Goal: Information Seeking & Learning: Learn about a topic

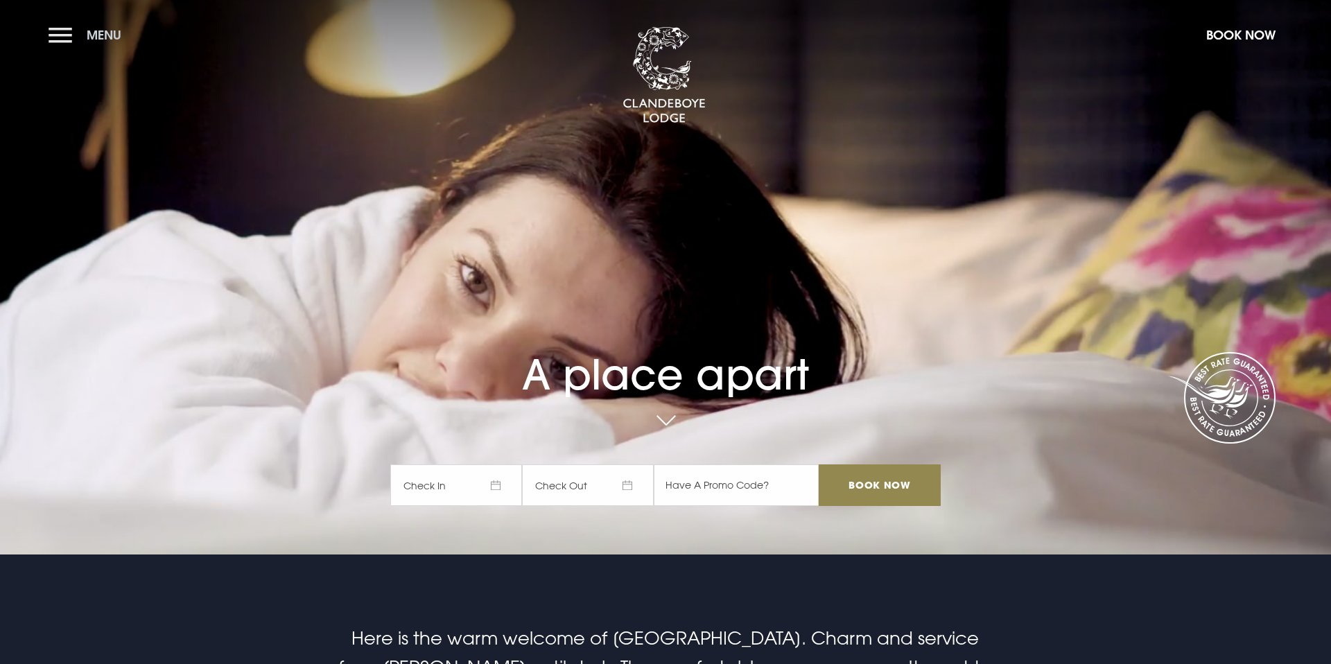
click at [57, 46] on button "Menu" at bounding box center [89, 35] width 80 height 30
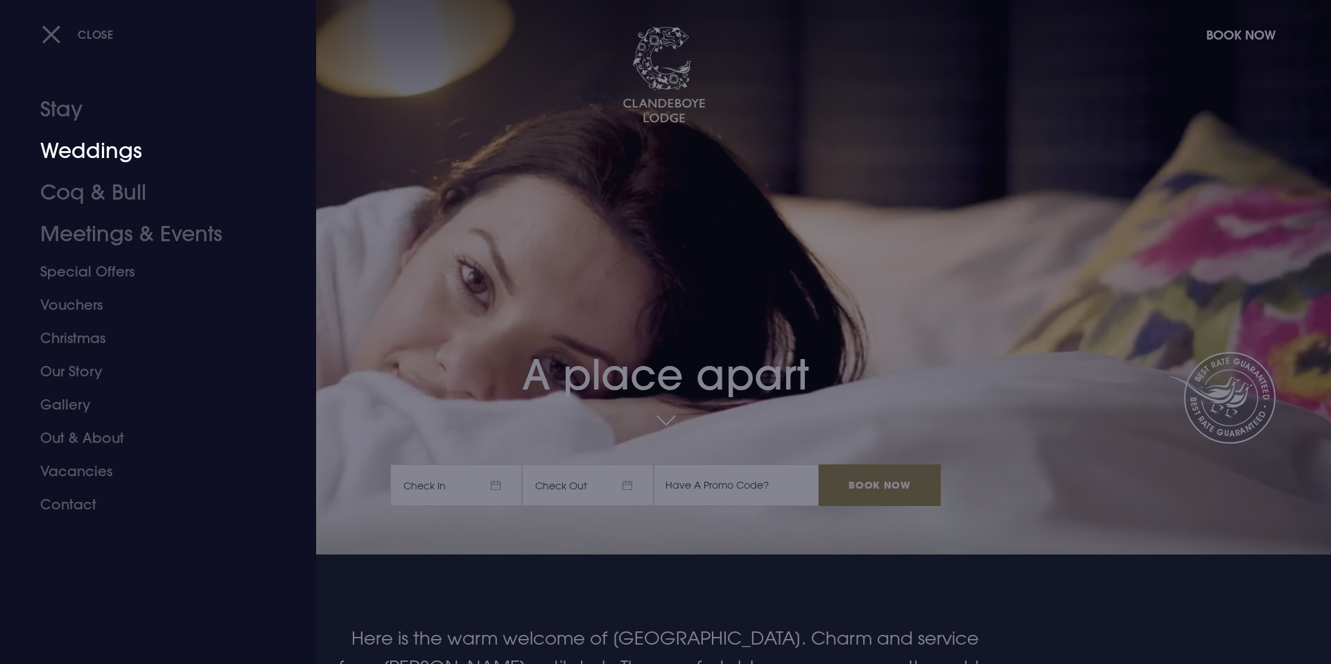
click at [85, 152] on link "Weddings" at bounding box center [149, 151] width 219 height 42
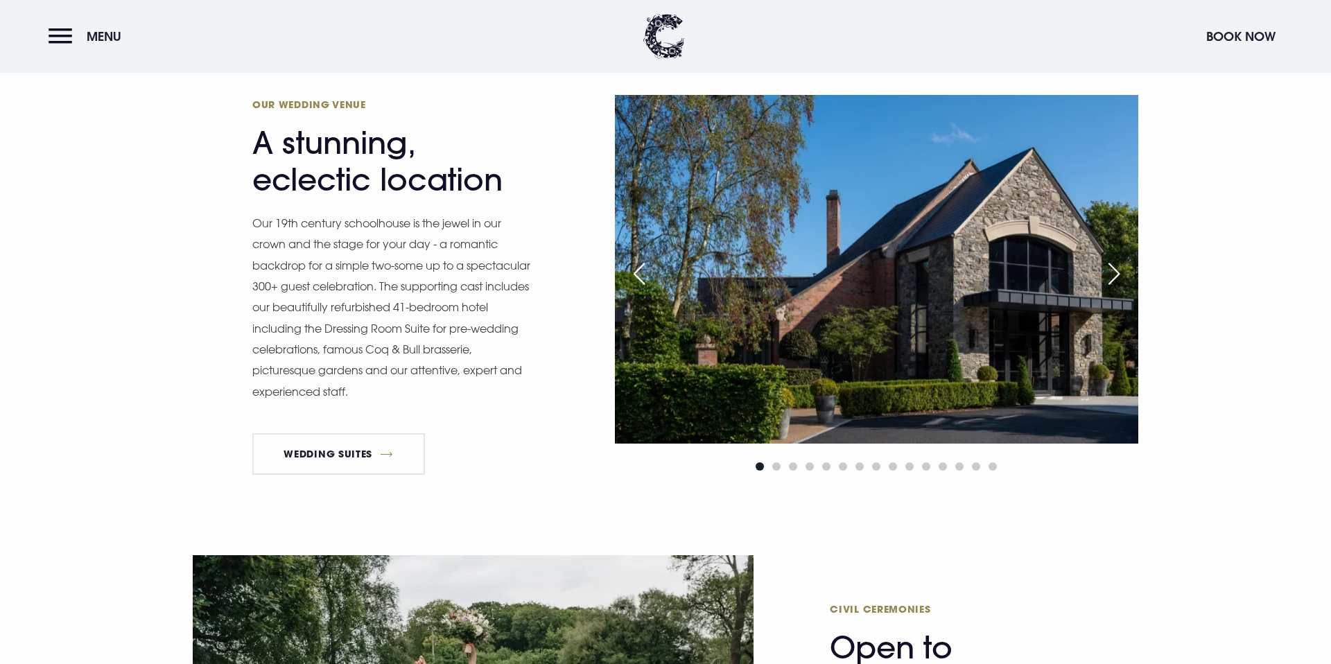
scroll to position [1524, 0]
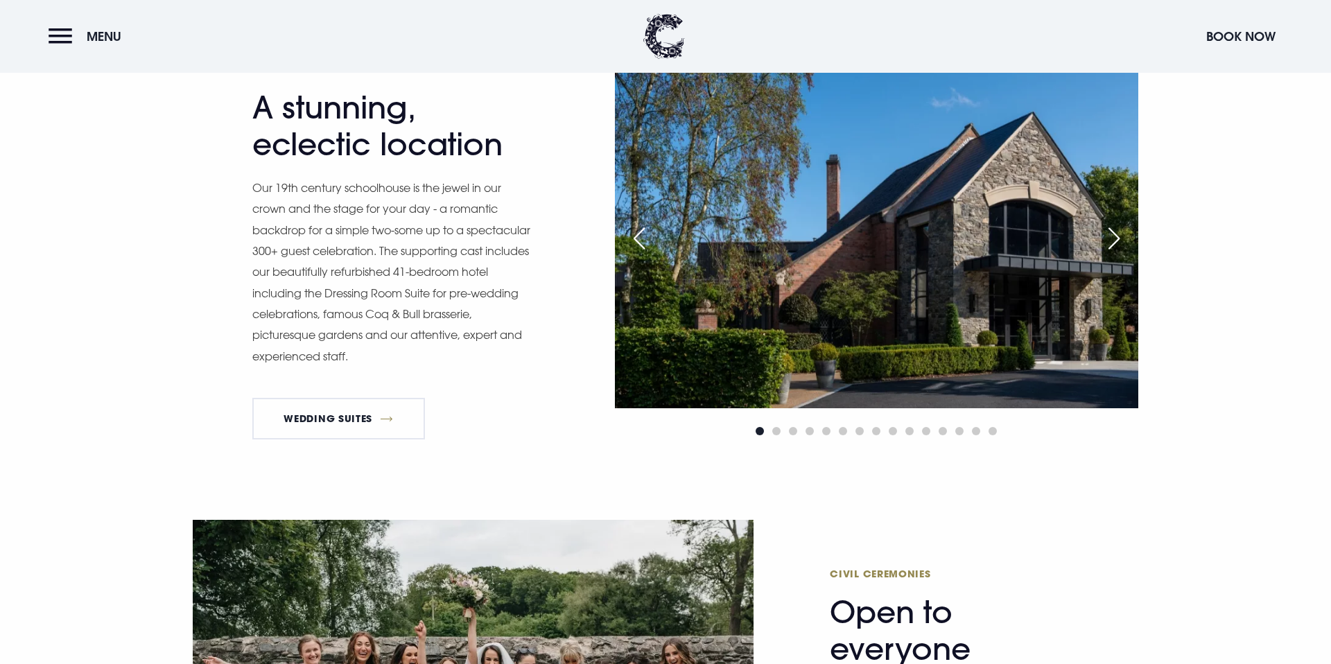
click at [1115, 241] on div "Next slide" at bounding box center [1114, 238] width 35 height 30
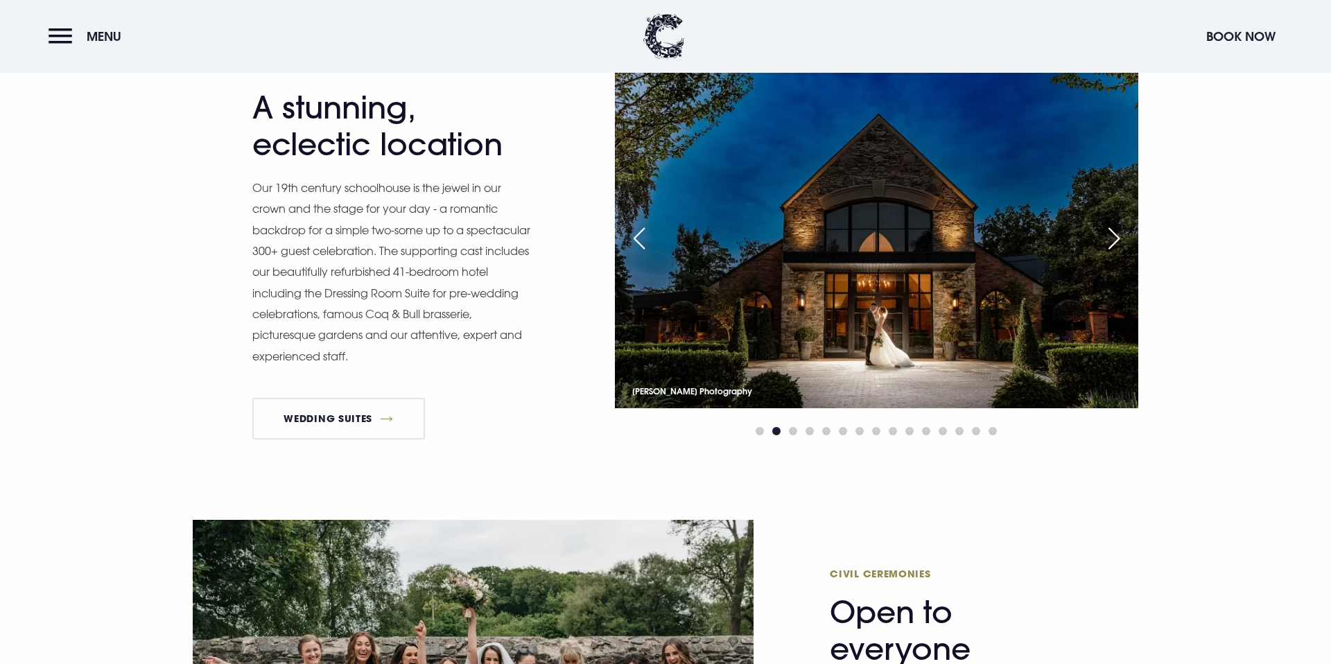
click at [1115, 241] on div "Next slide" at bounding box center [1114, 238] width 35 height 30
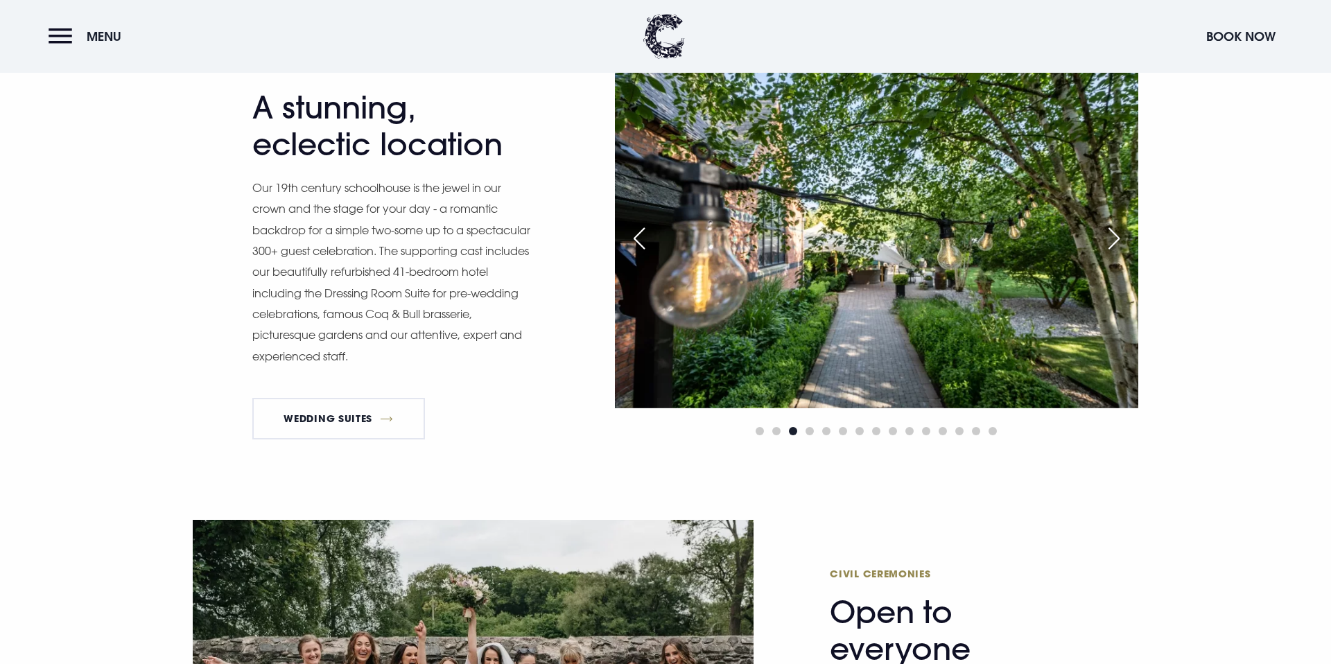
click at [1115, 241] on div "Next slide" at bounding box center [1114, 238] width 35 height 30
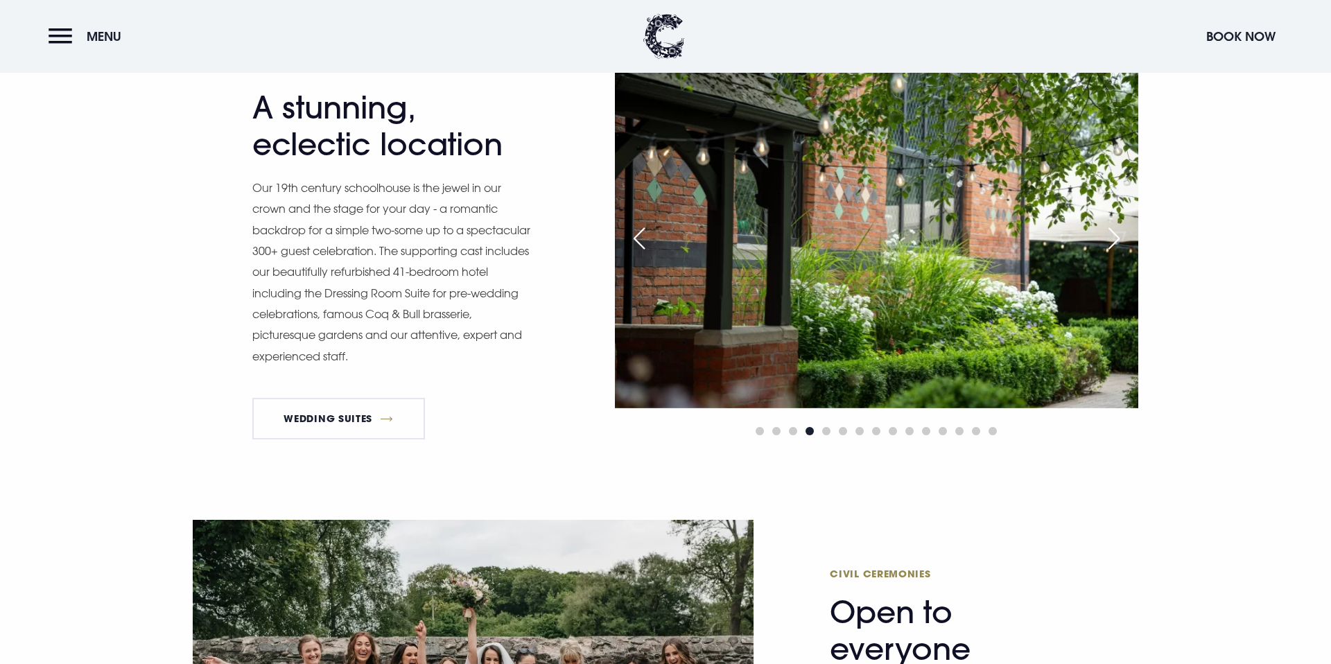
click at [1115, 241] on div "Next slide" at bounding box center [1114, 238] width 35 height 30
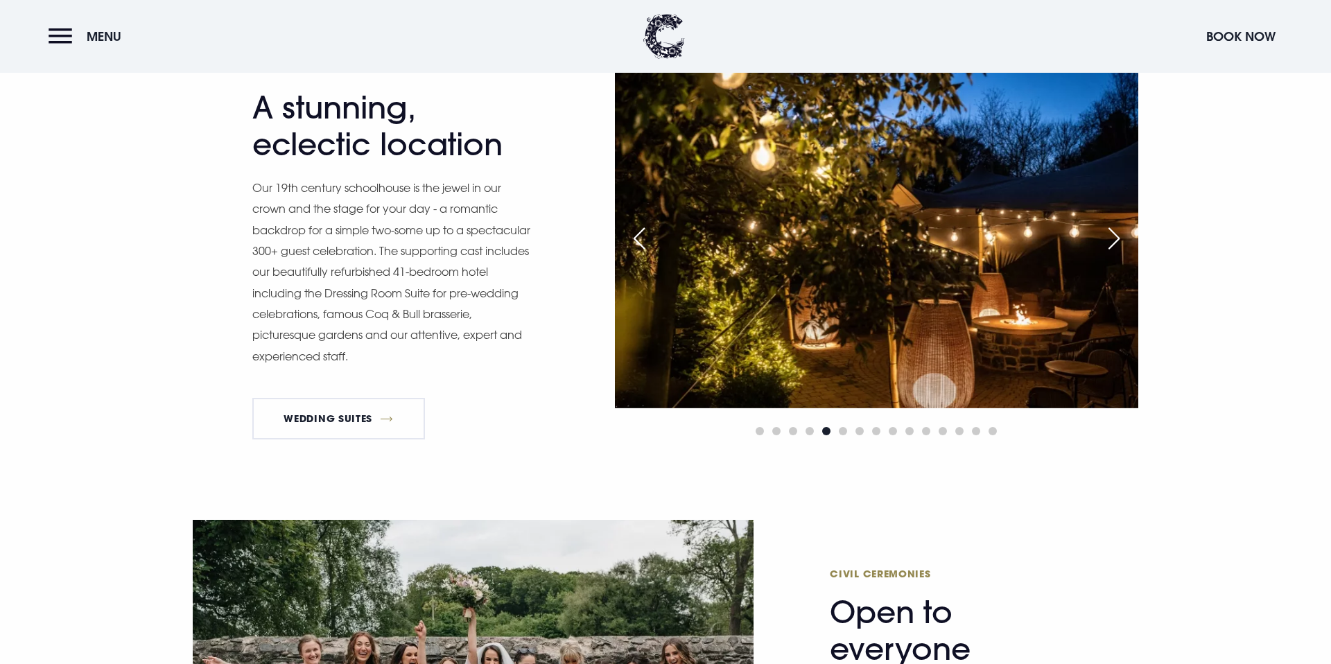
click at [1115, 241] on div "Next slide" at bounding box center [1114, 238] width 35 height 30
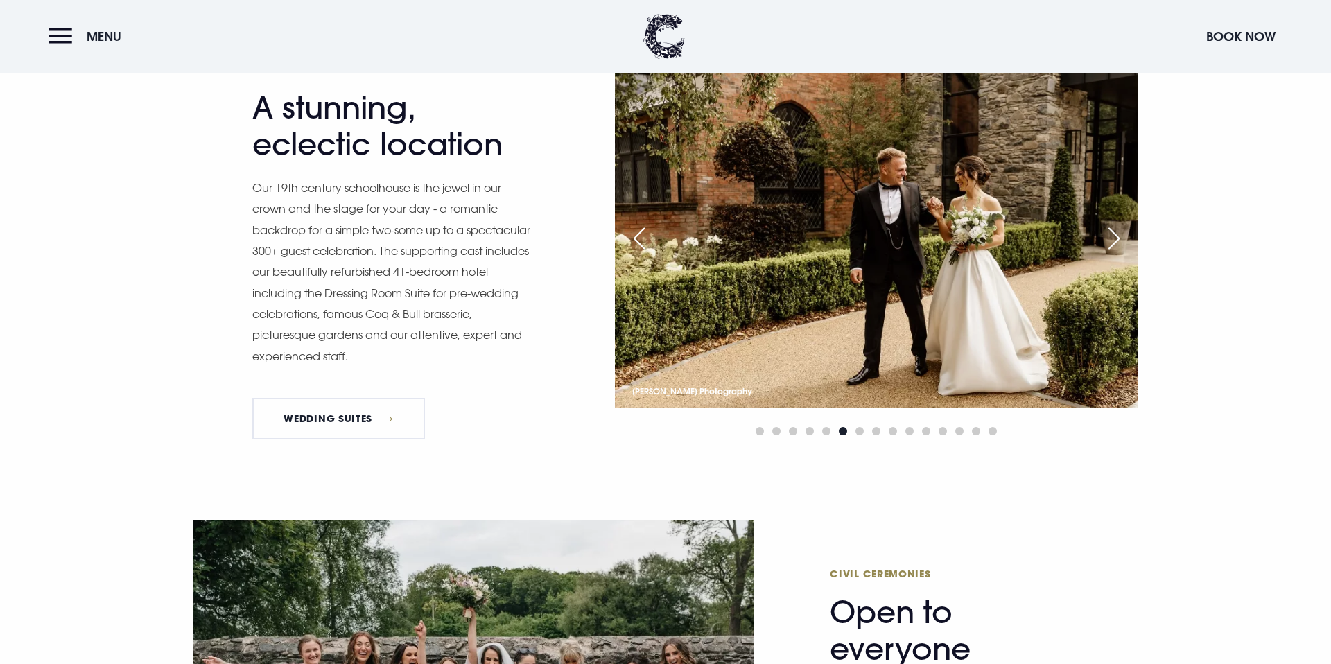
click at [1115, 241] on div "Next slide" at bounding box center [1114, 238] width 35 height 30
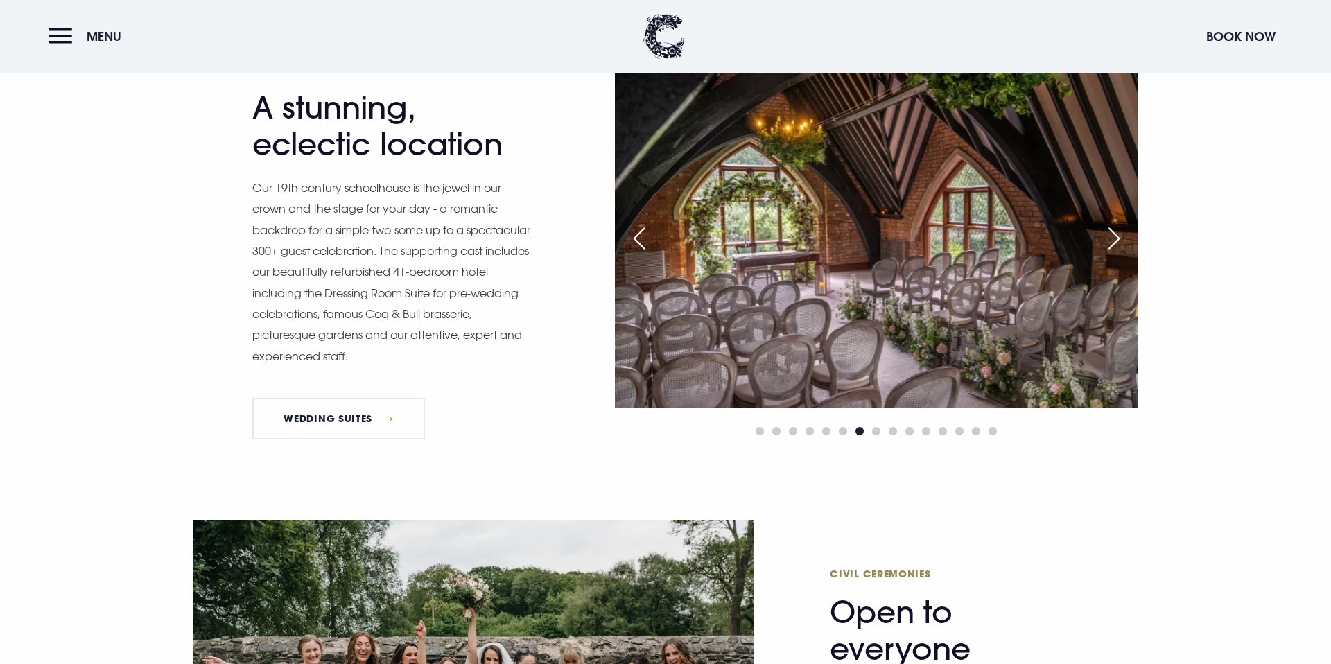
click at [1115, 241] on div "Next slide" at bounding box center [1114, 238] width 35 height 30
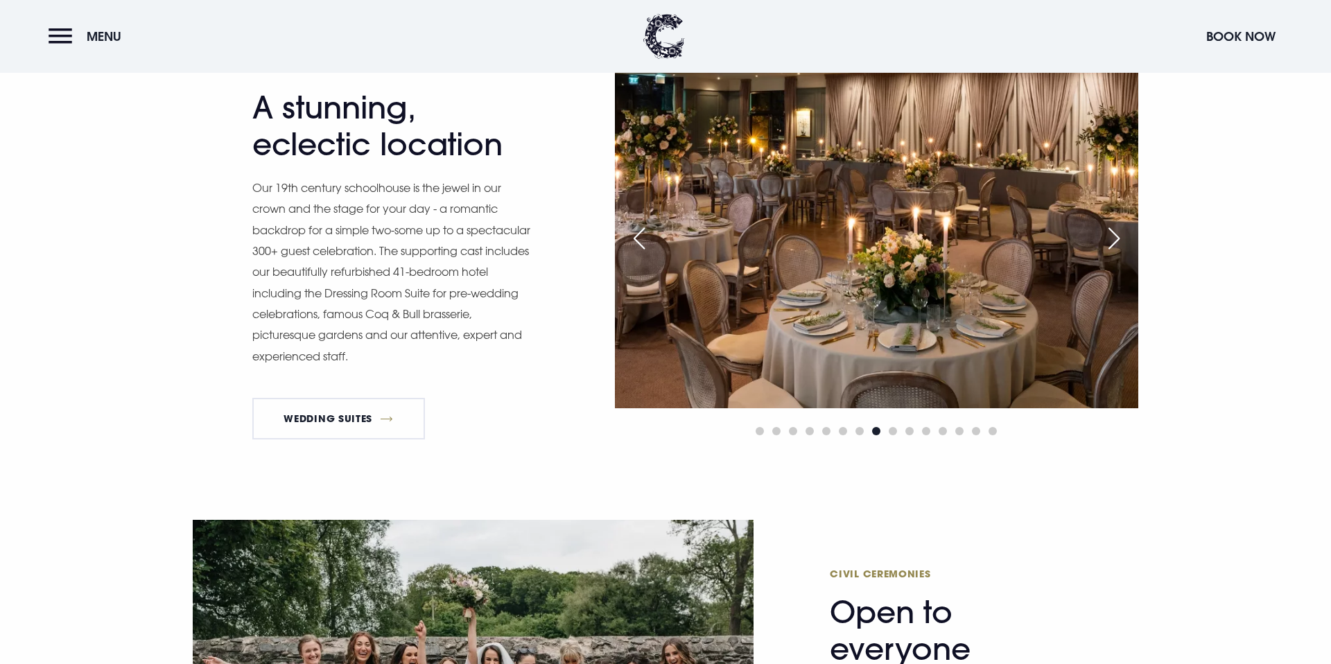
click at [1115, 241] on div "Next slide" at bounding box center [1114, 238] width 35 height 30
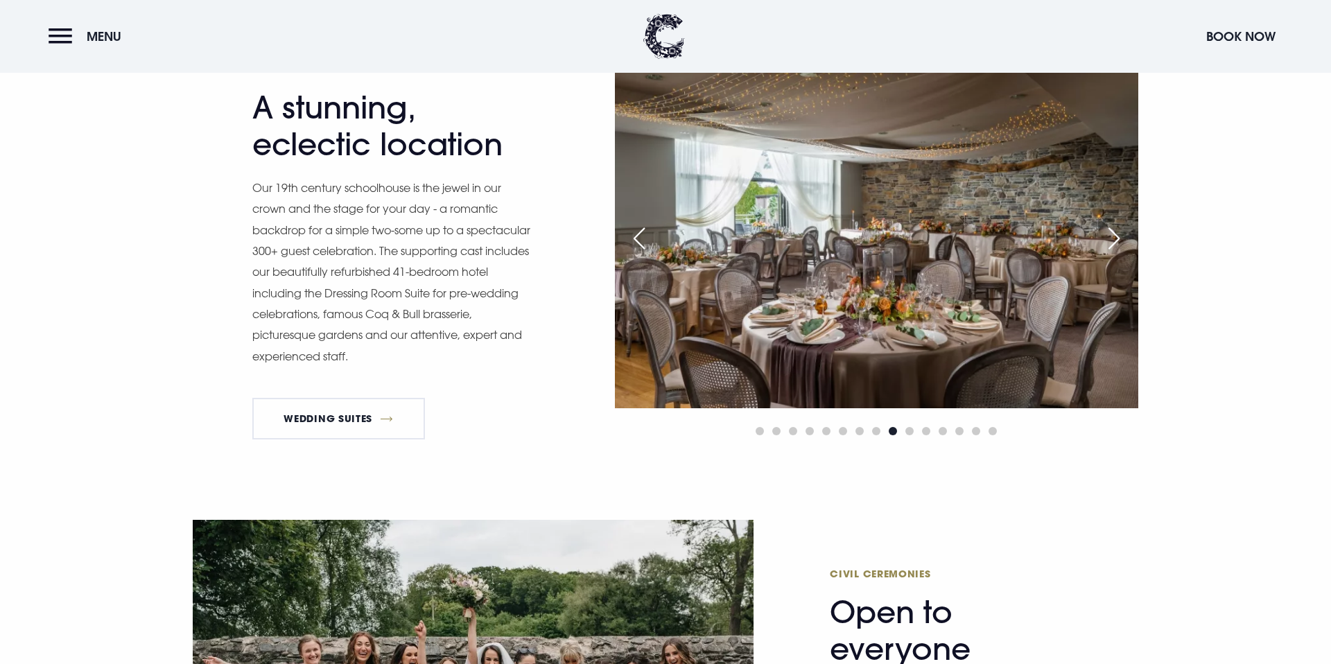
click at [1115, 241] on div "Next slide" at bounding box center [1114, 238] width 35 height 30
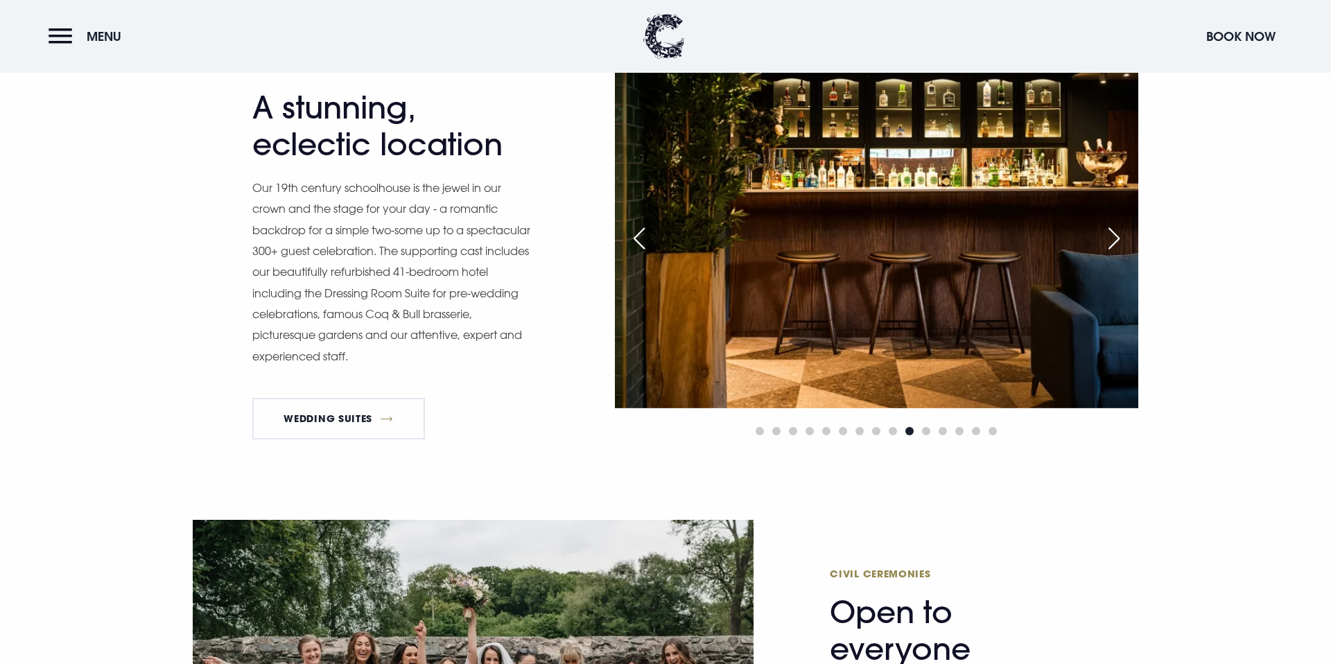
click at [1115, 241] on div "Next slide" at bounding box center [1114, 238] width 35 height 30
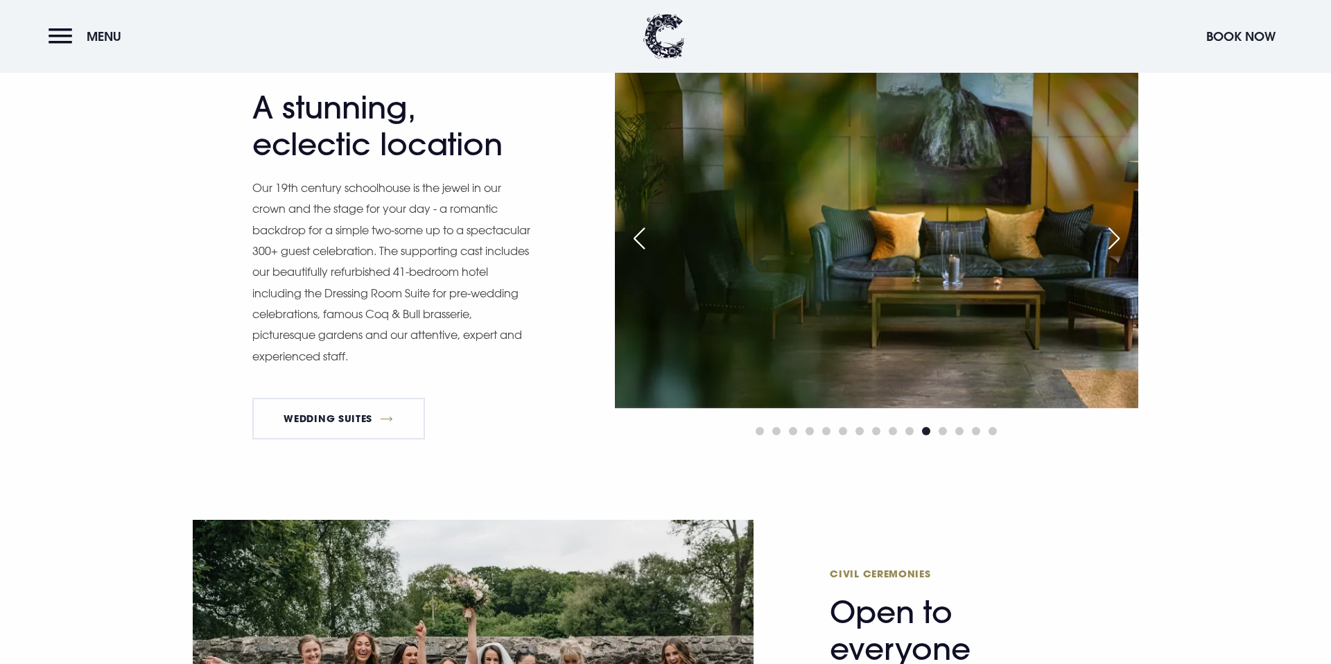
click at [1115, 241] on div "Next slide" at bounding box center [1114, 238] width 35 height 30
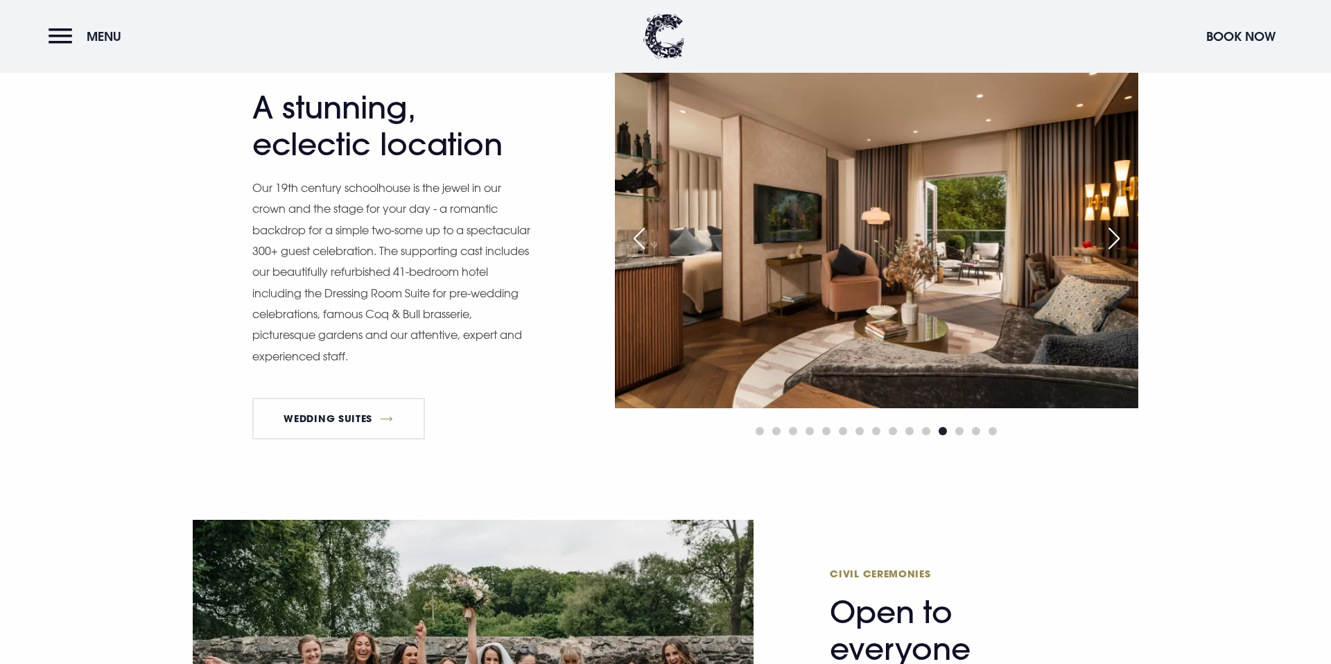
click at [1115, 241] on div "Next slide" at bounding box center [1114, 238] width 35 height 30
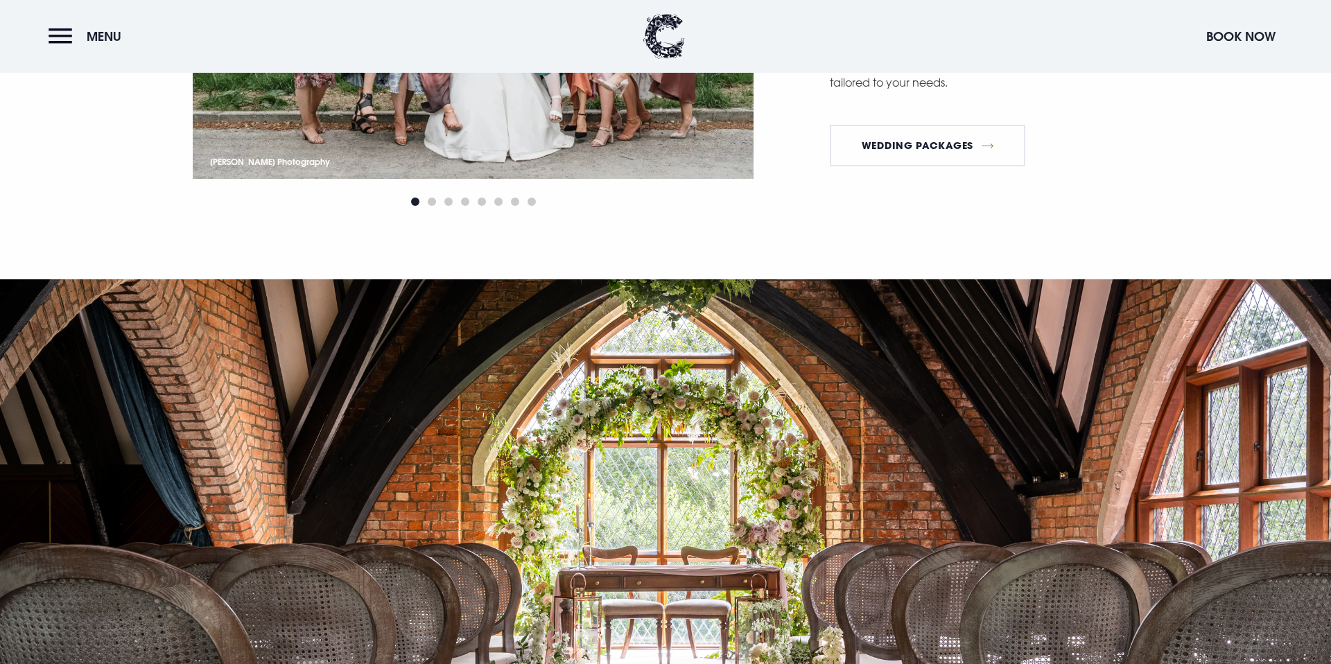
scroll to position [2147, 0]
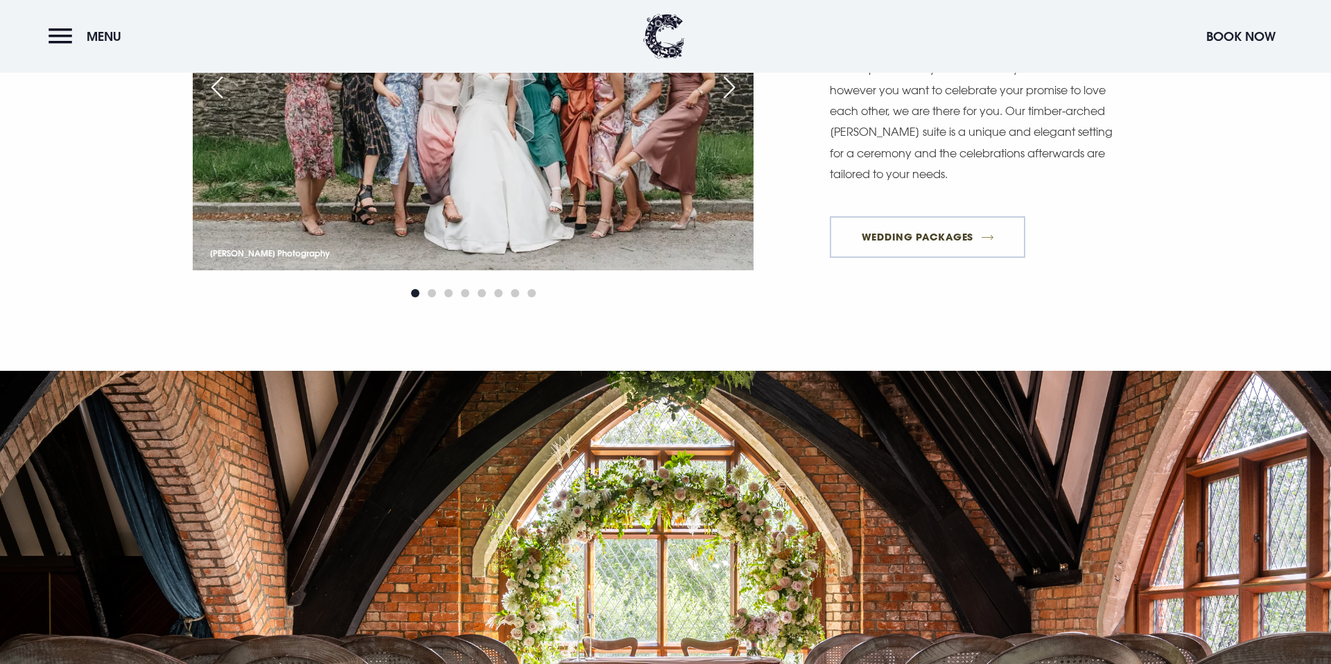
click at [1017, 243] on link "Wedding Packages" at bounding box center [927, 237] width 195 height 42
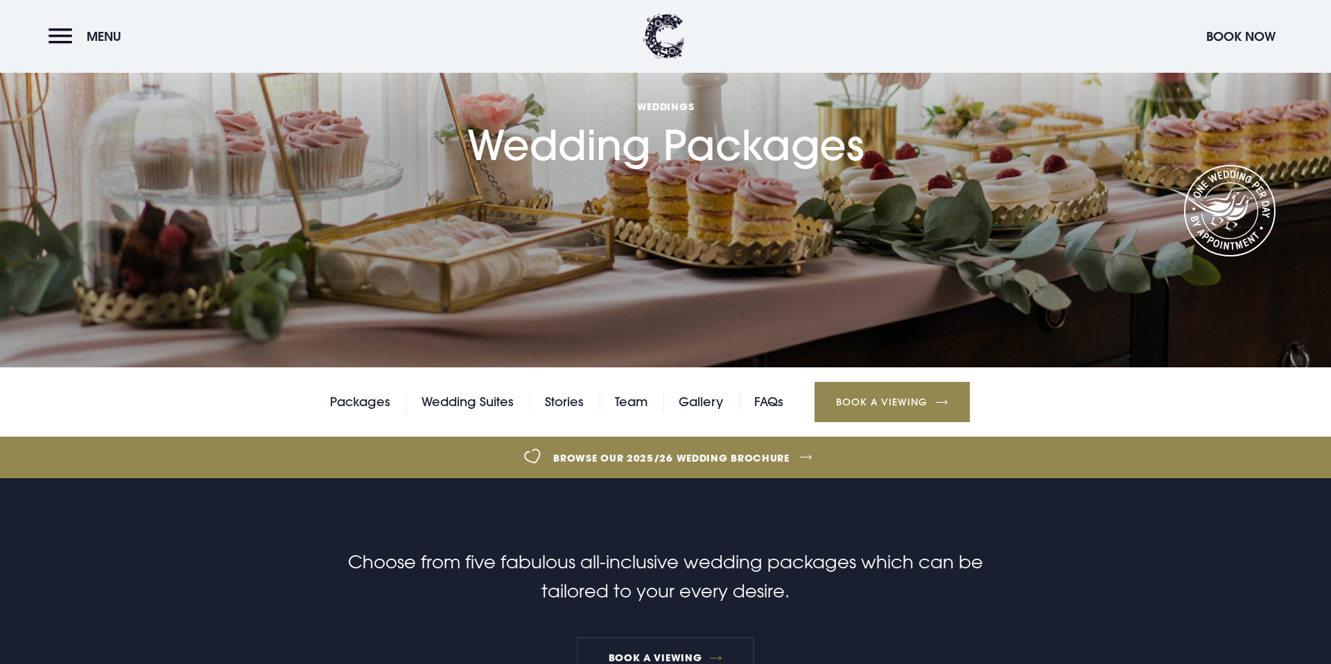
scroll to position [251, 0]
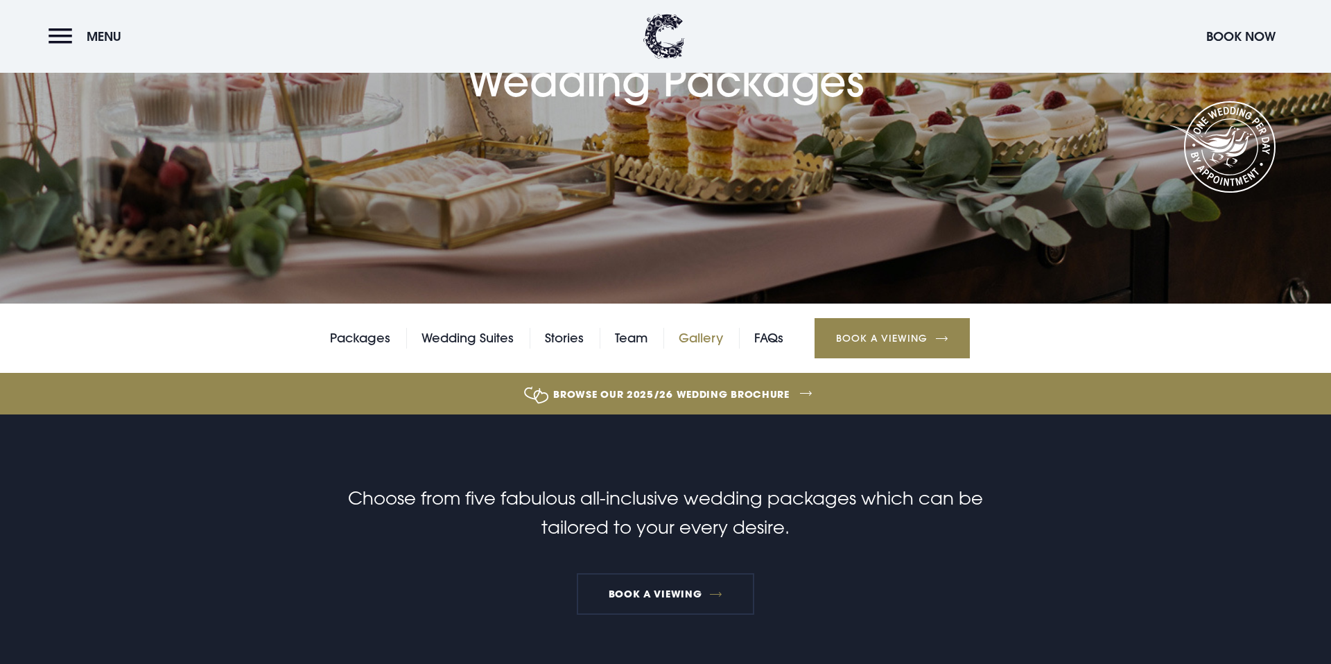
click at [707, 340] on link "Gallery" at bounding box center [701, 338] width 44 height 21
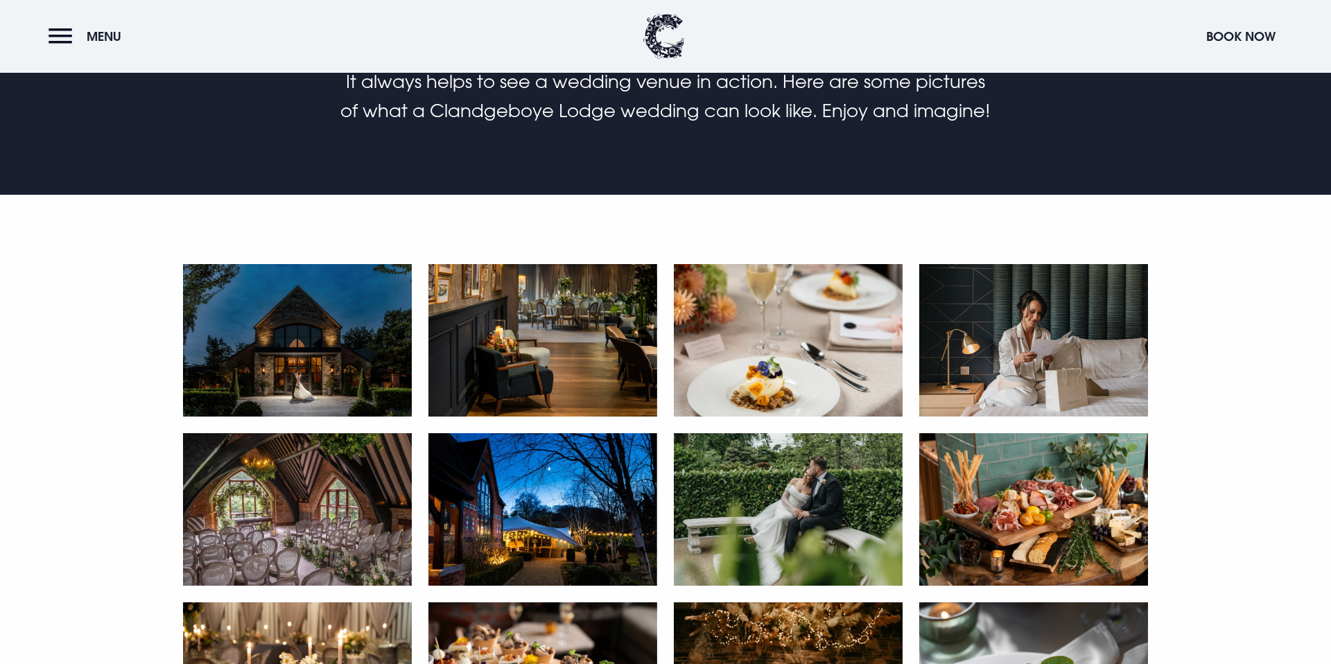
scroll to position [676, 0]
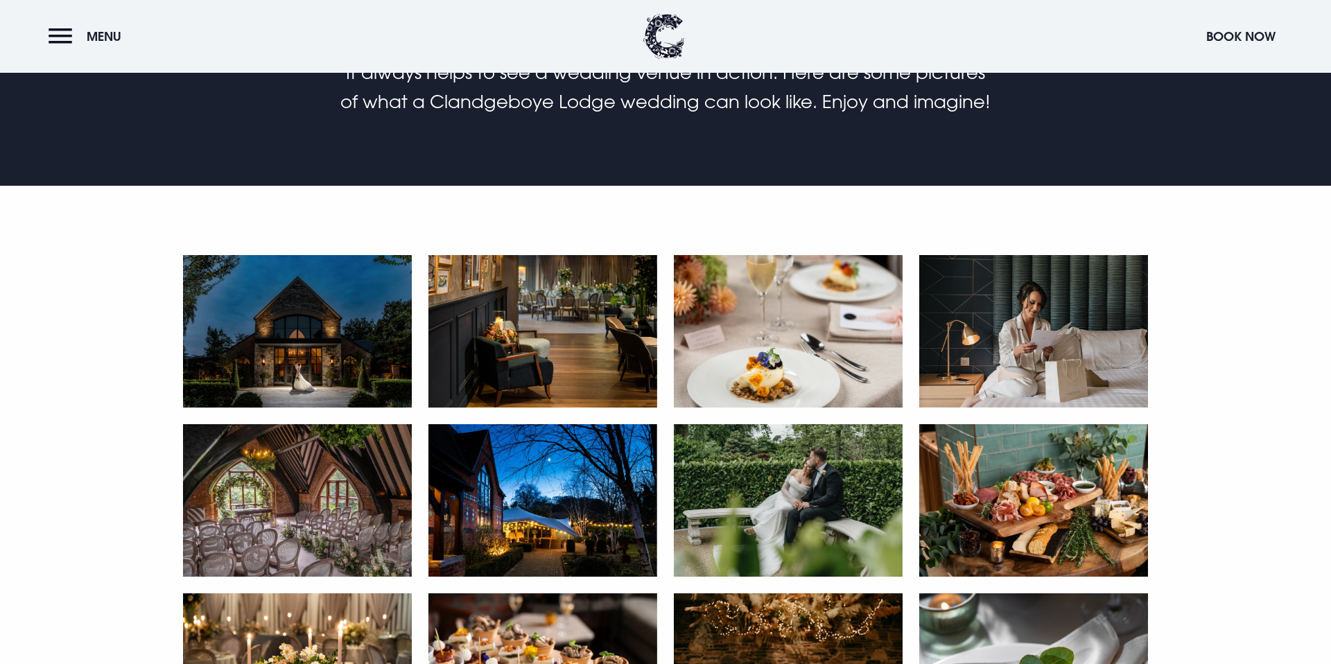
click at [288, 346] on img at bounding box center [297, 331] width 229 height 152
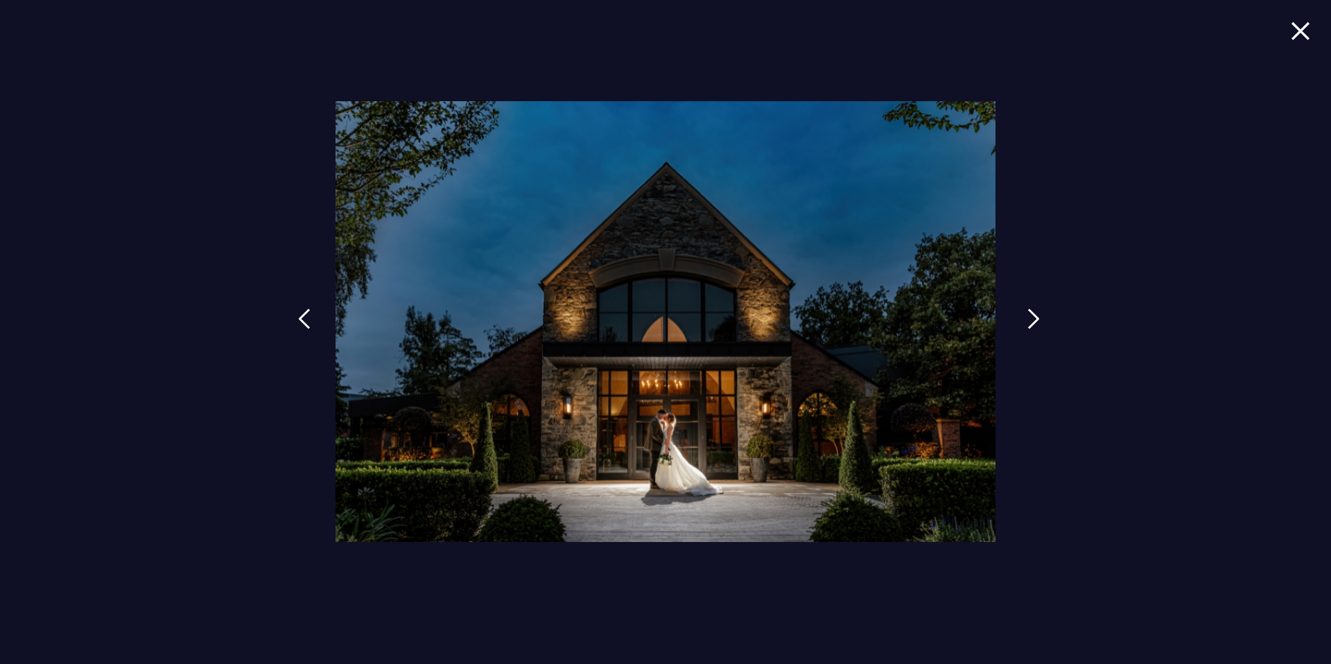
click at [1019, 324] on link at bounding box center [1033, 329] width 35 height 64
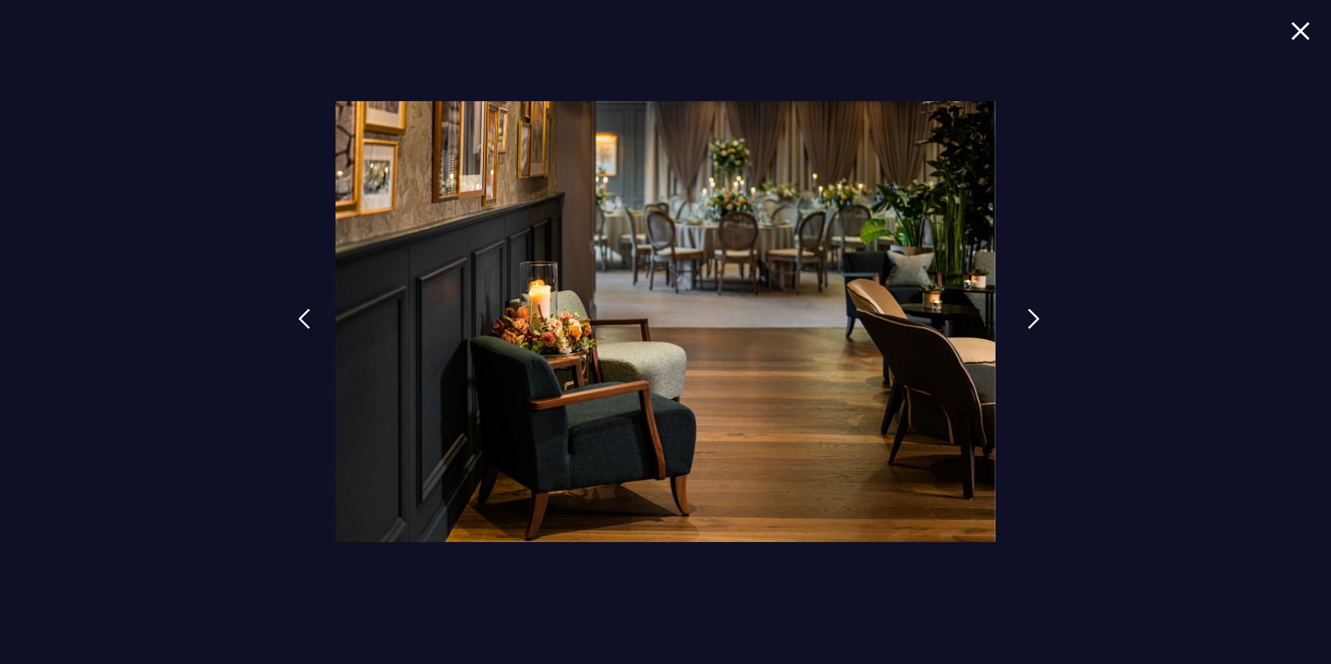
click at [1022, 325] on link at bounding box center [1033, 329] width 35 height 64
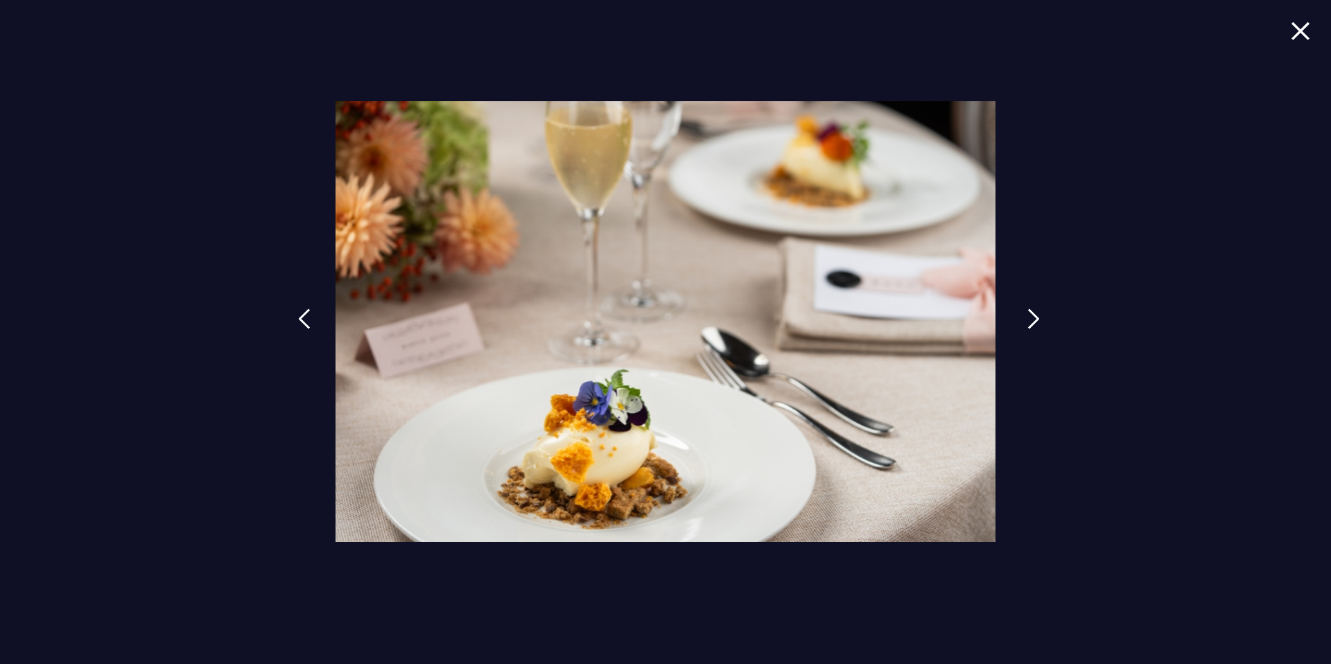
click at [1022, 325] on link at bounding box center [1033, 329] width 35 height 64
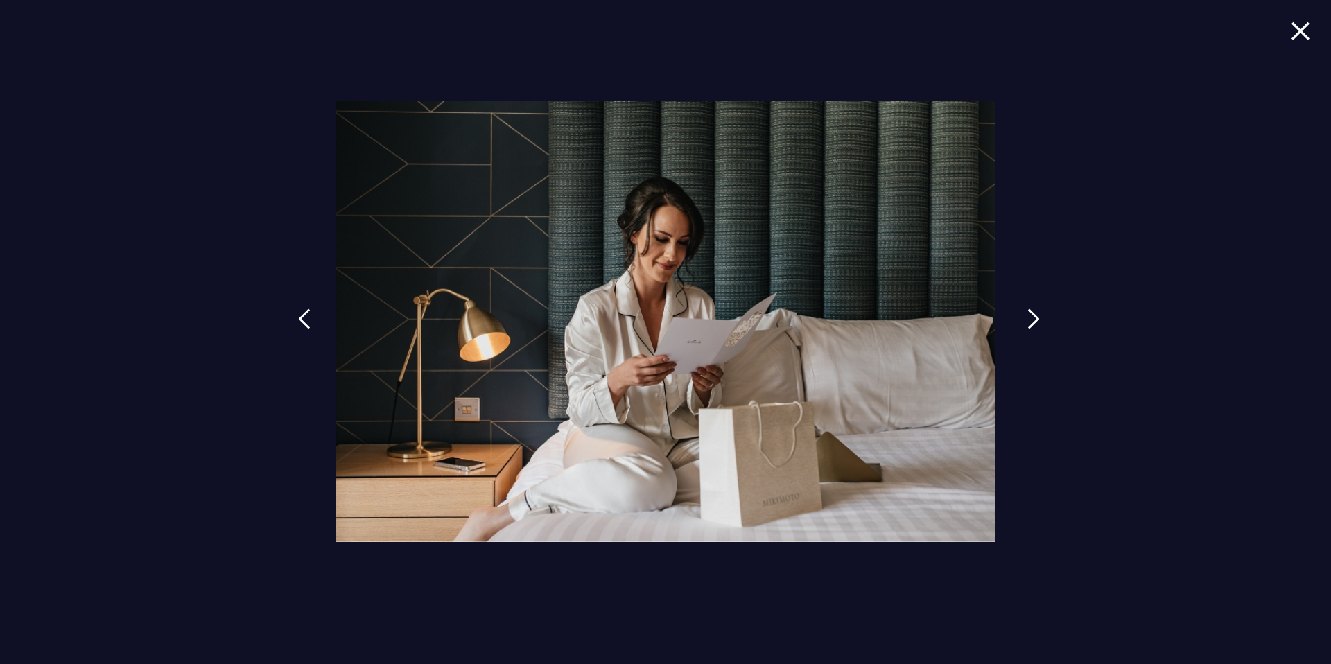
click at [1022, 325] on link at bounding box center [1033, 329] width 35 height 64
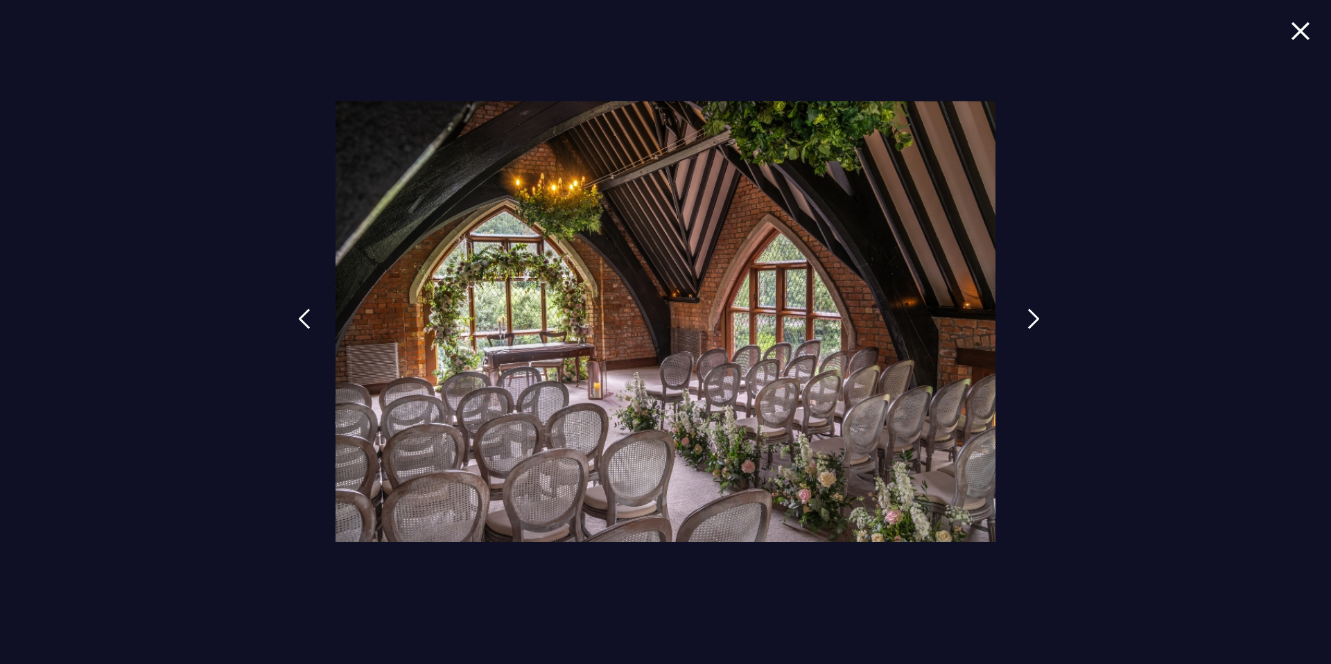
click at [1029, 323] on img at bounding box center [1033, 318] width 12 height 21
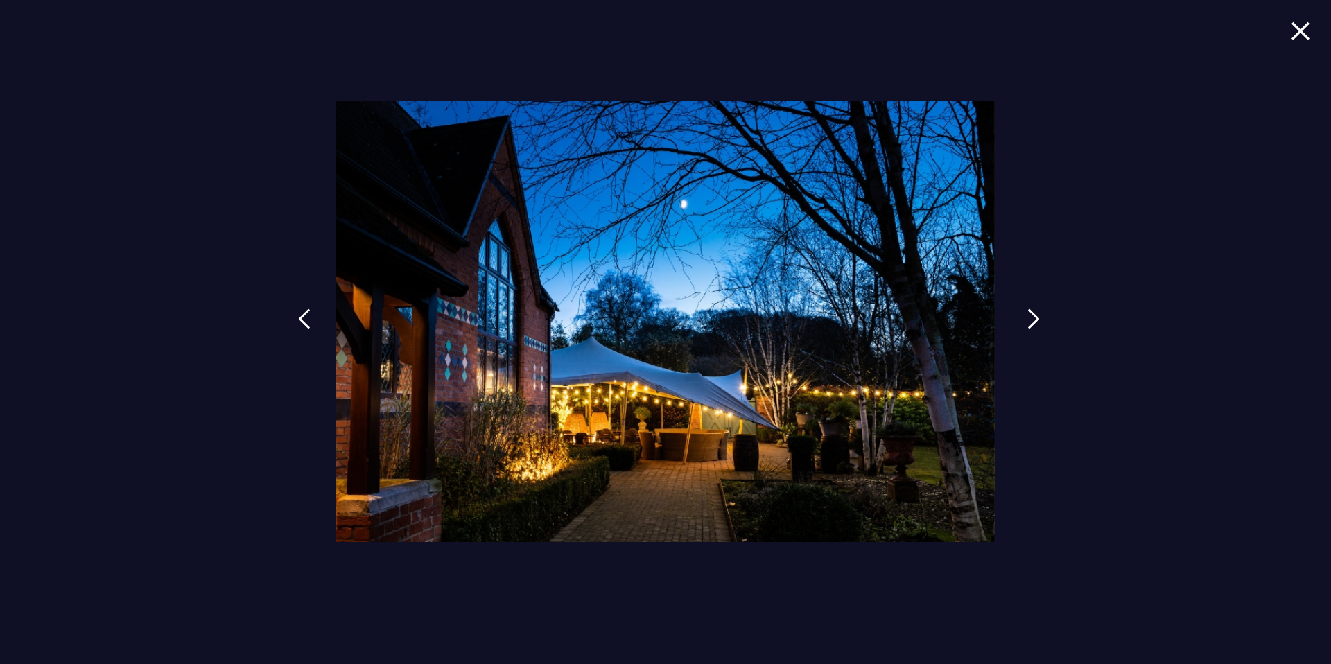
click at [1029, 323] on img at bounding box center [1033, 318] width 12 height 21
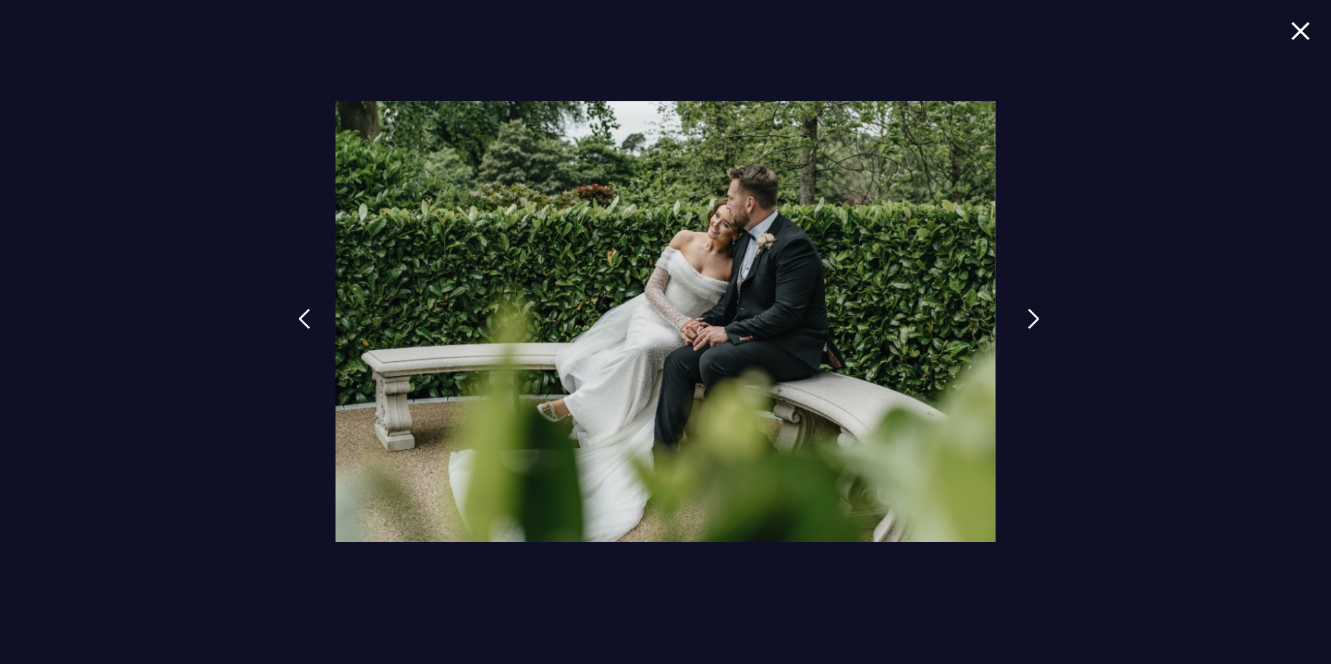
click at [1029, 323] on img at bounding box center [1033, 318] width 12 height 21
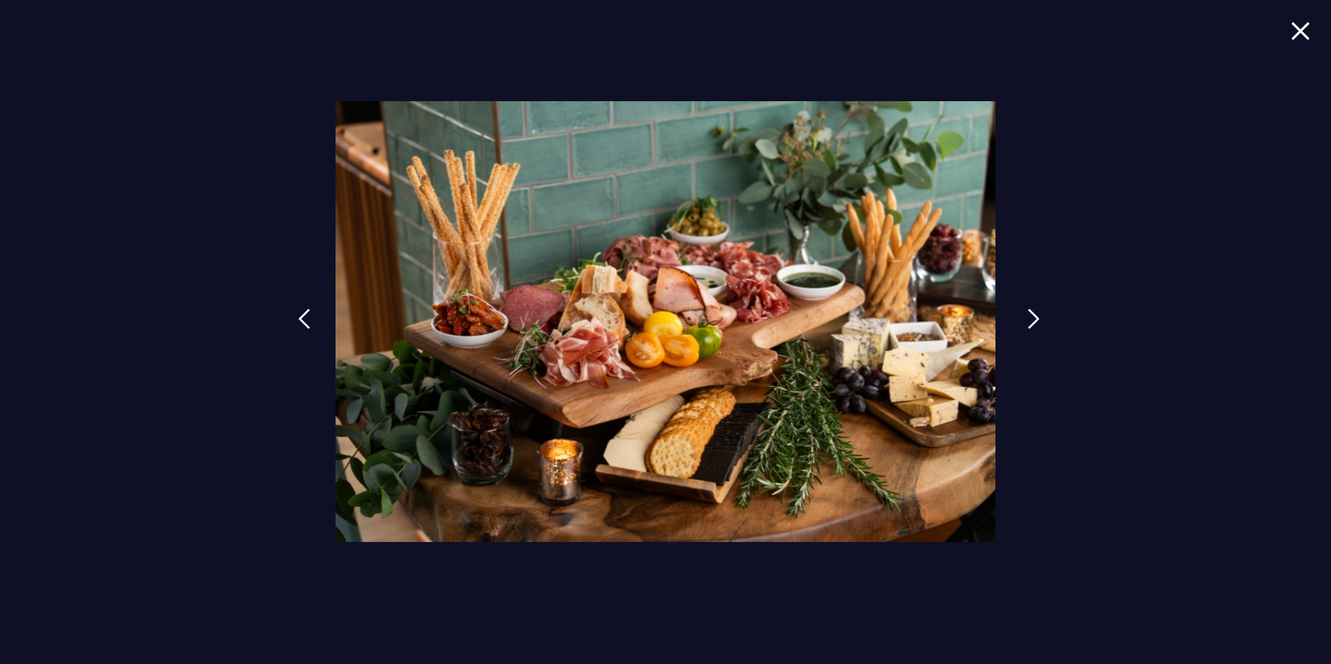
click at [1029, 323] on img at bounding box center [1033, 318] width 12 height 21
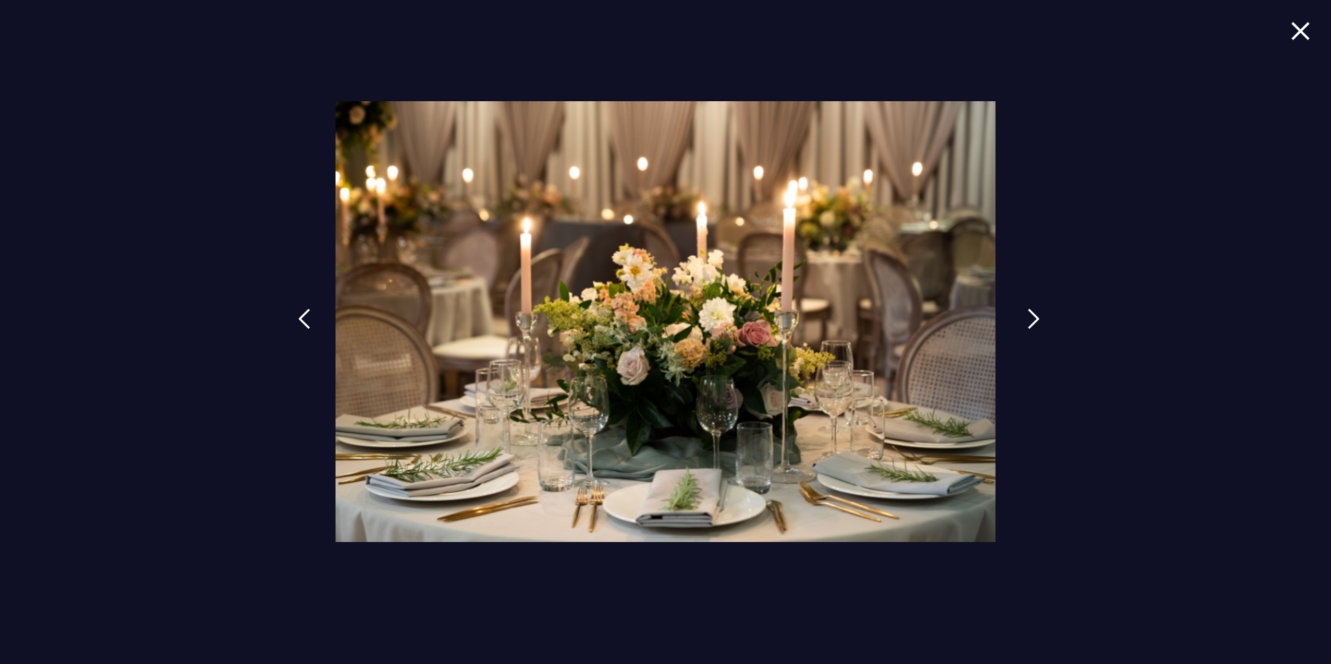
click at [1029, 323] on img at bounding box center [1033, 318] width 12 height 21
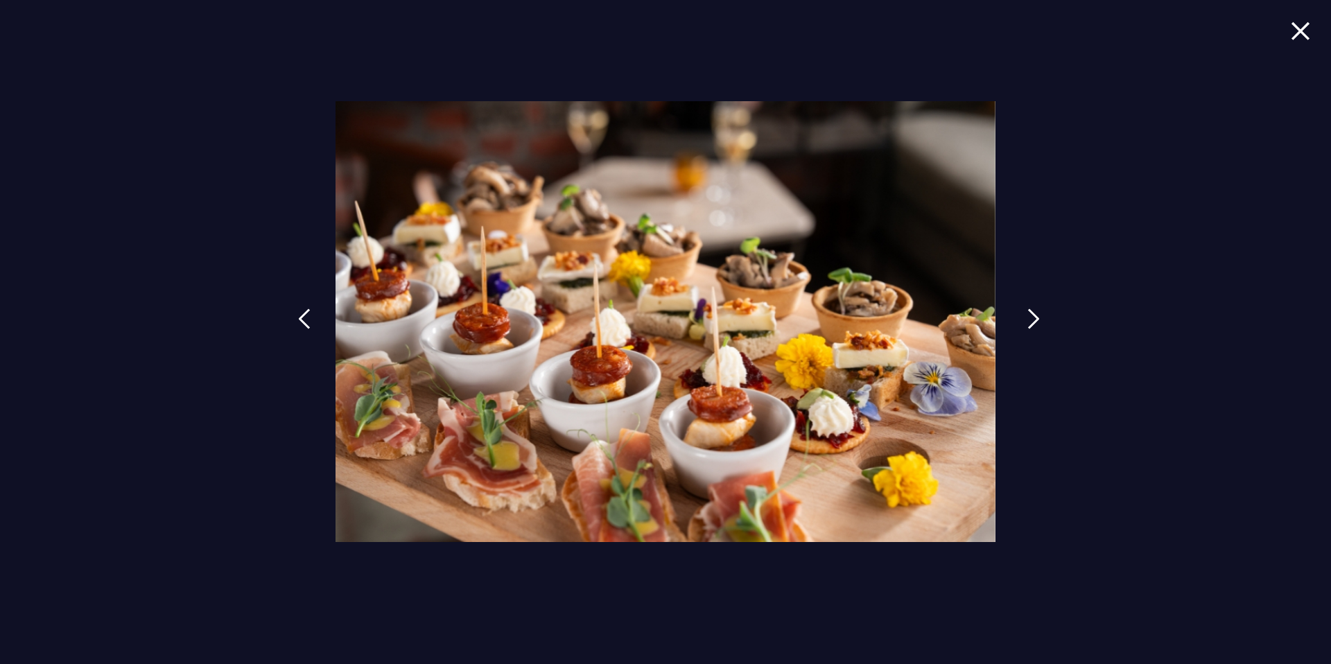
click at [1029, 323] on img at bounding box center [1033, 318] width 12 height 21
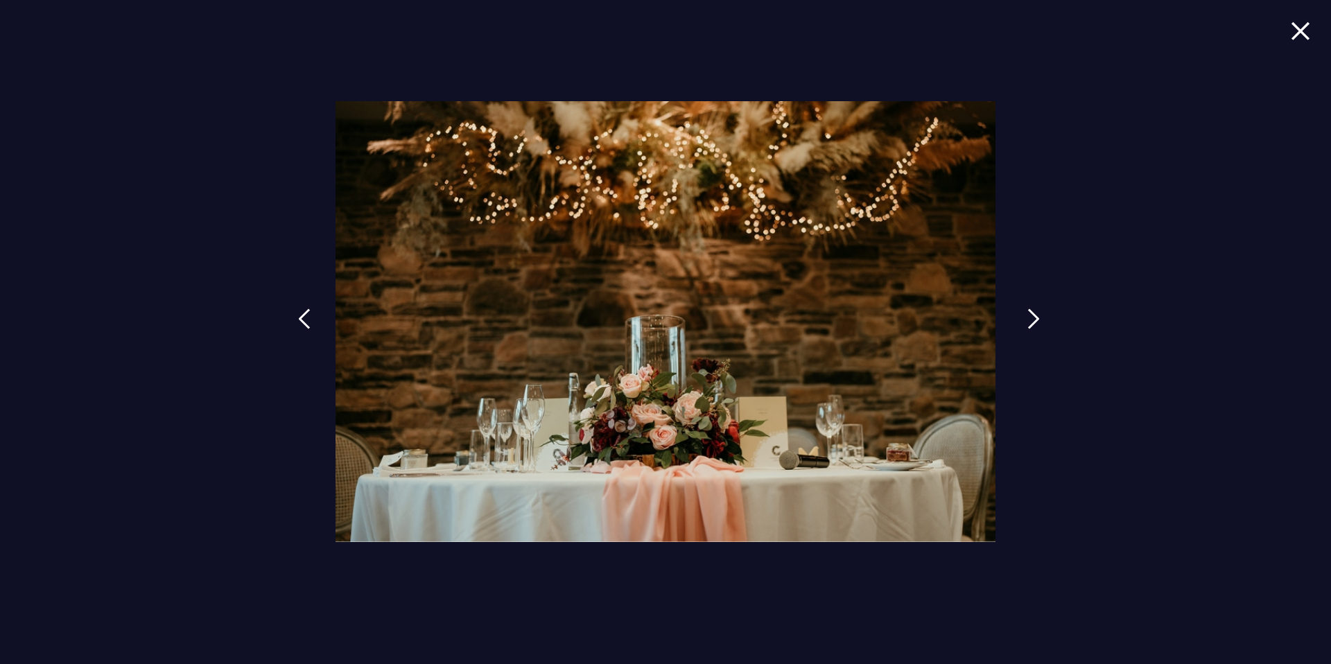
click at [1029, 323] on img at bounding box center [1033, 318] width 12 height 21
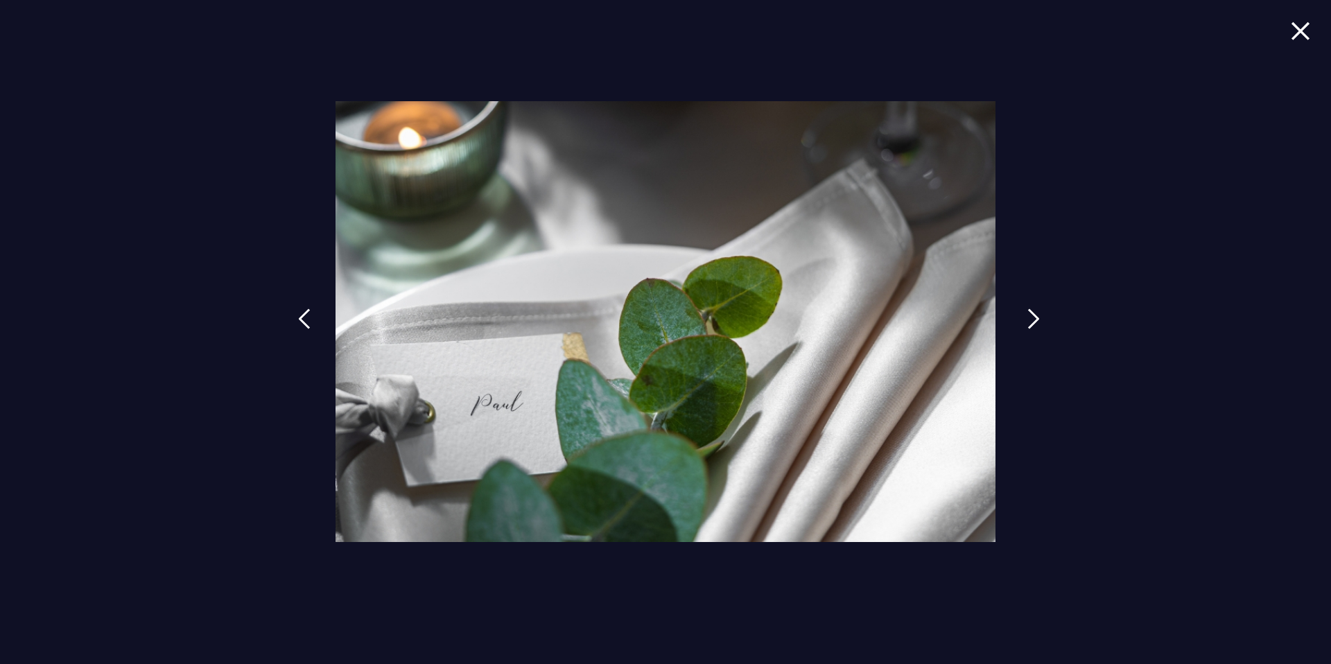
click at [1029, 323] on img at bounding box center [1033, 318] width 12 height 21
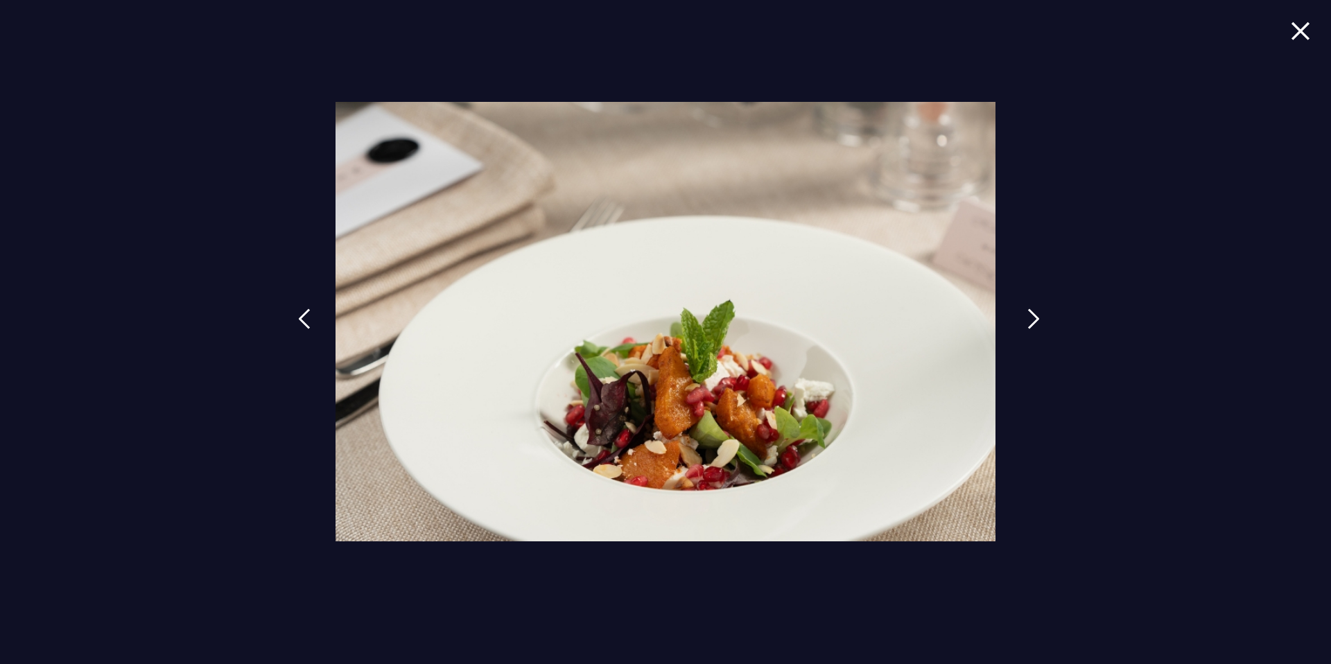
click at [1029, 323] on img at bounding box center [1033, 318] width 12 height 21
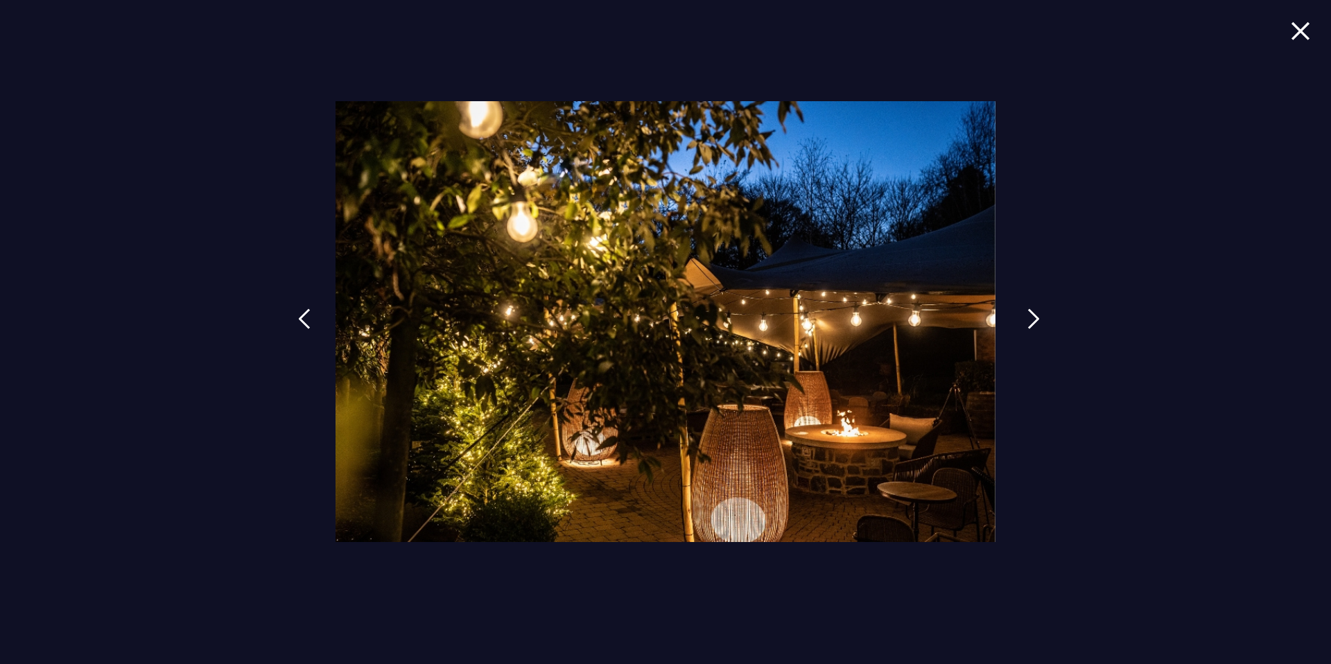
click at [1029, 323] on img at bounding box center [1033, 318] width 12 height 21
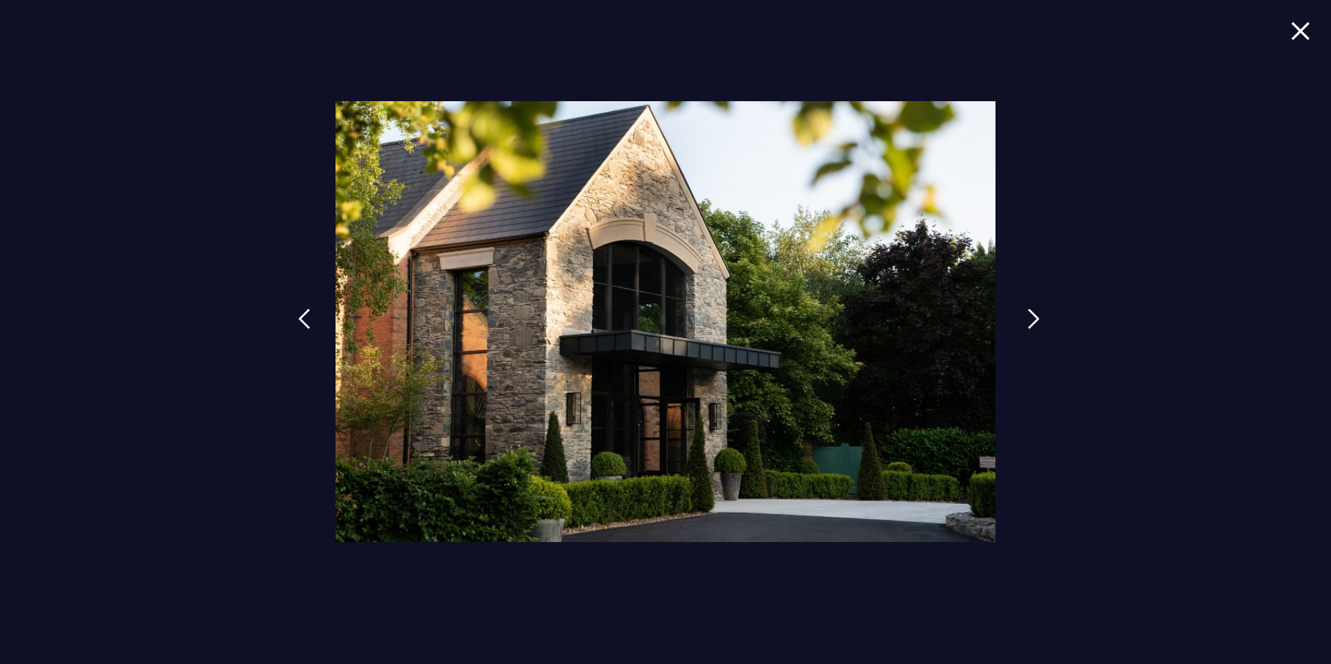
click at [1029, 323] on img at bounding box center [1033, 318] width 12 height 21
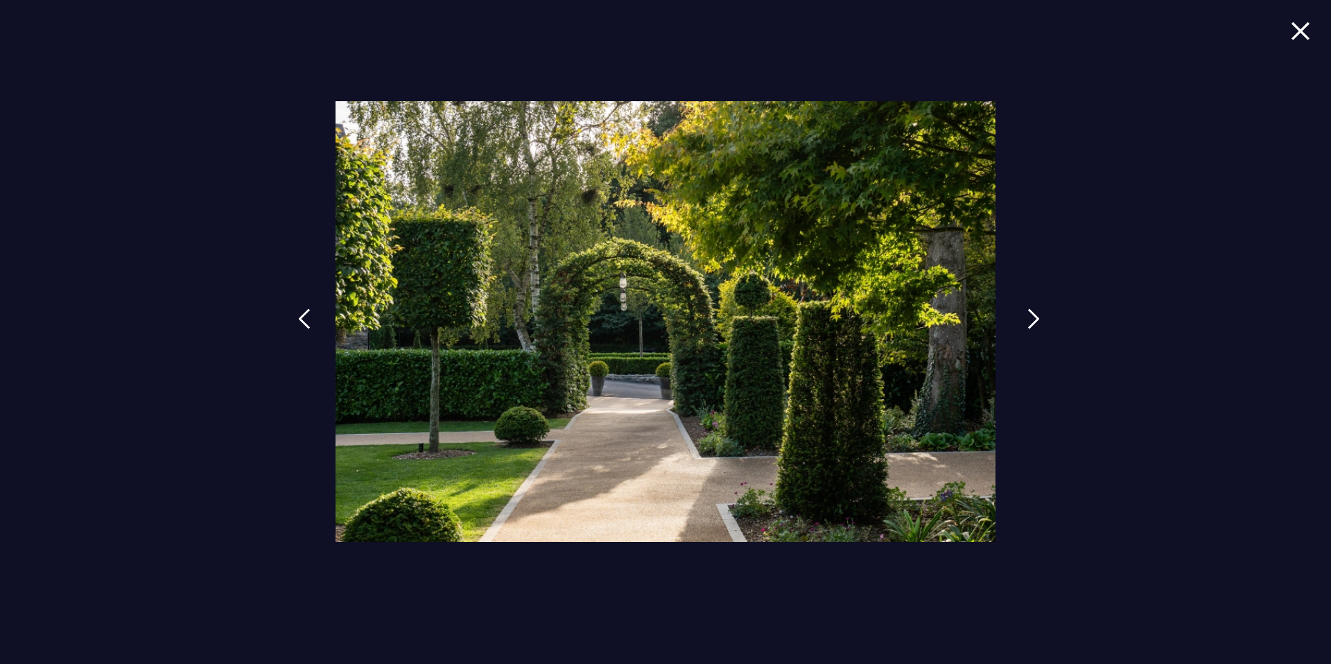
click at [1029, 323] on img at bounding box center [1033, 318] width 12 height 21
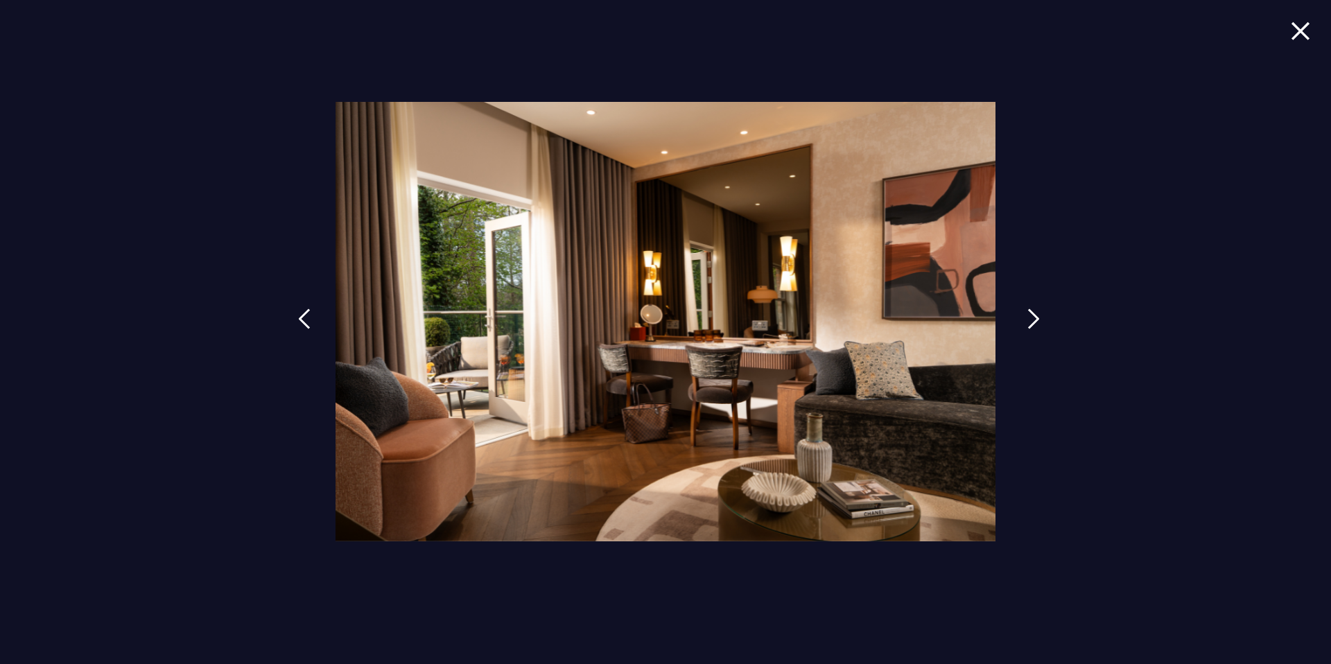
click at [1029, 323] on img at bounding box center [1033, 318] width 12 height 21
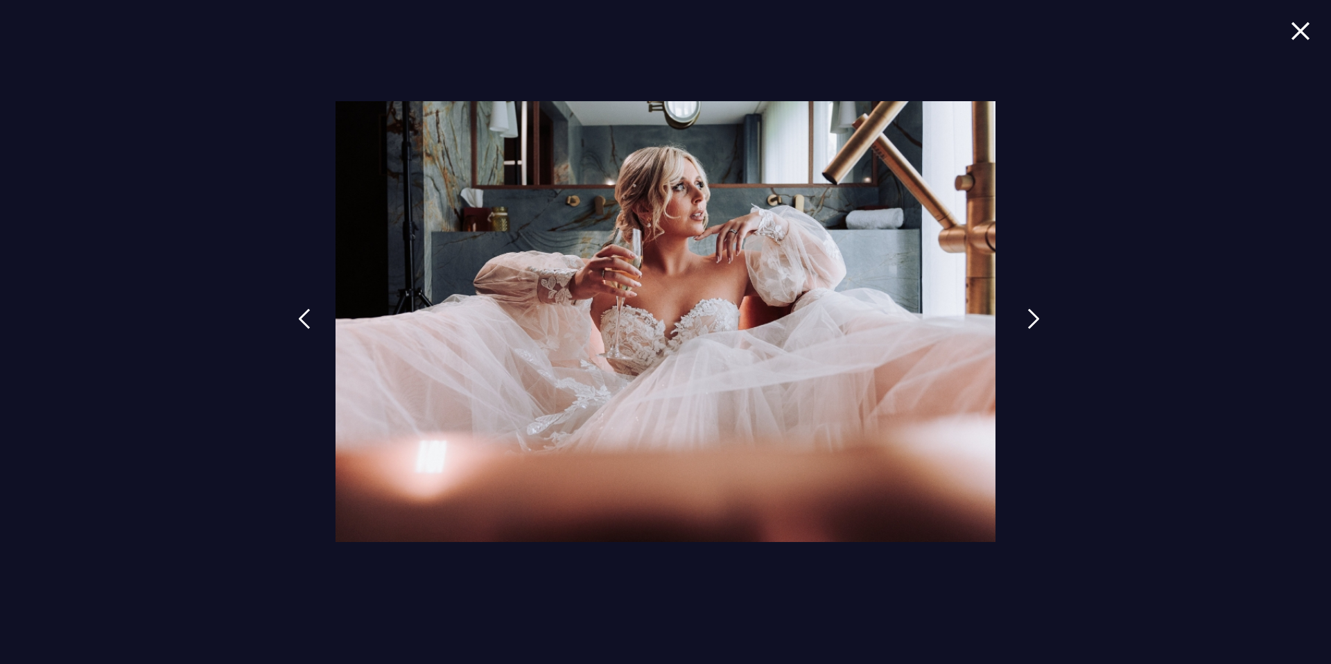
click at [1029, 323] on img at bounding box center [1033, 318] width 12 height 21
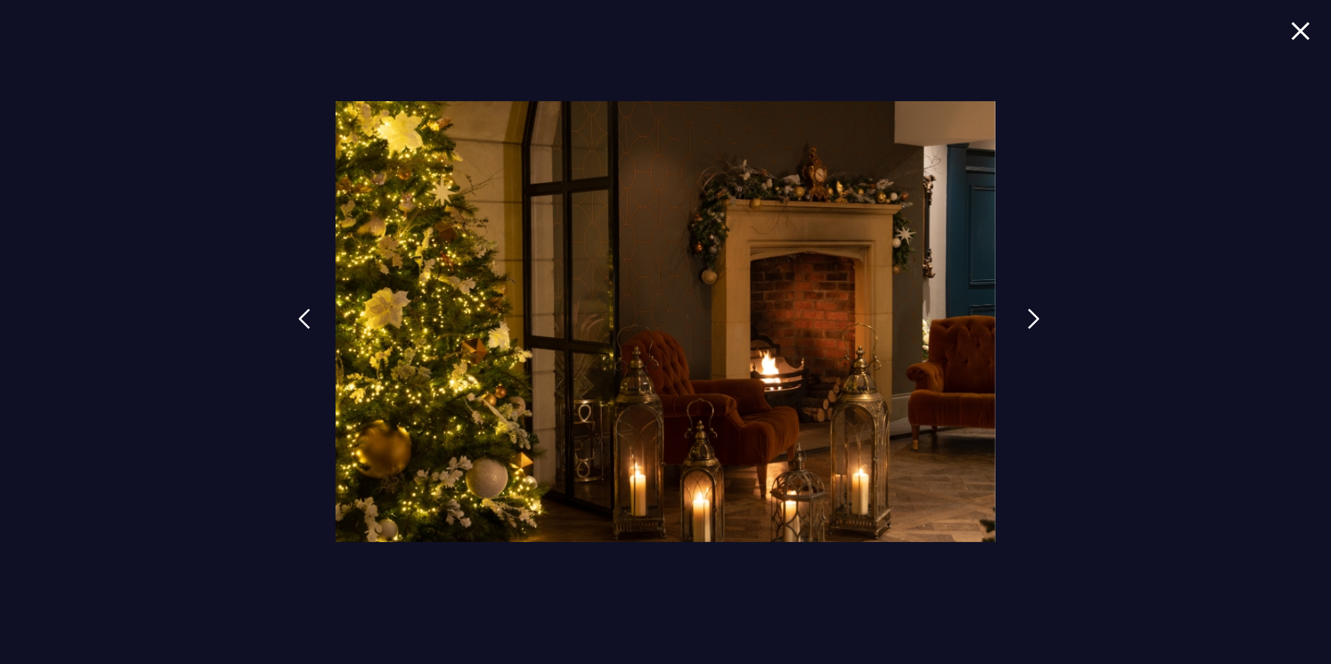
click at [1029, 323] on img at bounding box center [1033, 318] width 12 height 21
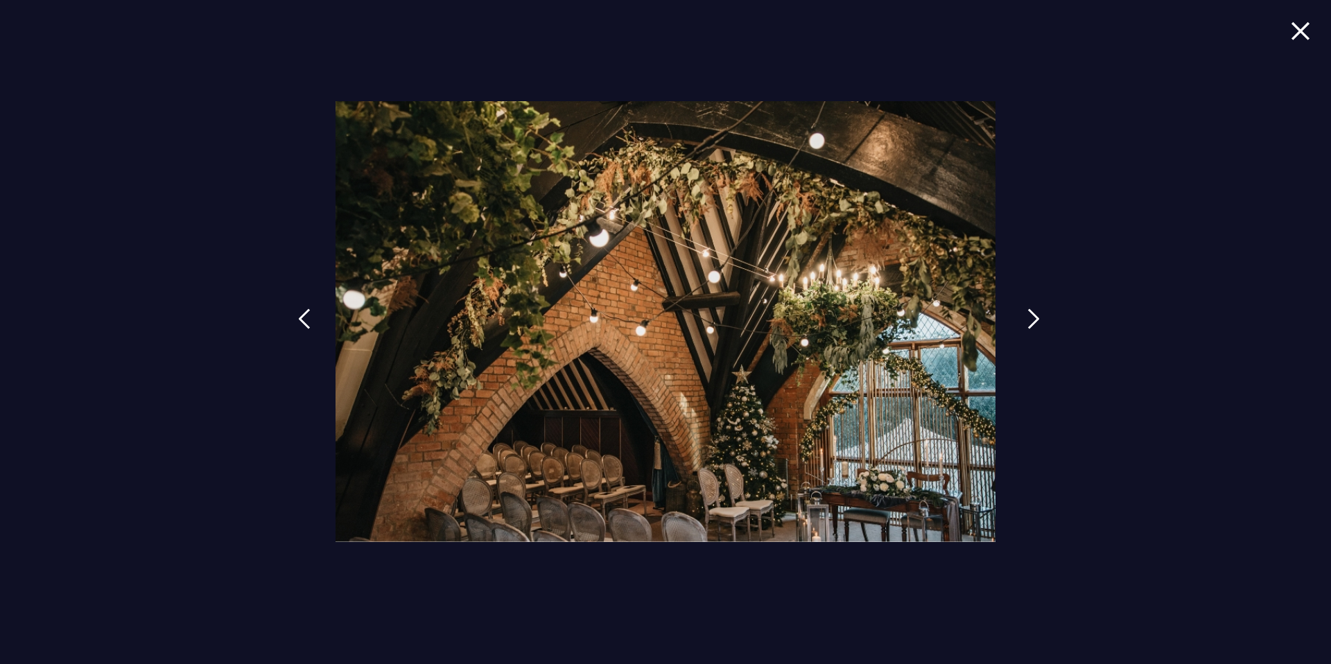
click at [1029, 323] on img at bounding box center [1033, 318] width 12 height 21
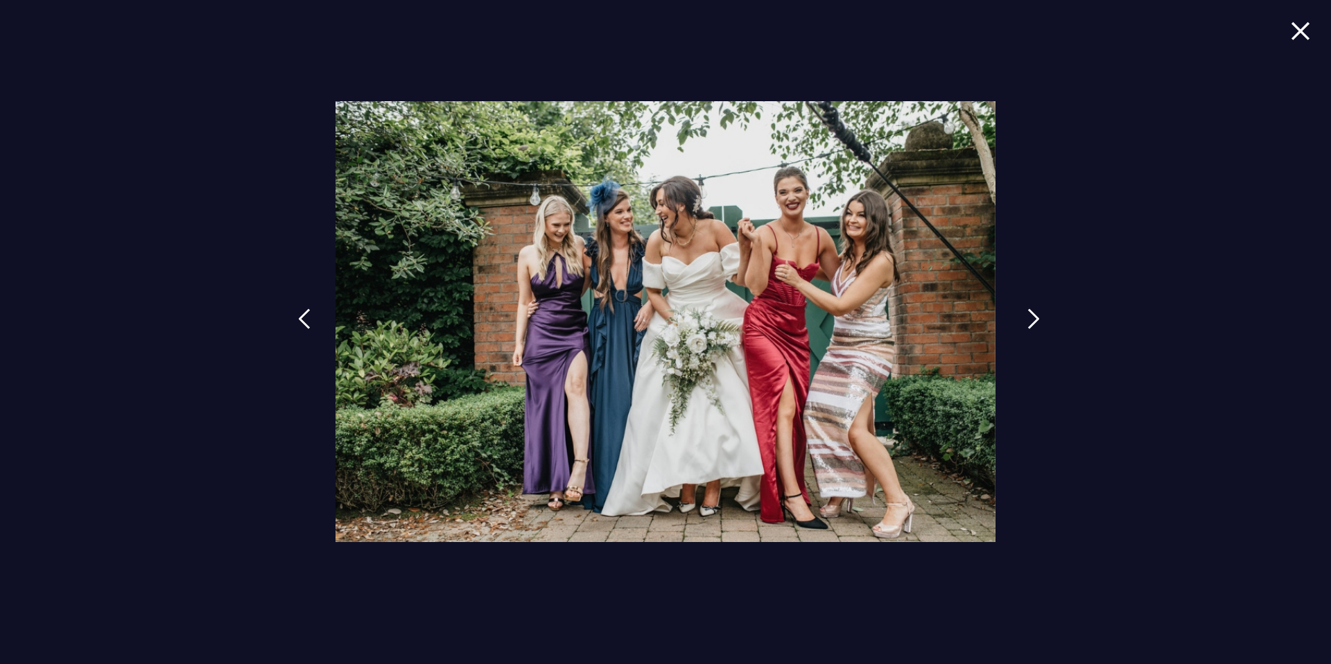
click at [1029, 323] on img at bounding box center [1033, 318] width 12 height 21
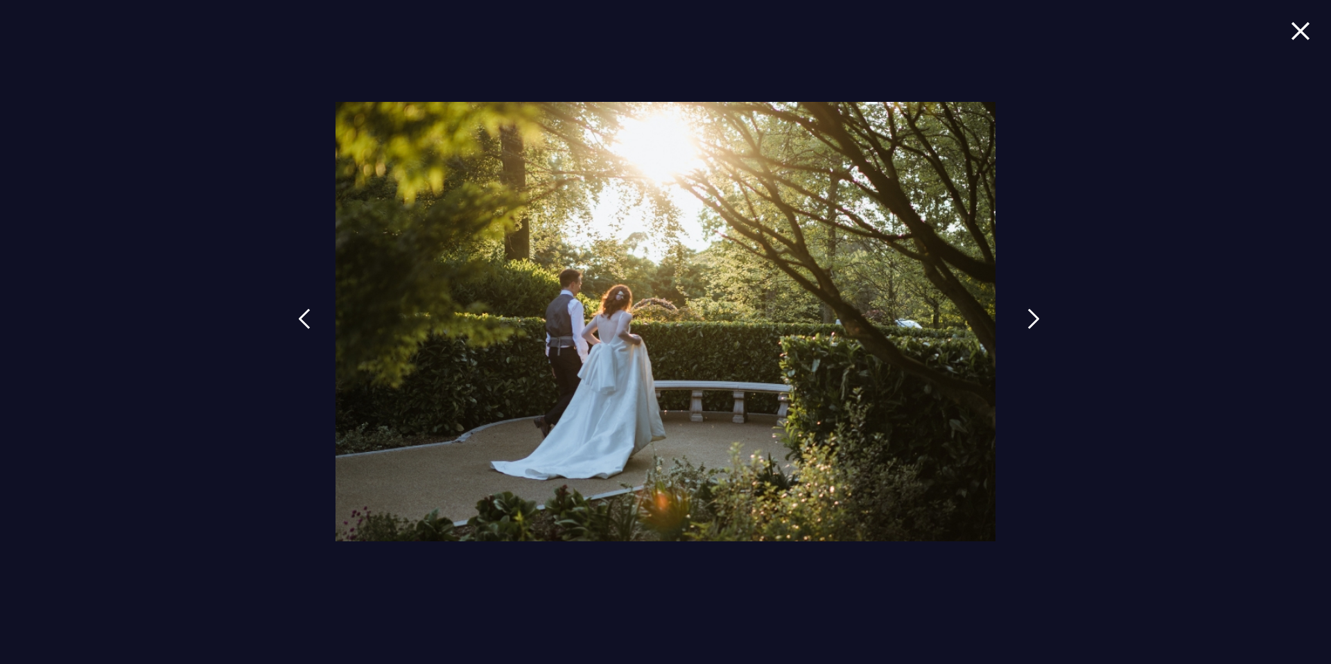
click at [1029, 323] on img at bounding box center [1033, 318] width 12 height 21
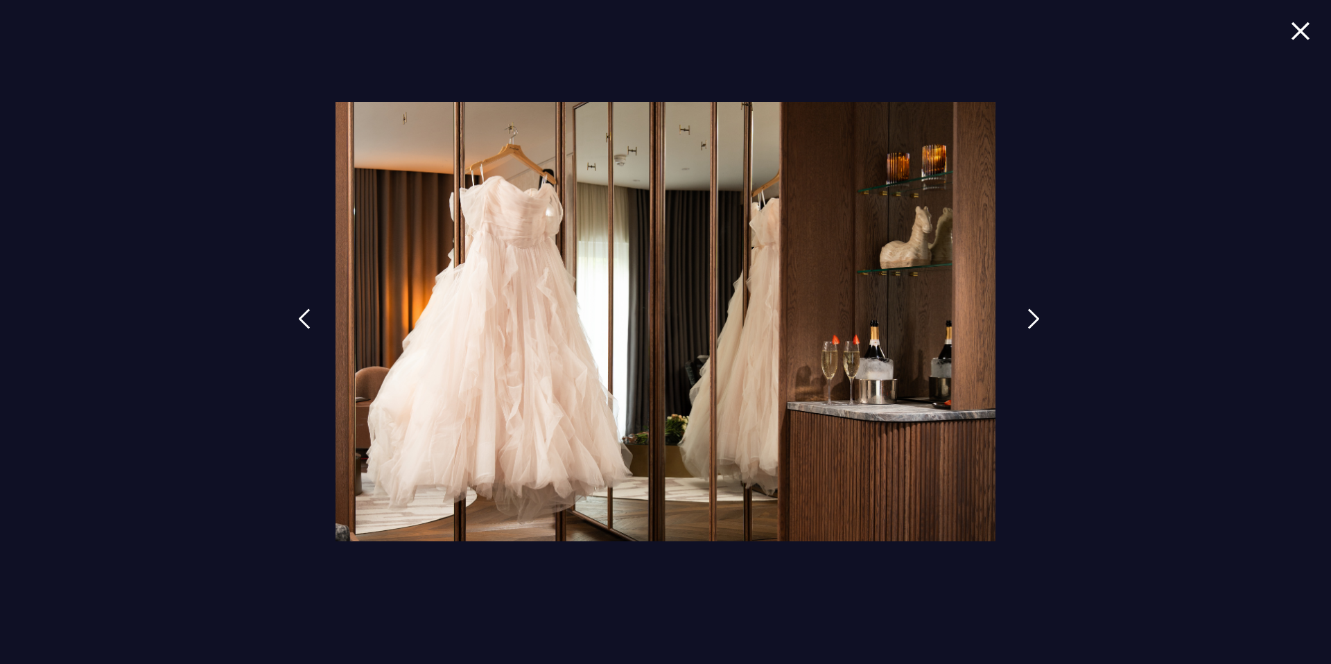
click at [1029, 323] on img at bounding box center [1033, 318] width 12 height 21
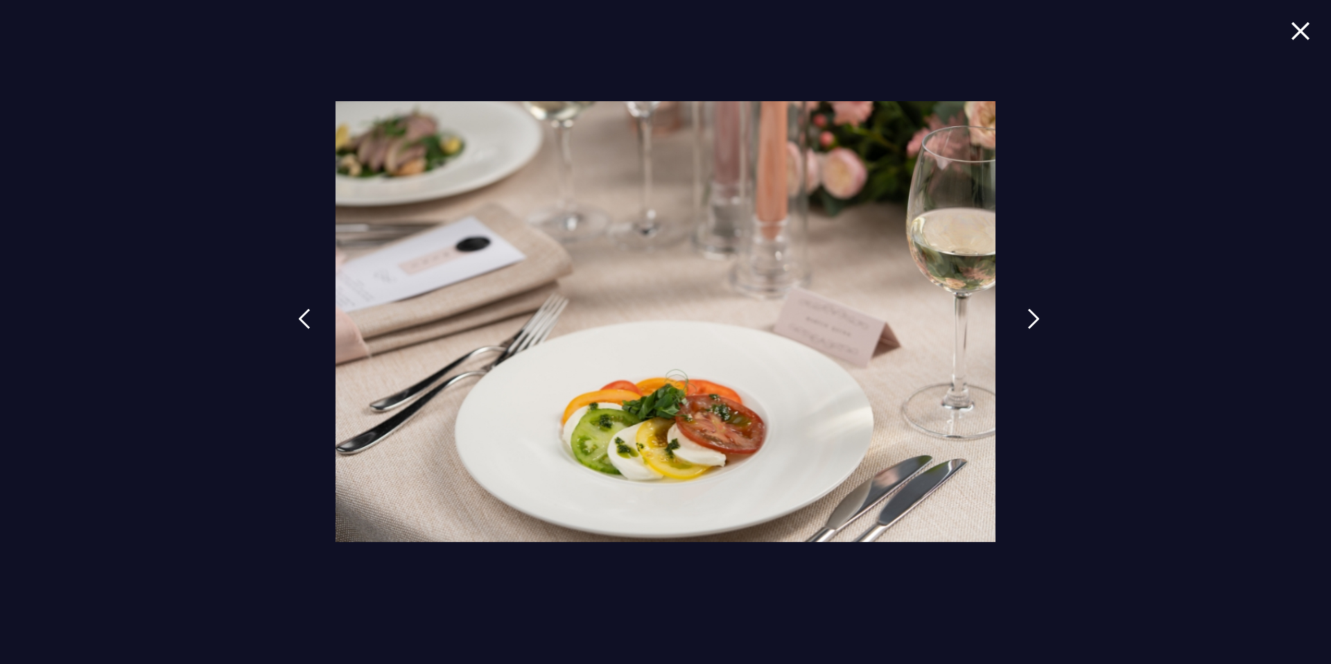
click at [1029, 323] on img at bounding box center [1033, 318] width 12 height 21
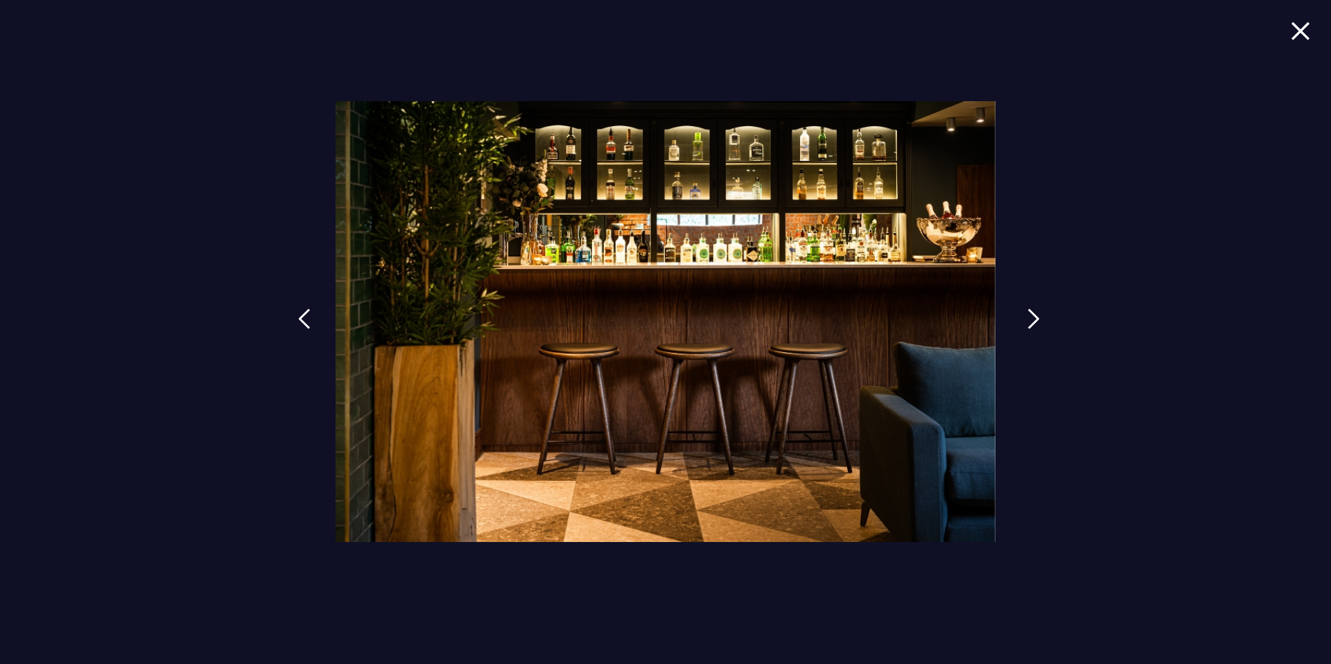
click at [1029, 323] on img at bounding box center [1033, 318] width 12 height 21
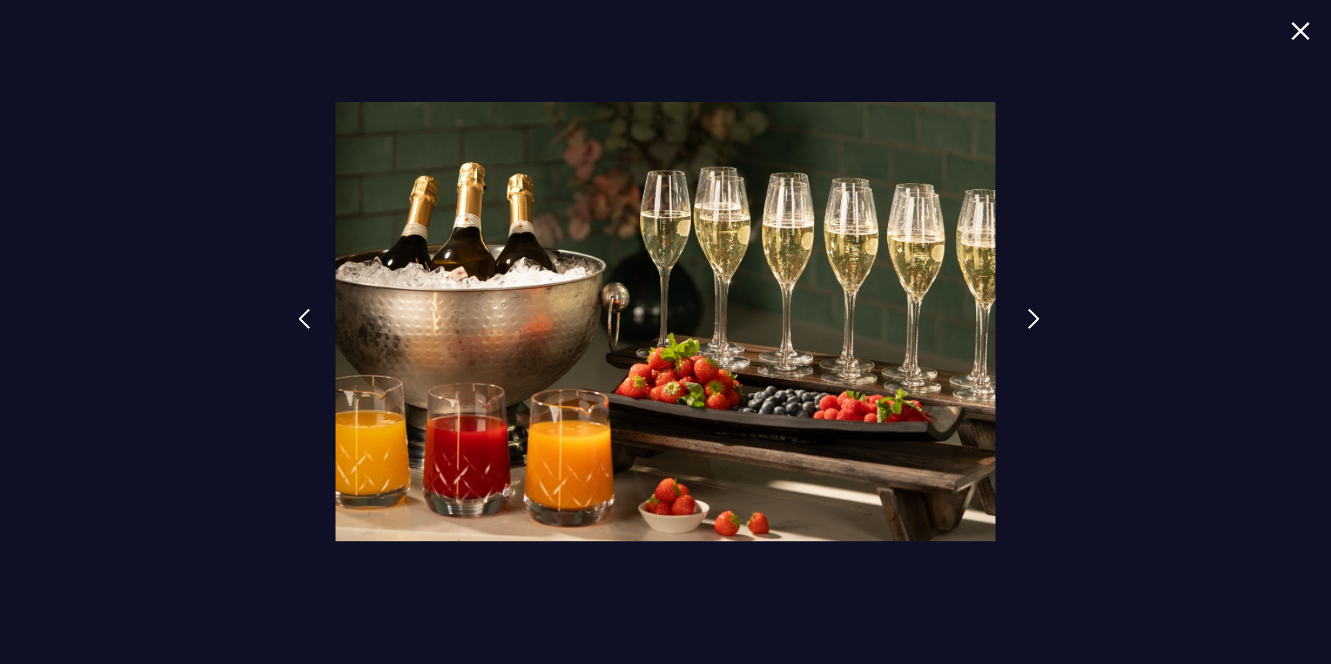
click at [1029, 323] on img at bounding box center [1033, 318] width 12 height 21
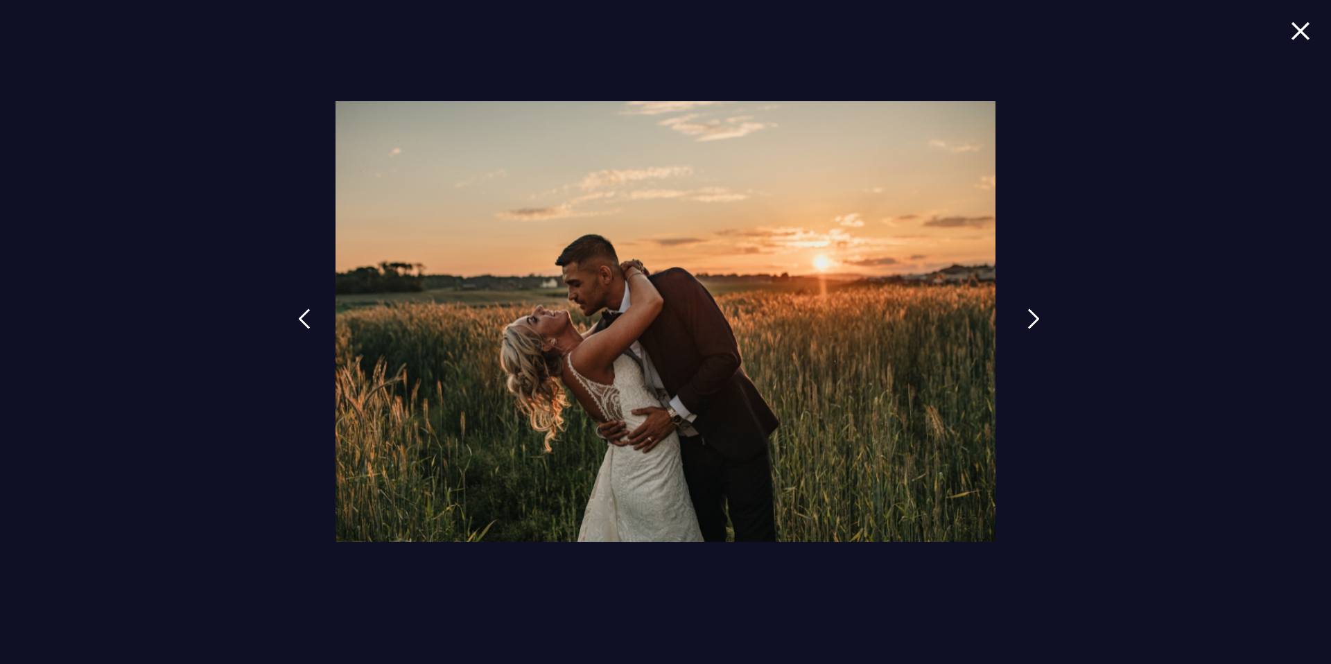
click at [1029, 323] on img at bounding box center [1033, 318] width 12 height 21
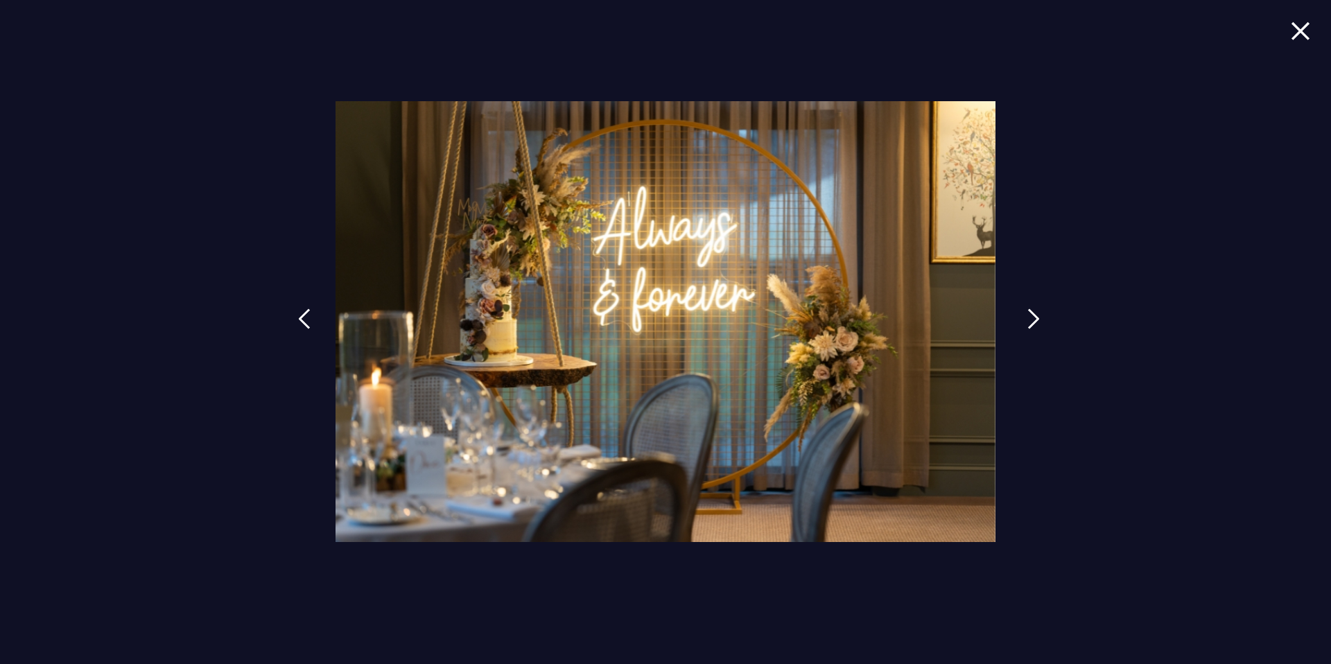
click at [1029, 323] on img at bounding box center [1033, 318] width 12 height 21
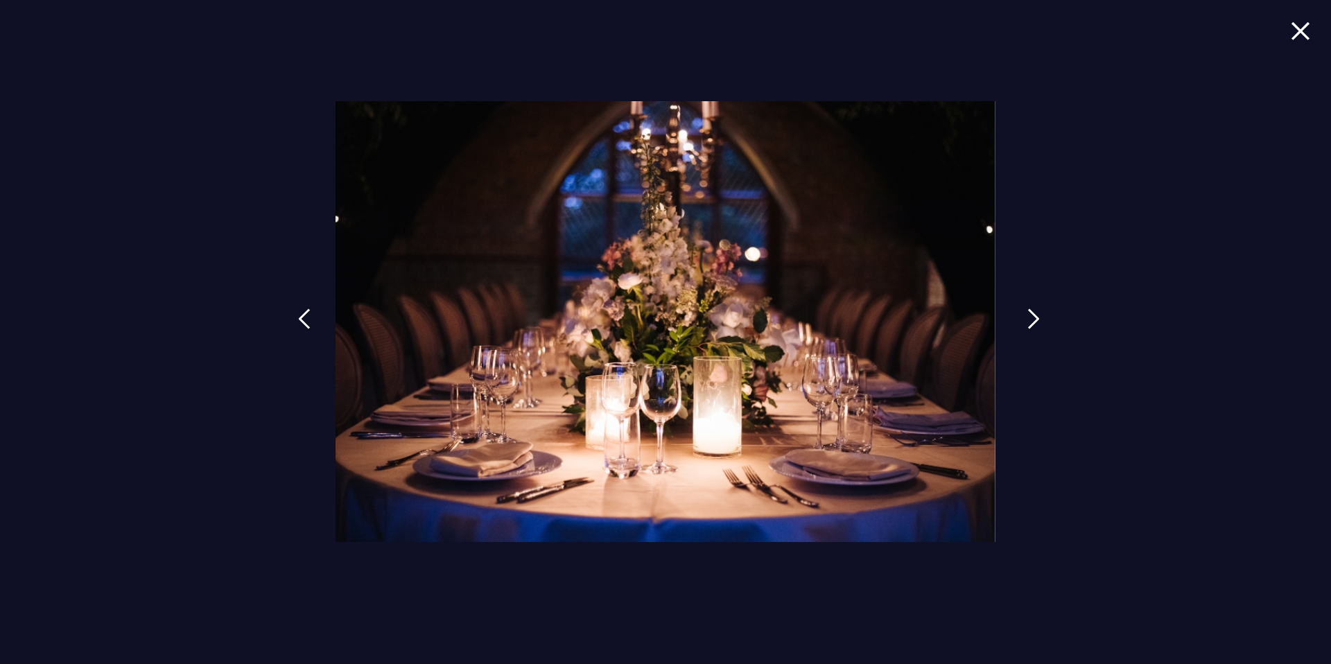
click at [1029, 323] on img at bounding box center [1033, 318] width 12 height 21
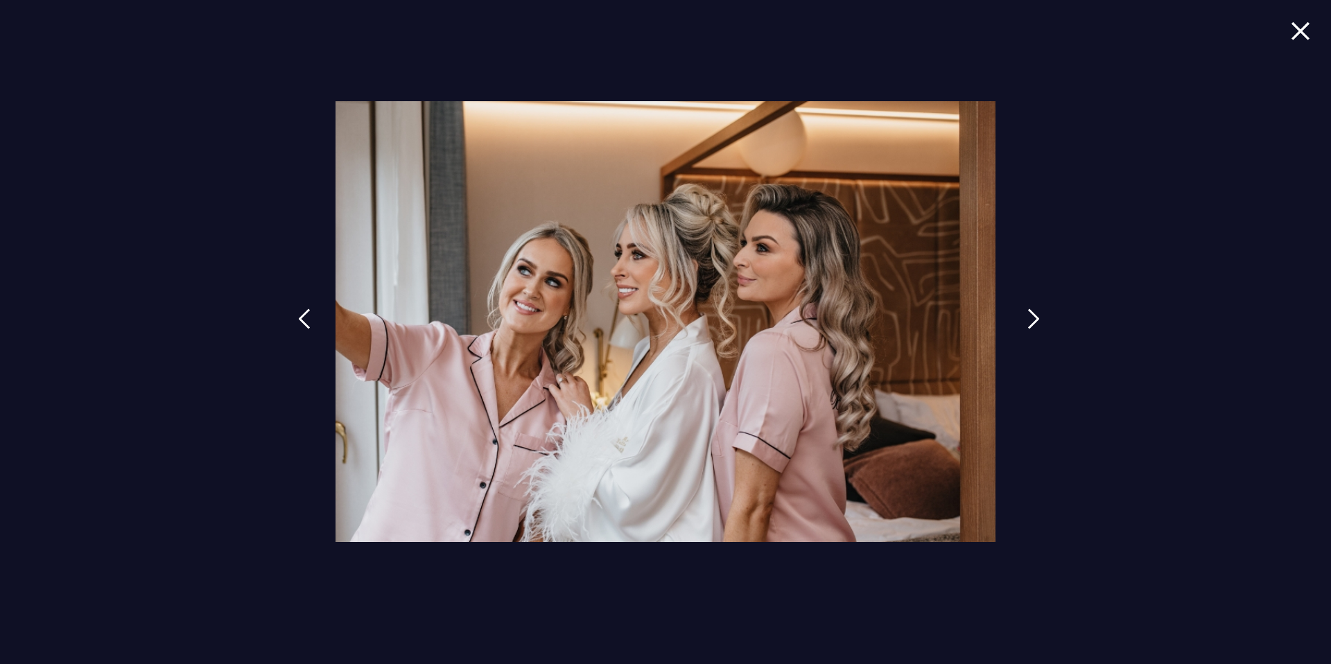
click at [1029, 323] on img at bounding box center [1033, 318] width 12 height 21
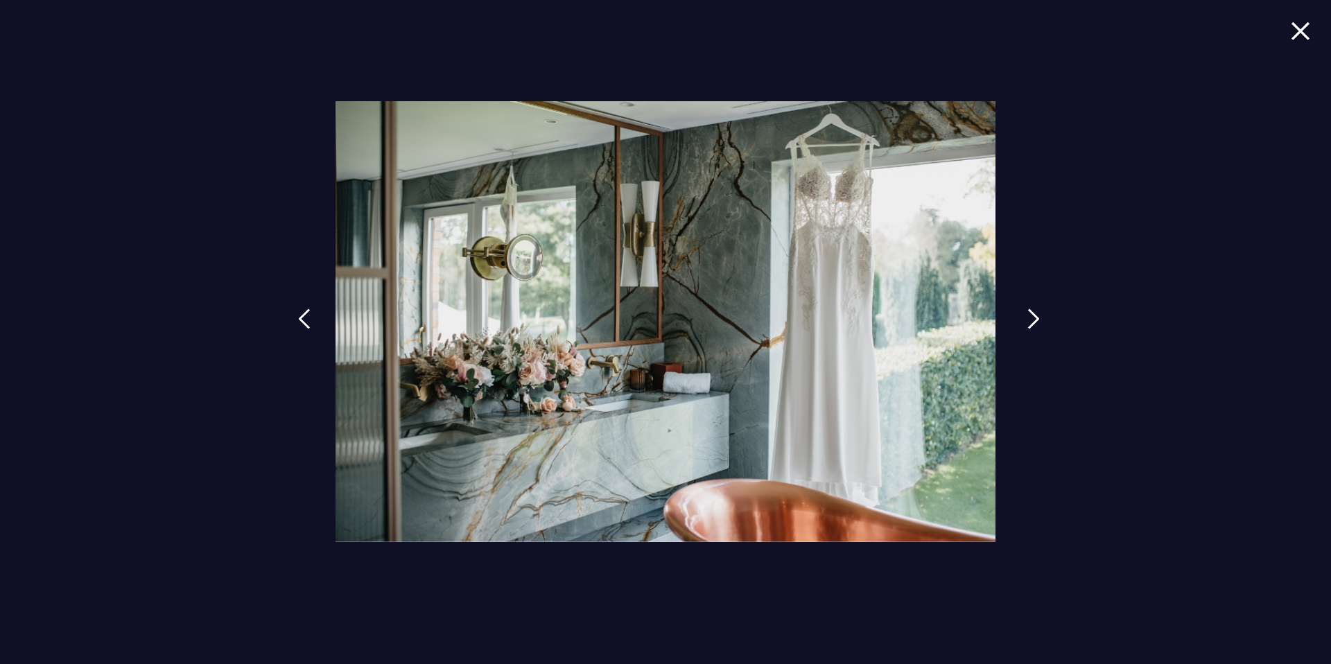
click at [1029, 323] on img at bounding box center [1033, 318] width 12 height 21
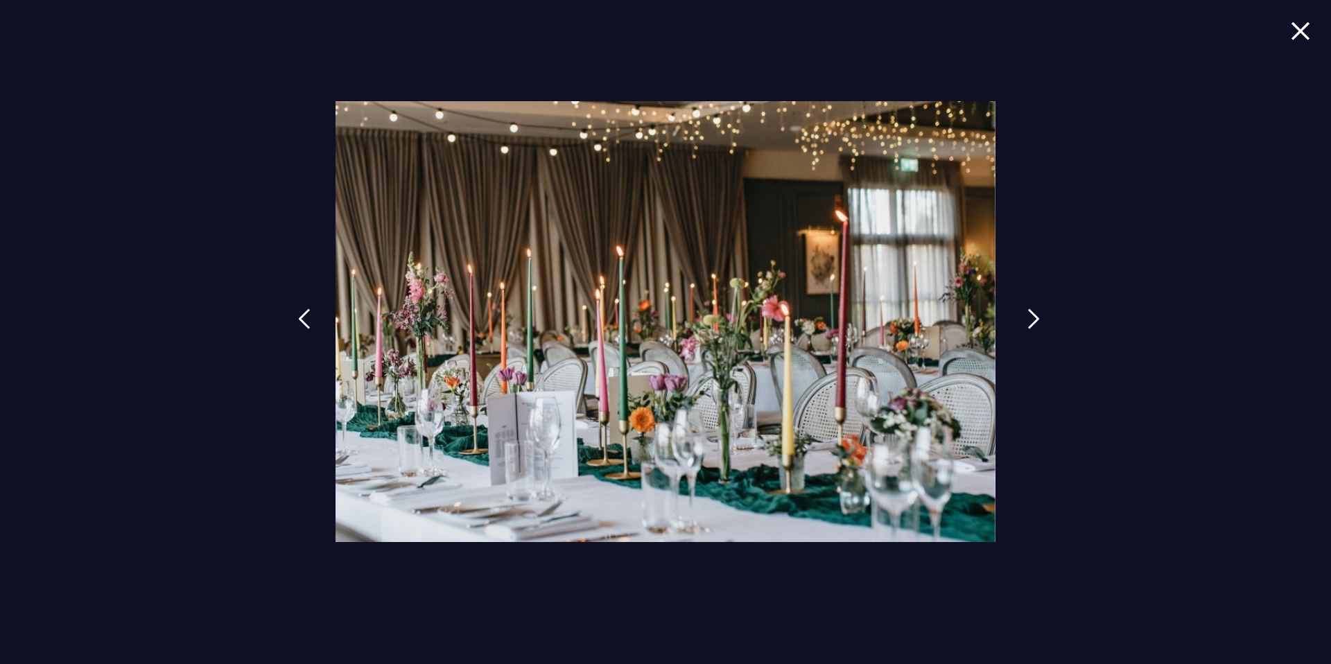
click at [1029, 323] on img at bounding box center [1033, 318] width 12 height 21
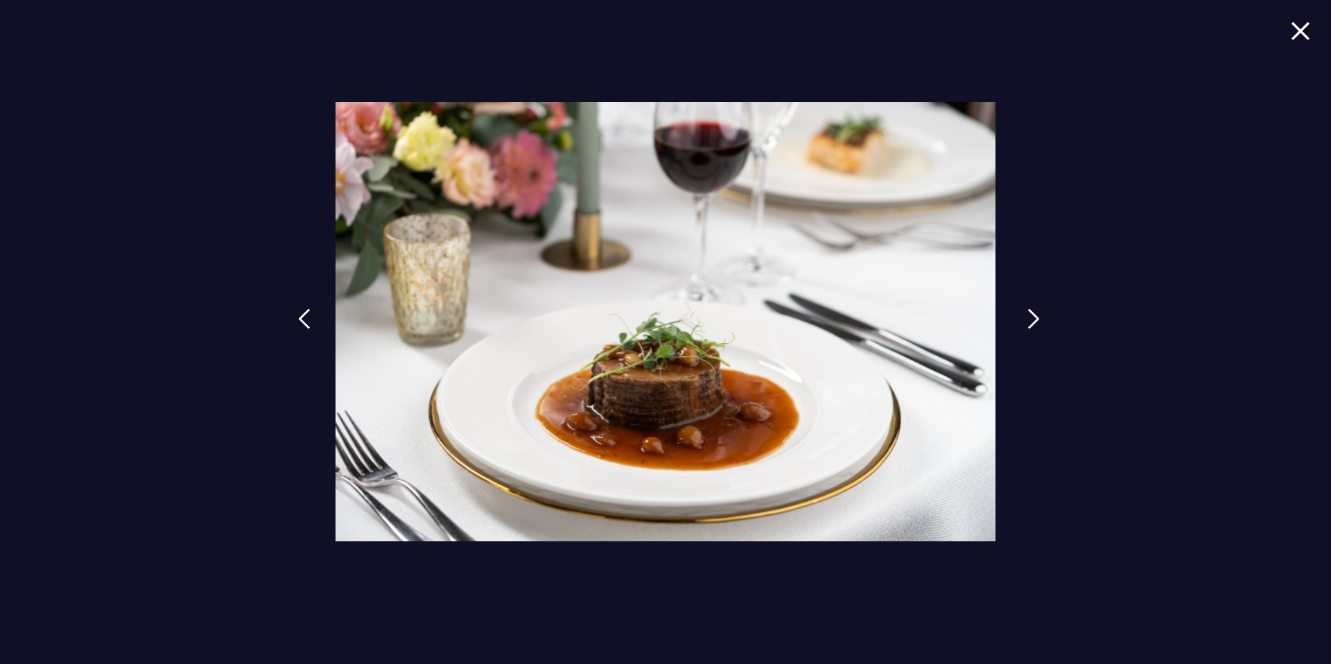
click at [1029, 323] on img at bounding box center [1033, 318] width 12 height 21
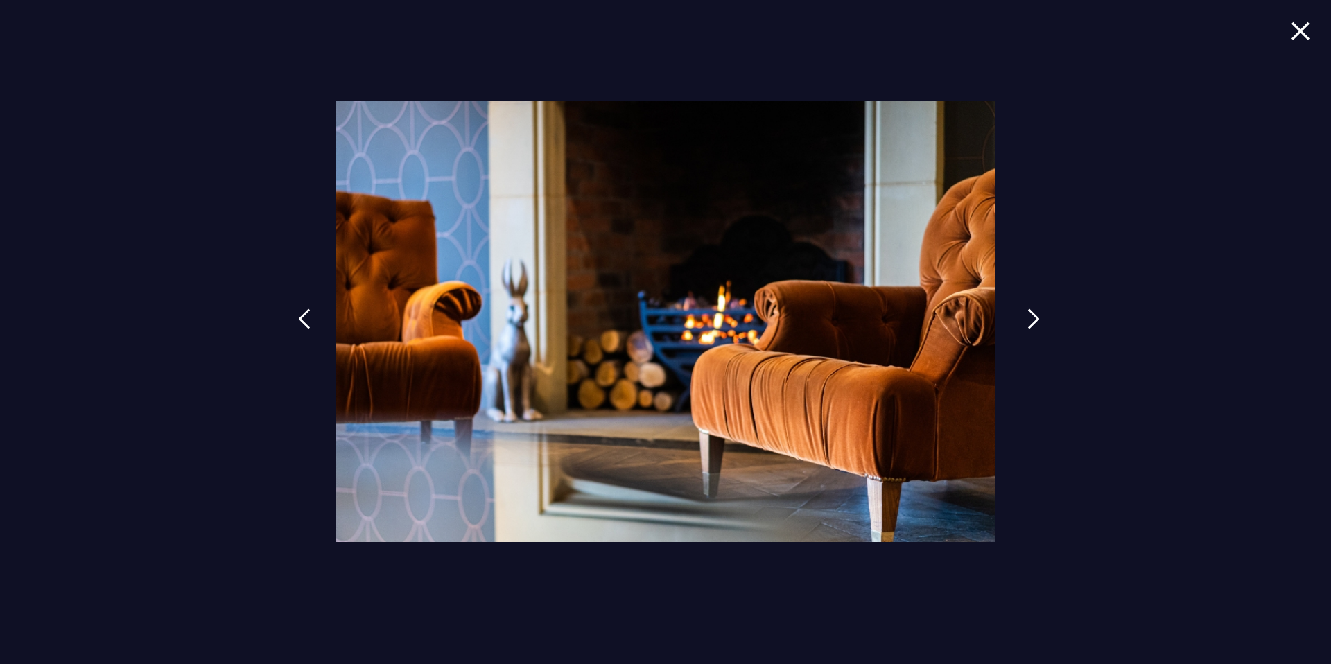
click at [1029, 323] on img at bounding box center [1033, 318] width 12 height 21
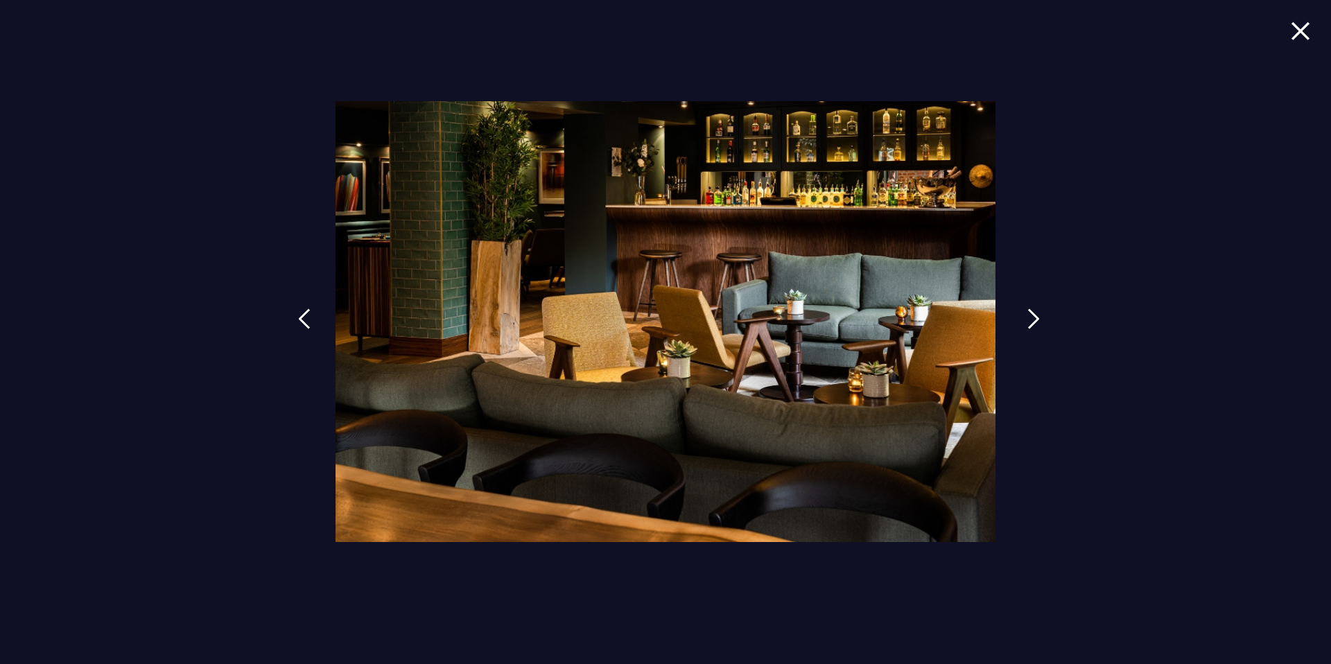
click at [1029, 323] on img at bounding box center [1033, 318] width 12 height 21
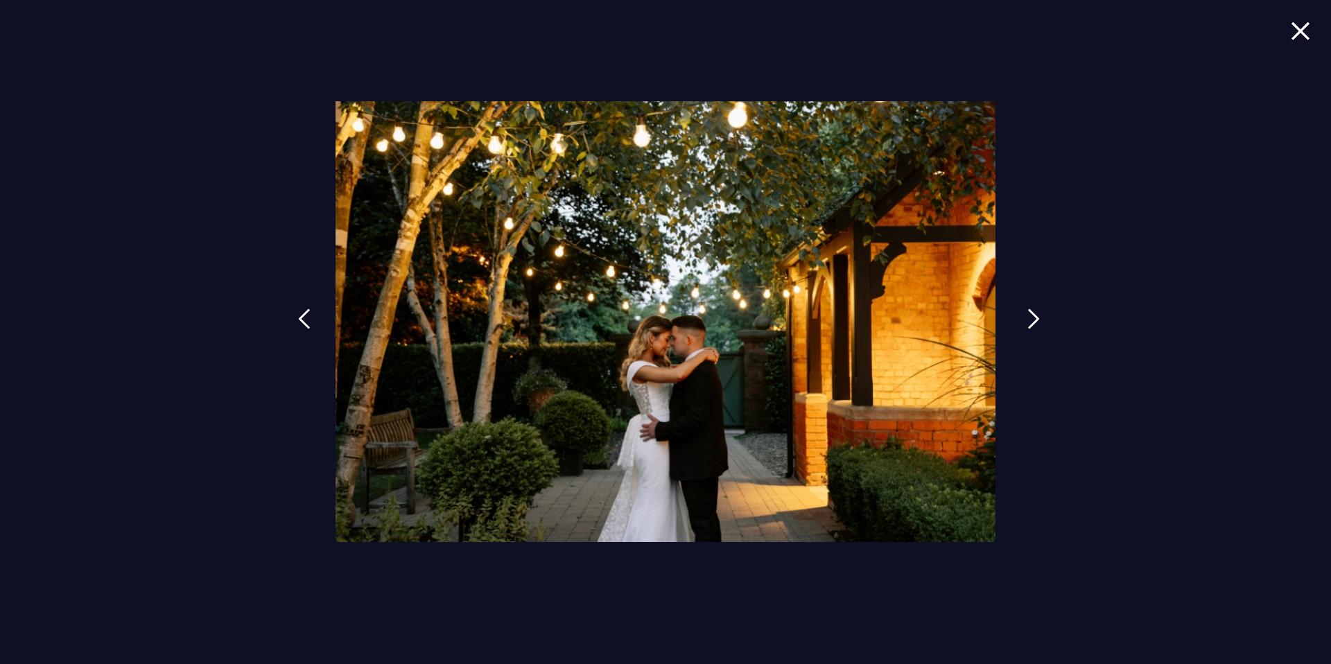
click at [1029, 323] on img at bounding box center [1033, 318] width 12 height 21
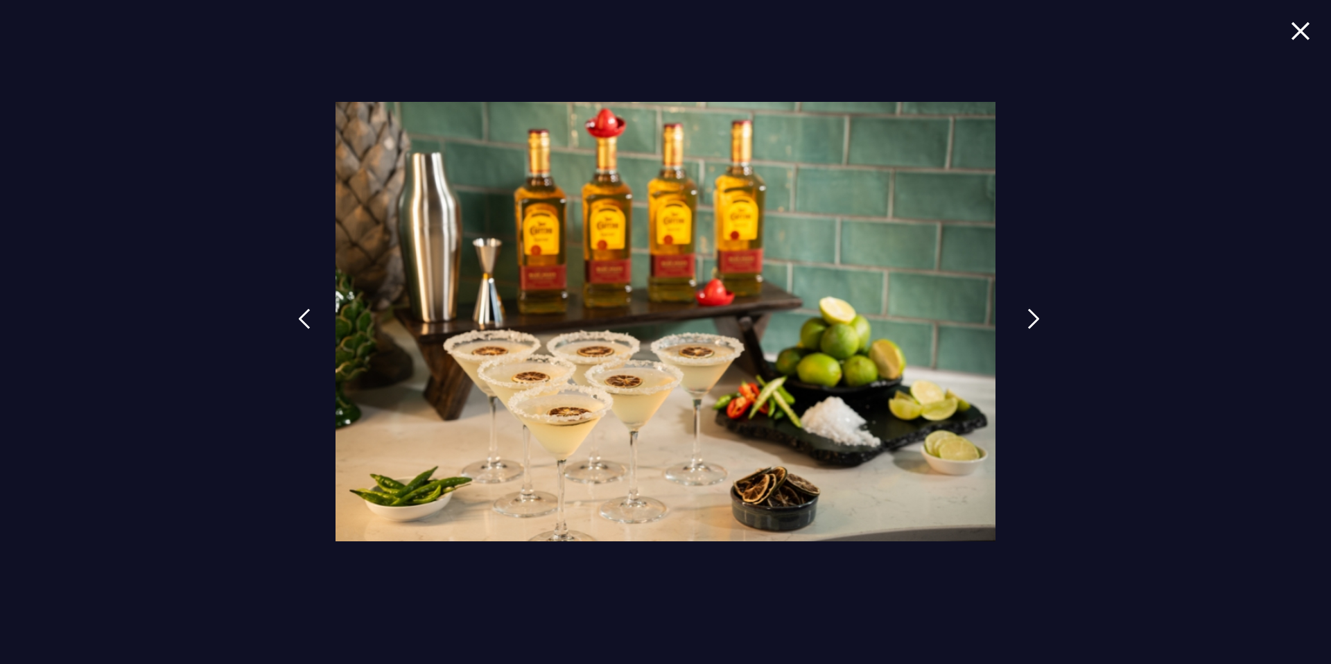
click at [1029, 323] on img at bounding box center [1033, 318] width 12 height 21
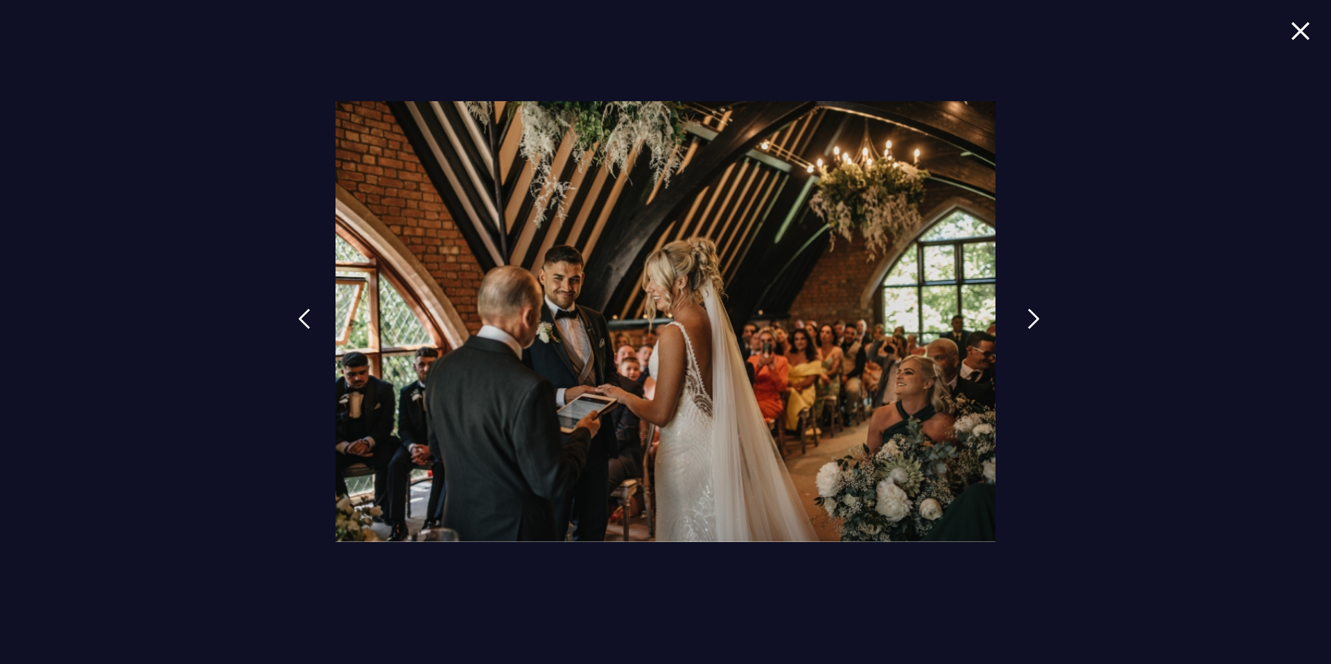
click at [1029, 323] on img at bounding box center [1033, 318] width 12 height 21
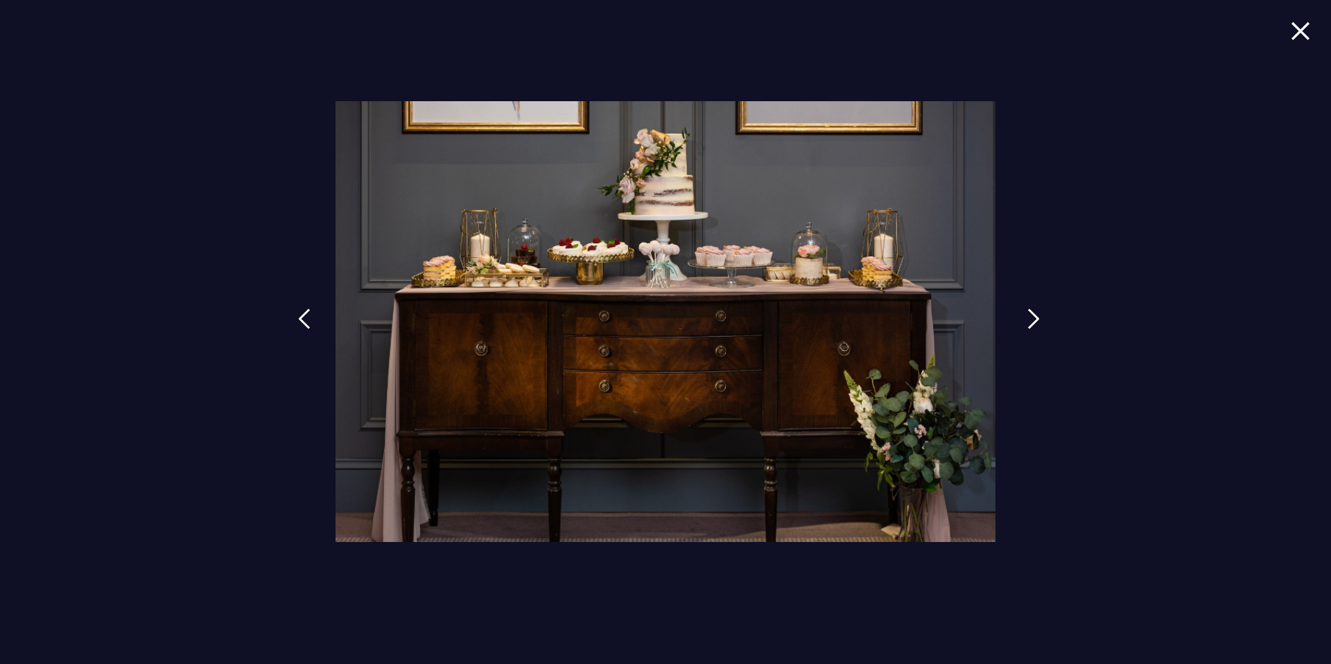
click at [1029, 323] on img at bounding box center [1033, 318] width 12 height 21
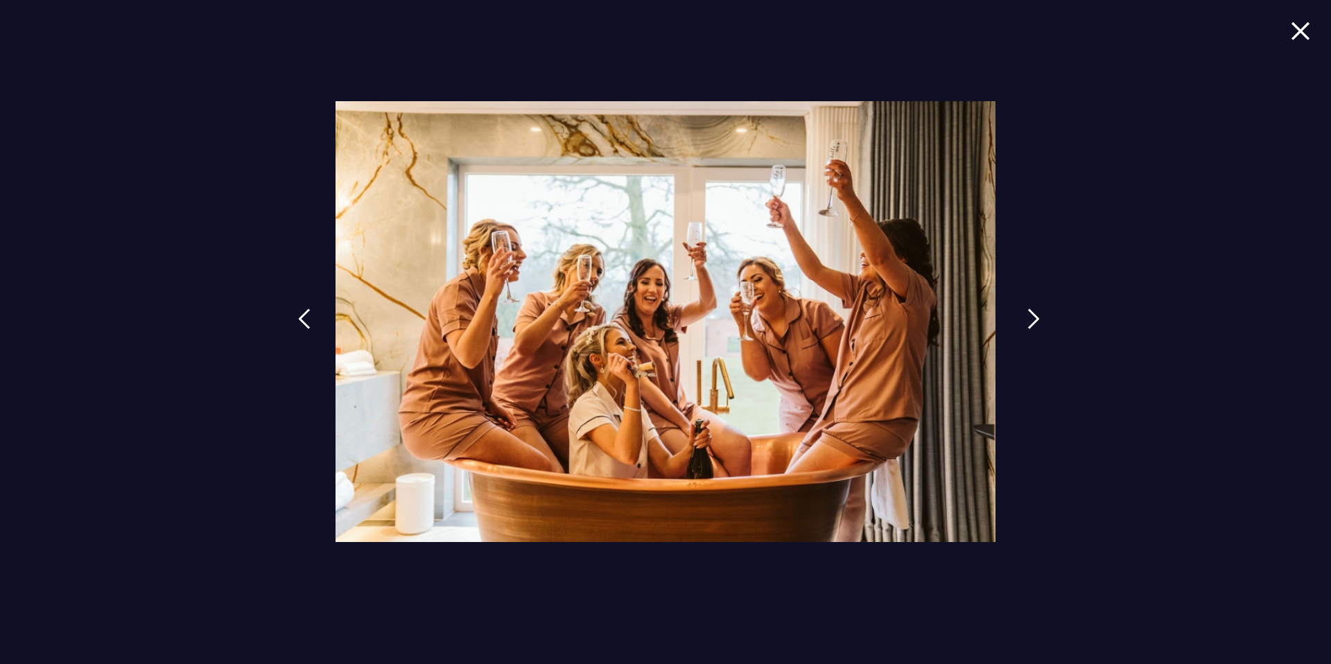
click at [1029, 323] on img at bounding box center [1033, 318] width 12 height 21
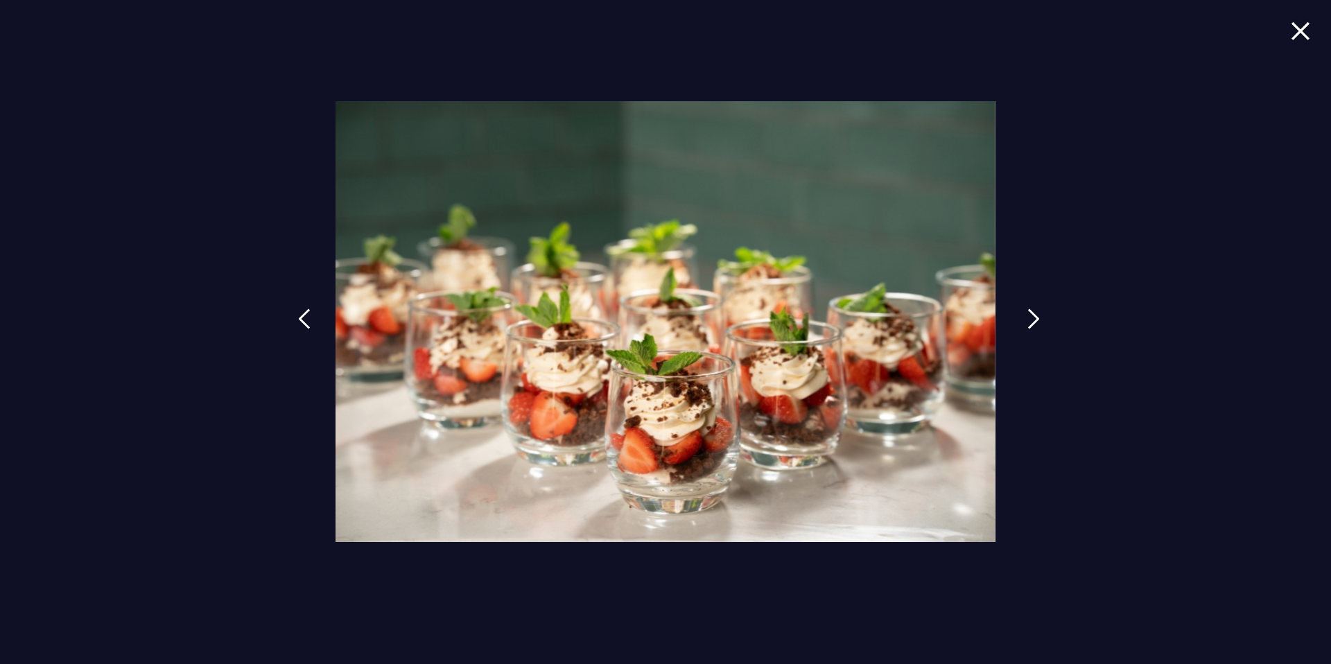
click at [1029, 323] on img at bounding box center [1033, 318] width 12 height 21
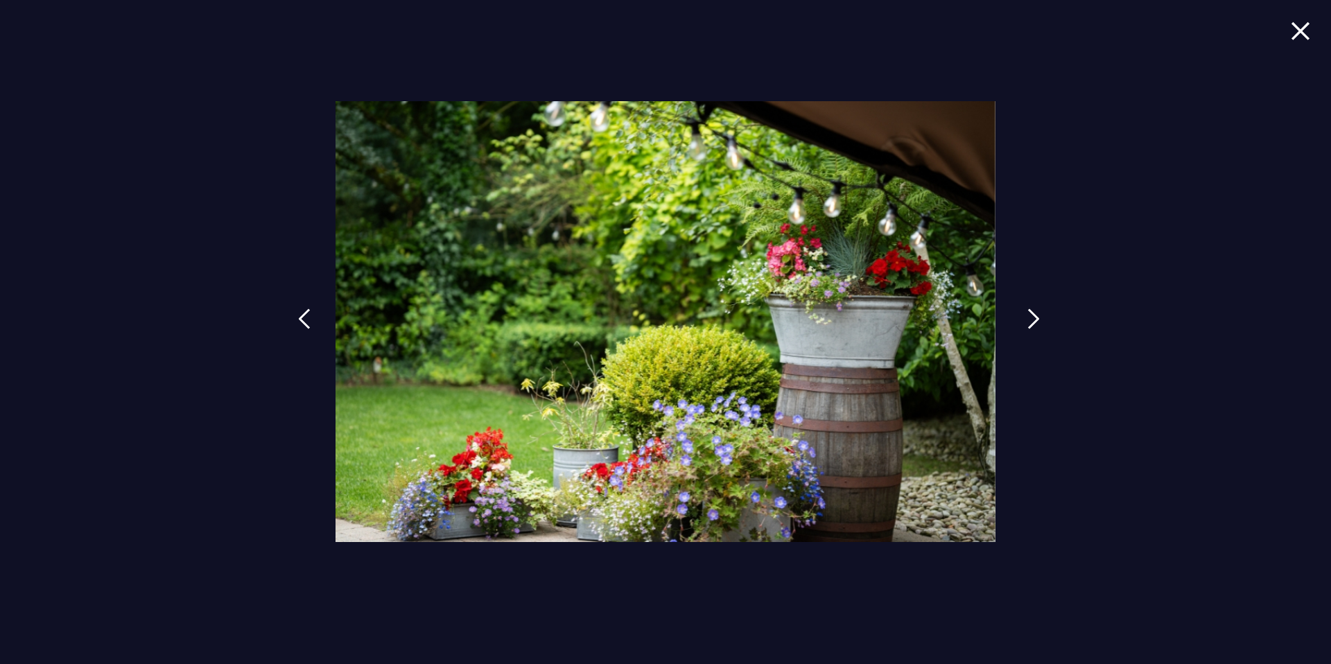
click at [1029, 323] on img at bounding box center [1033, 318] width 12 height 21
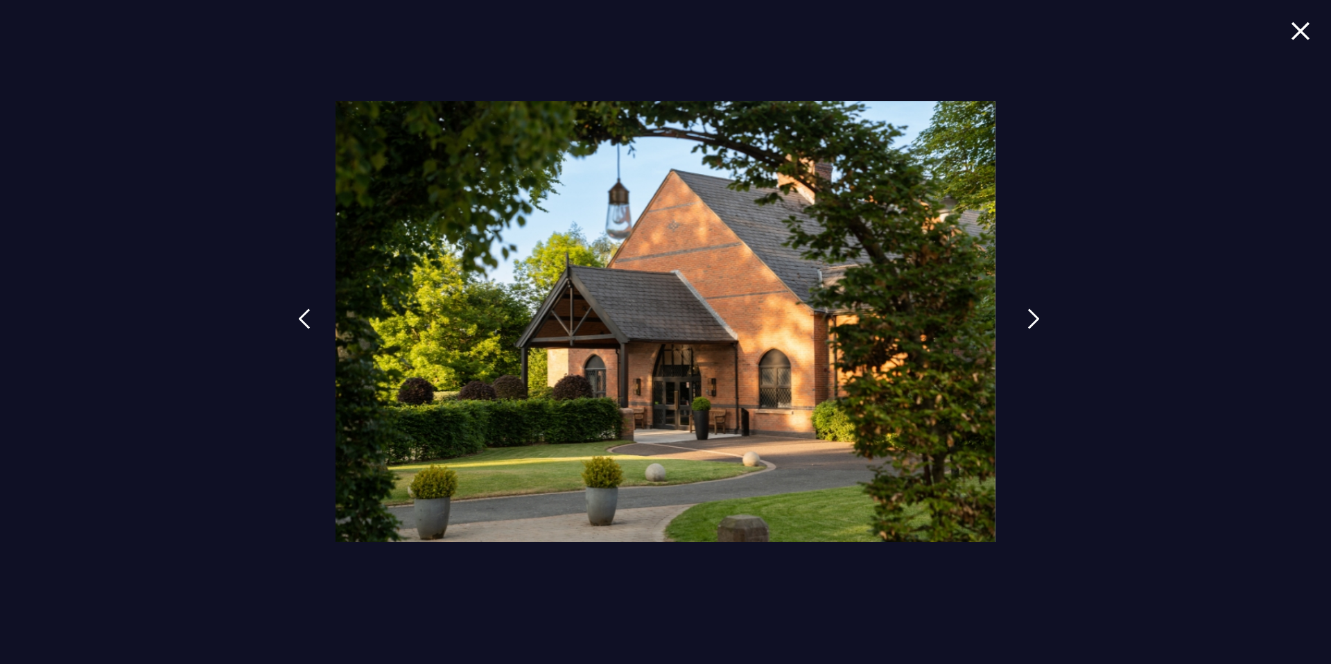
click at [1029, 323] on img at bounding box center [1033, 318] width 12 height 21
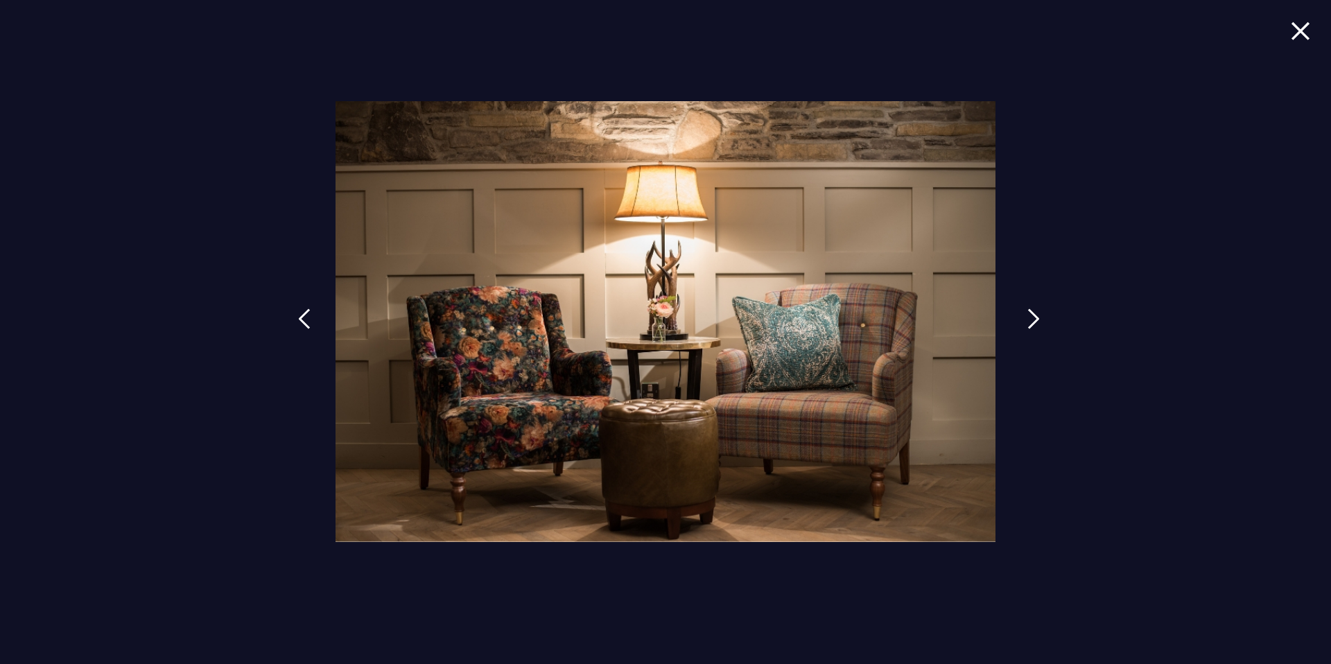
click at [1029, 323] on img at bounding box center [1033, 318] width 12 height 21
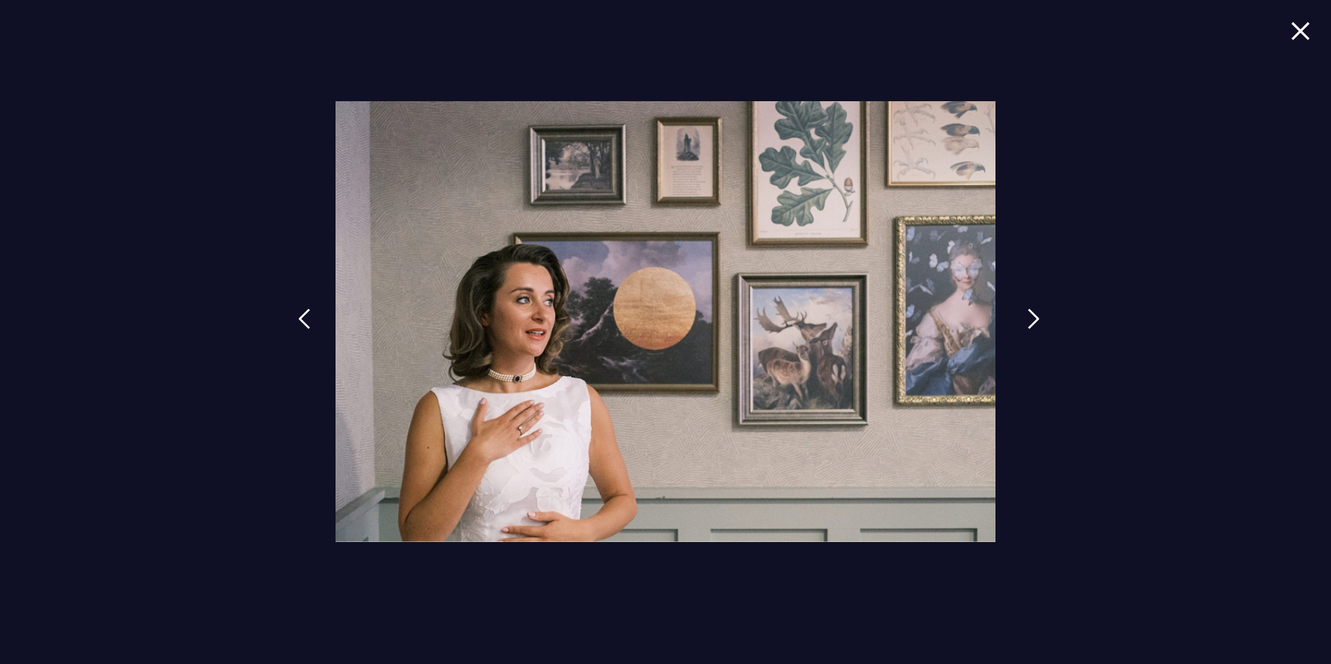
click at [1029, 323] on img at bounding box center [1033, 318] width 12 height 21
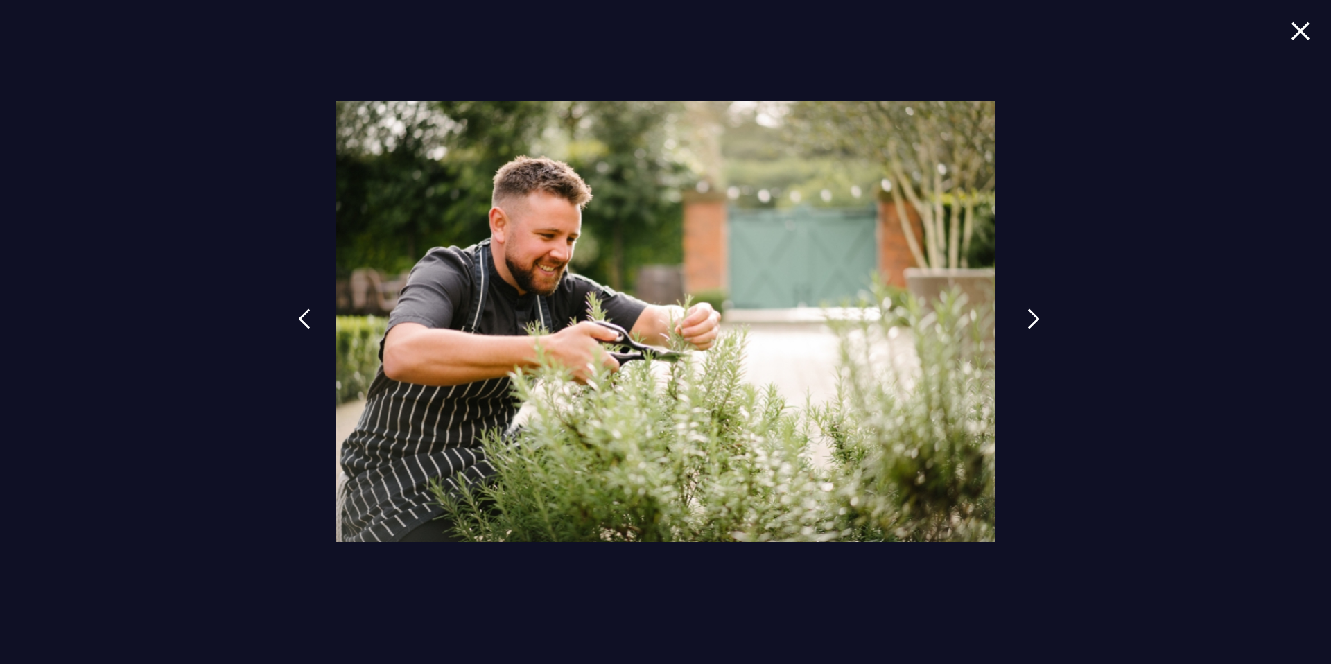
click at [1029, 323] on img at bounding box center [1033, 318] width 12 height 21
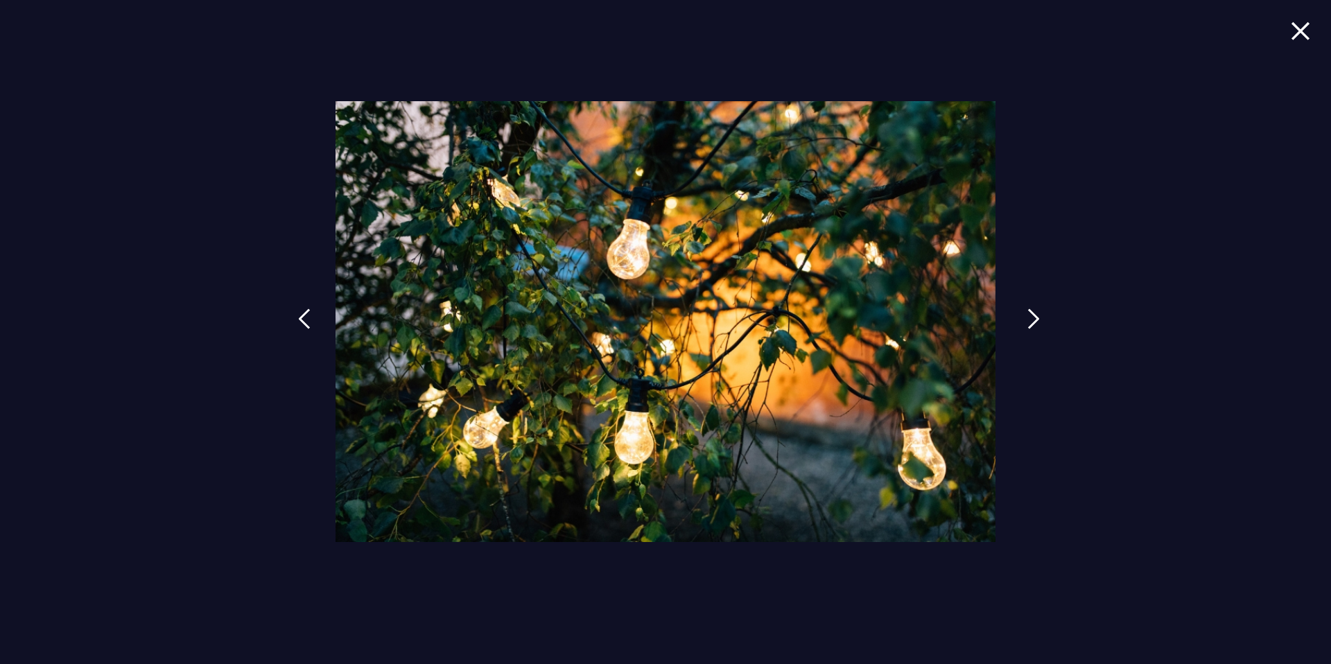
click at [1029, 323] on img at bounding box center [1033, 318] width 12 height 21
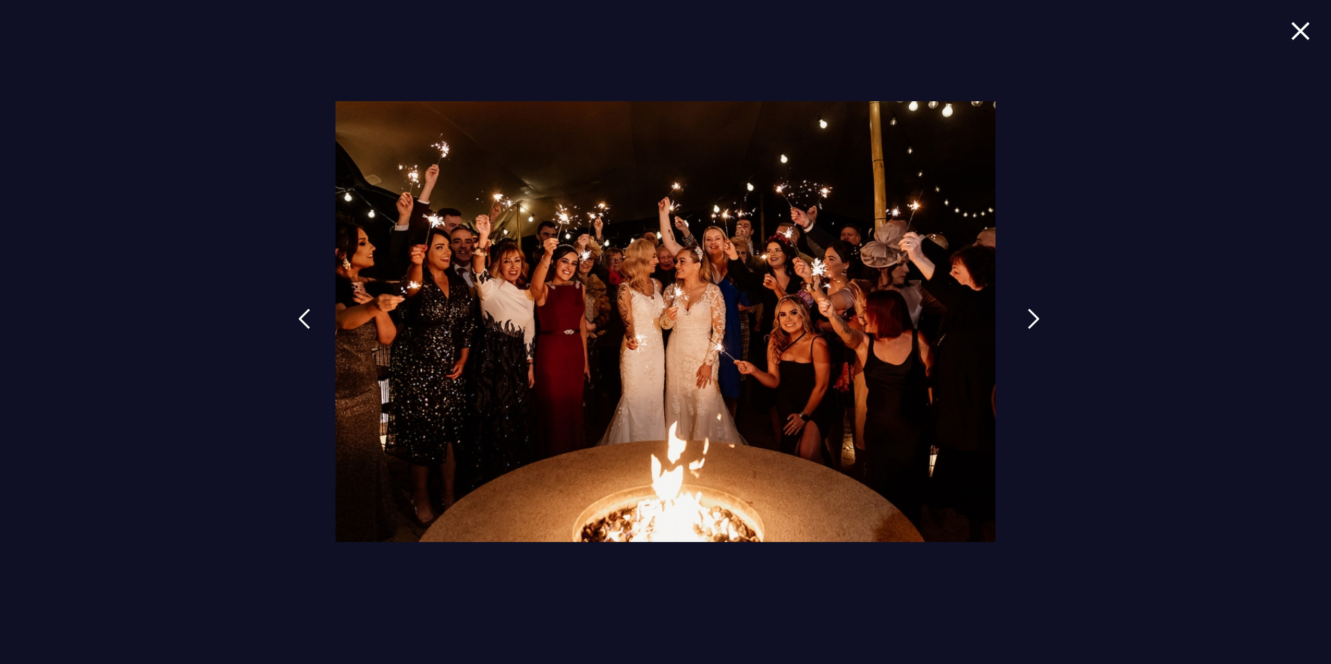
click at [1029, 323] on img at bounding box center [1033, 318] width 12 height 21
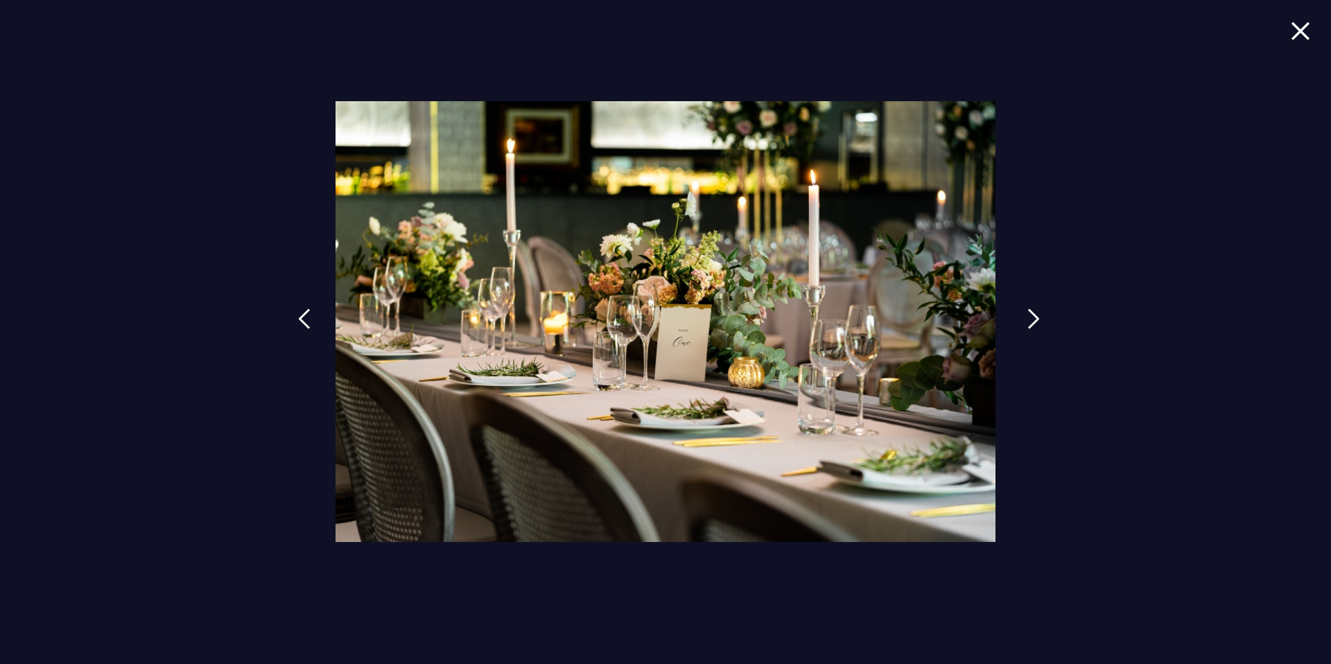
click at [1029, 323] on img at bounding box center [1033, 318] width 12 height 21
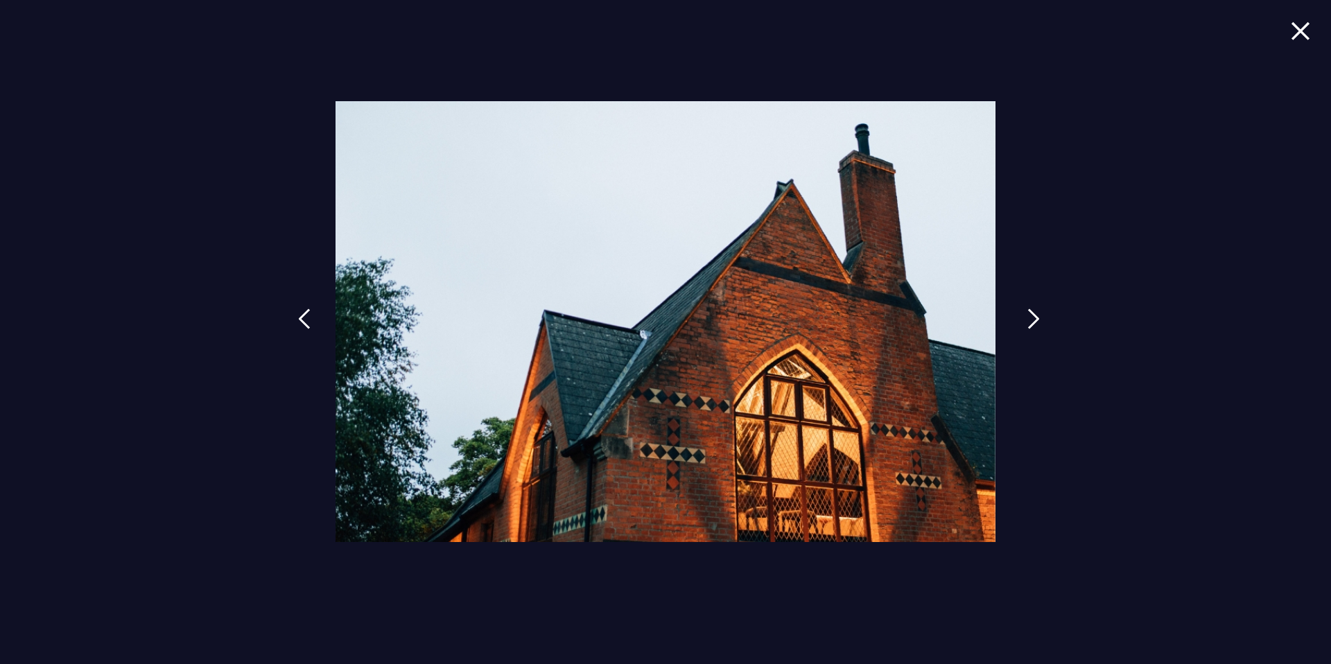
click at [1029, 323] on img at bounding box center [1033, 318] width 12 height 21
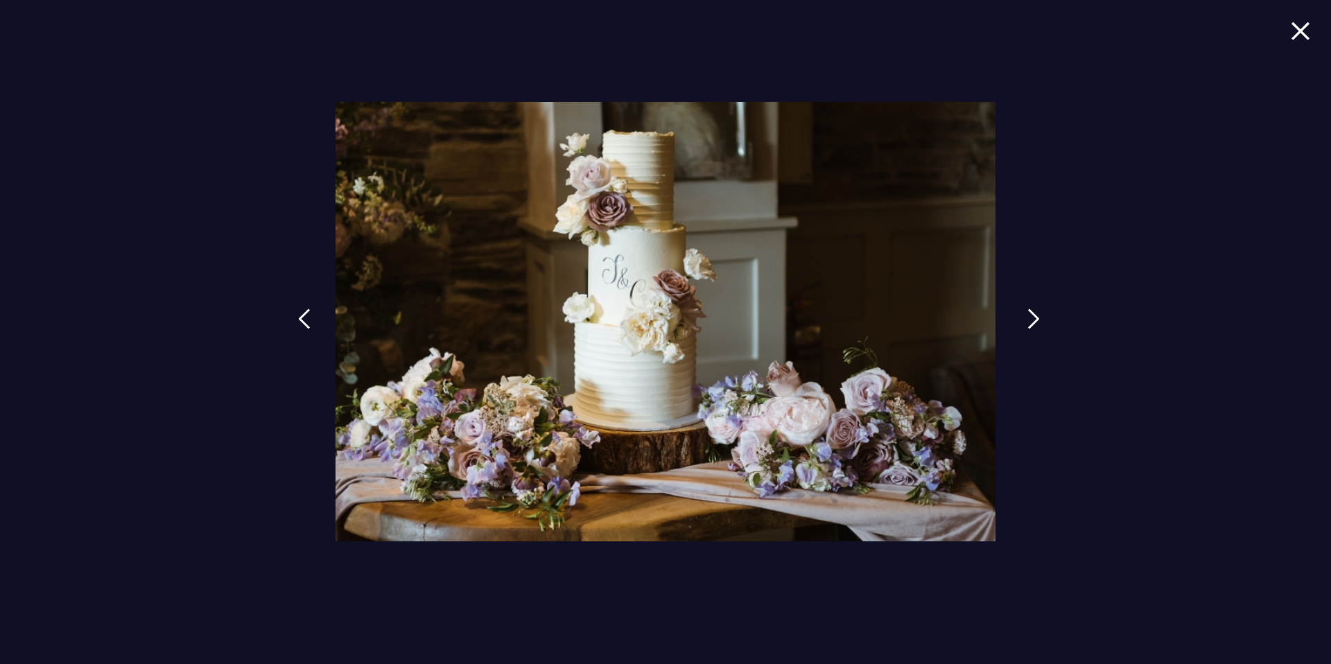
click at [1029, 323] on img at bounding box center [1033, 318] width 12 height 21
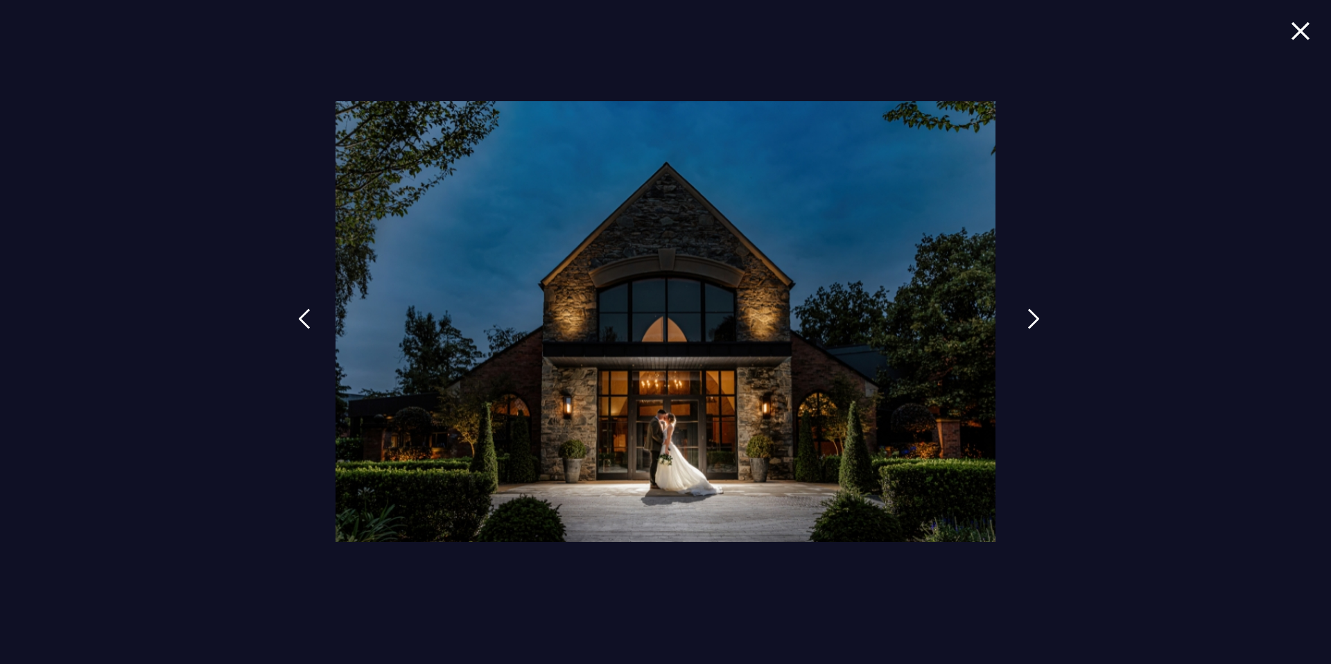
click at [1029, 323] on img at bounding box center [1033, 318] width 12 height 21
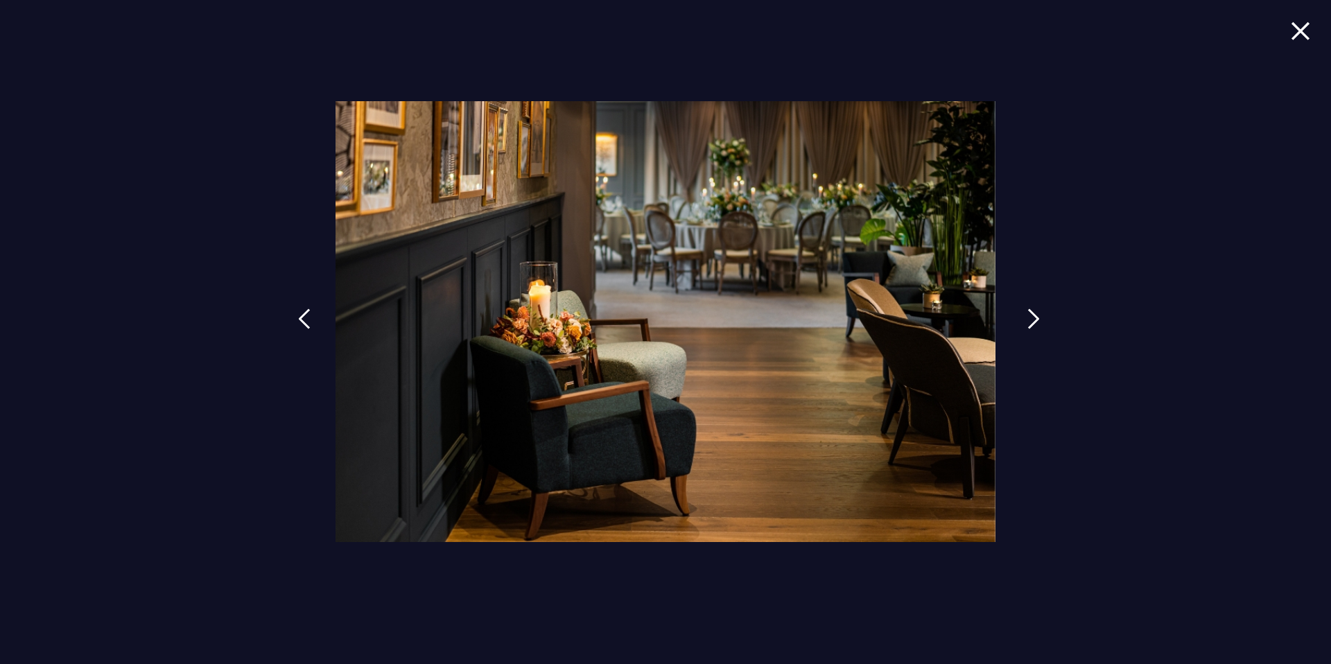
click at [1029, 323] on img at bounding box center [1033, 318] width 12 height 21
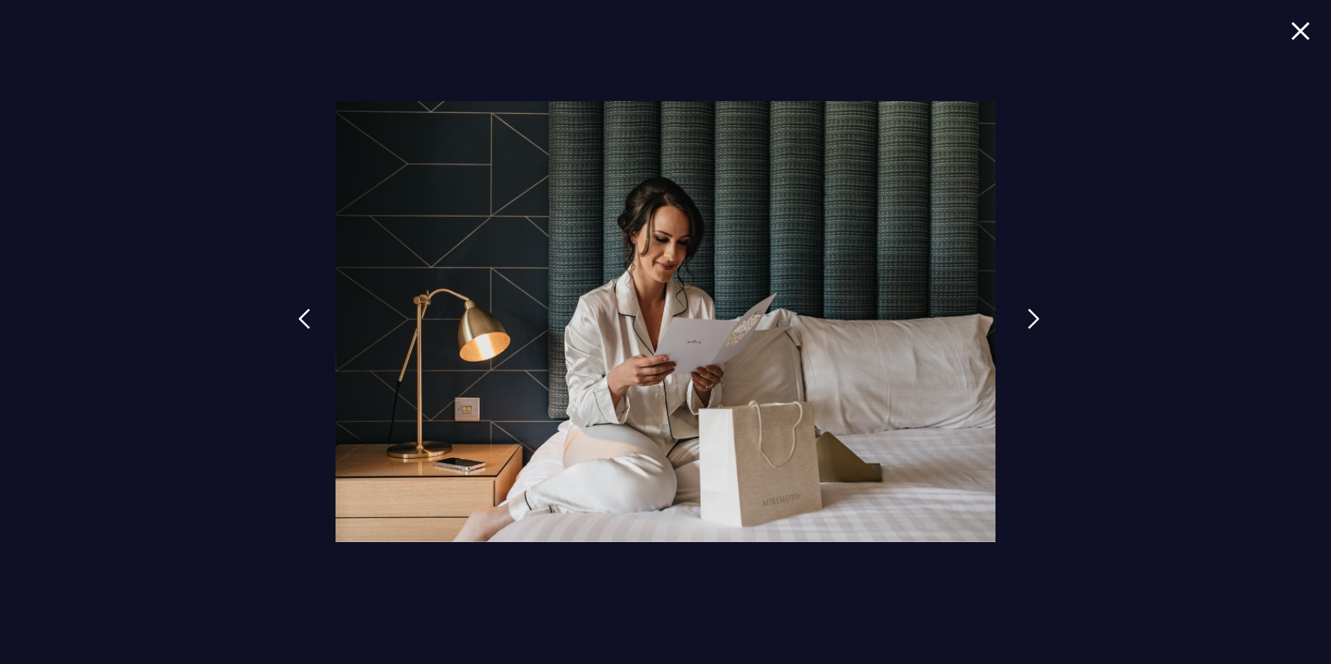
click at [1029, 323] on img at bounding box center [1033, 318] width 12 height 21
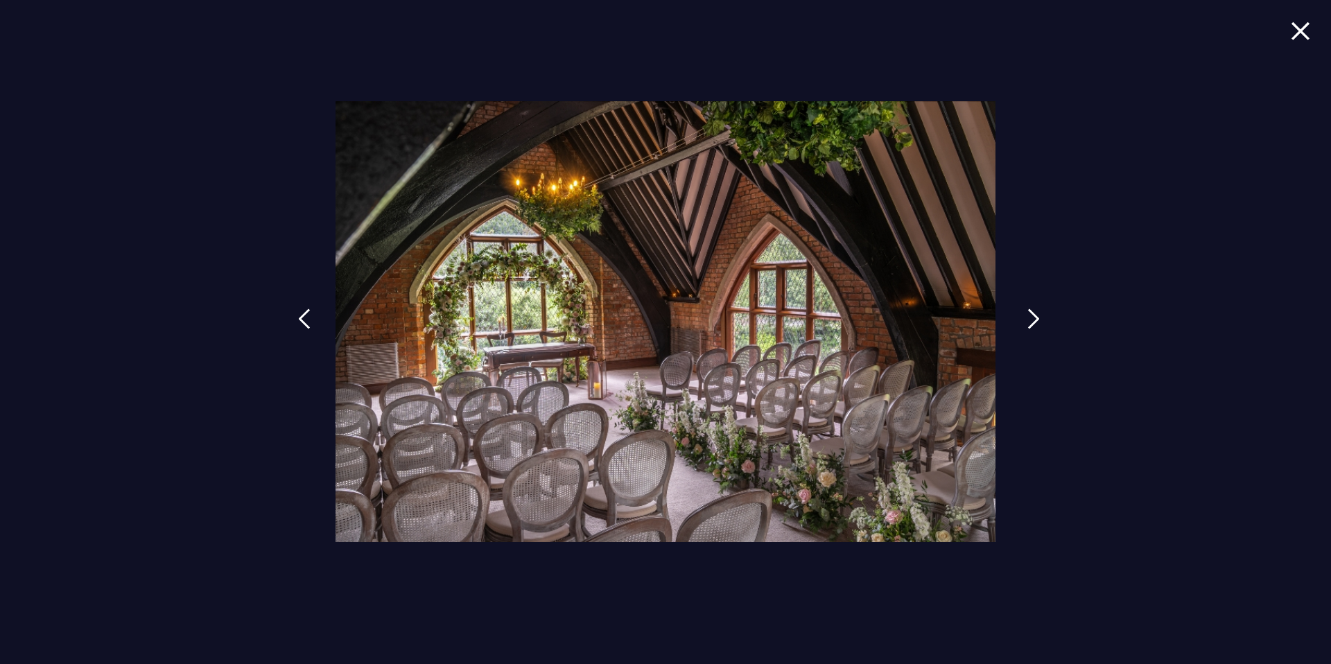
click at [1029, 323] on img at bounding box center [1033, 318] width 12 height 21
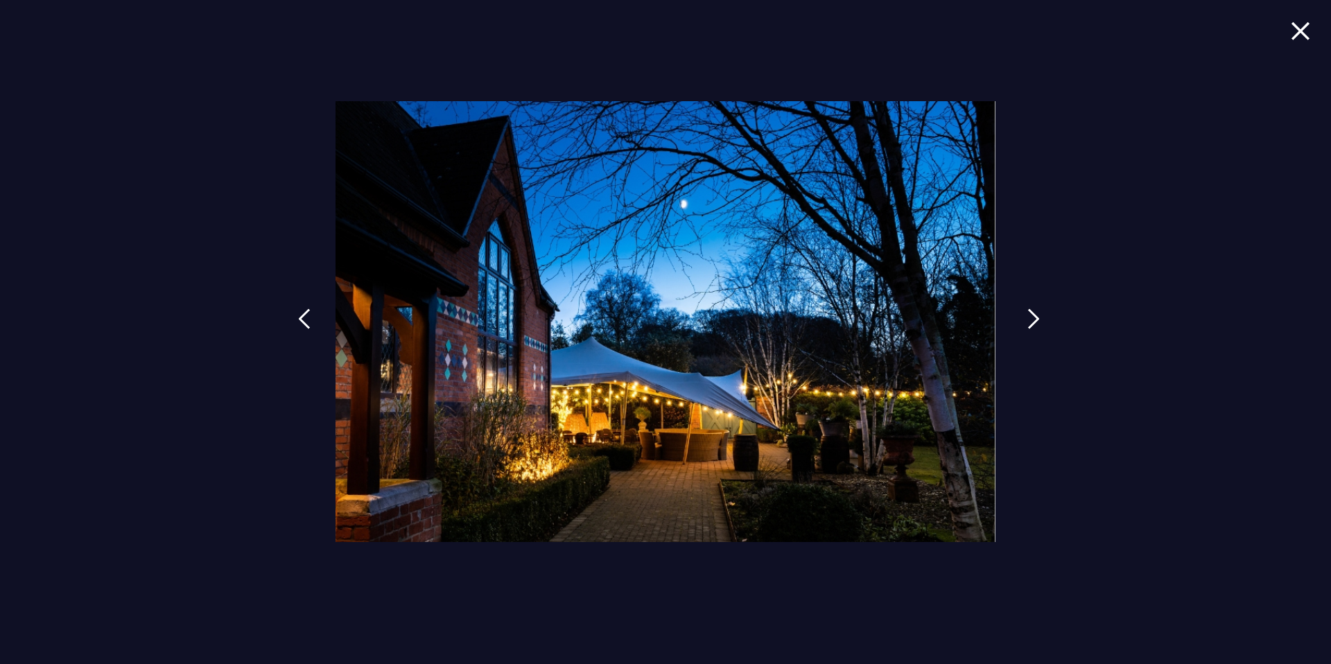
click at [1029, 323] on img at bounding box center [1033, 318] width 12 height 21
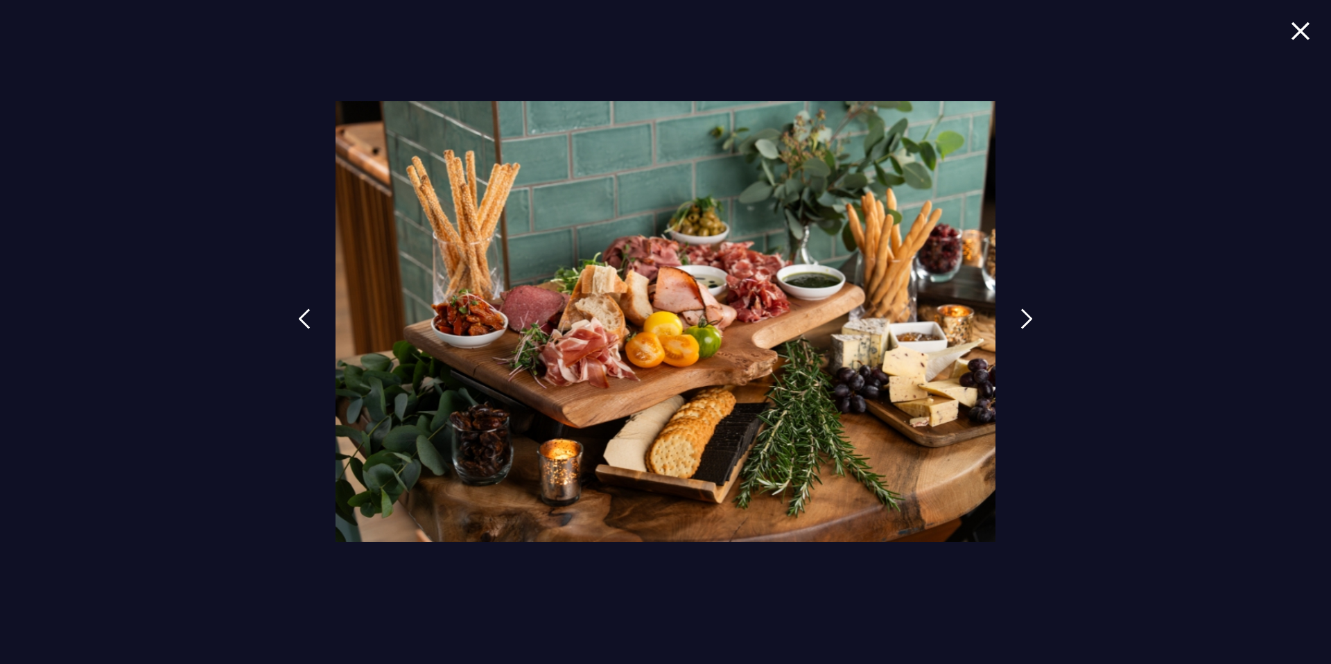
click at [1301, 38] on img at bounding box center [1300, 30] width 19 height 19
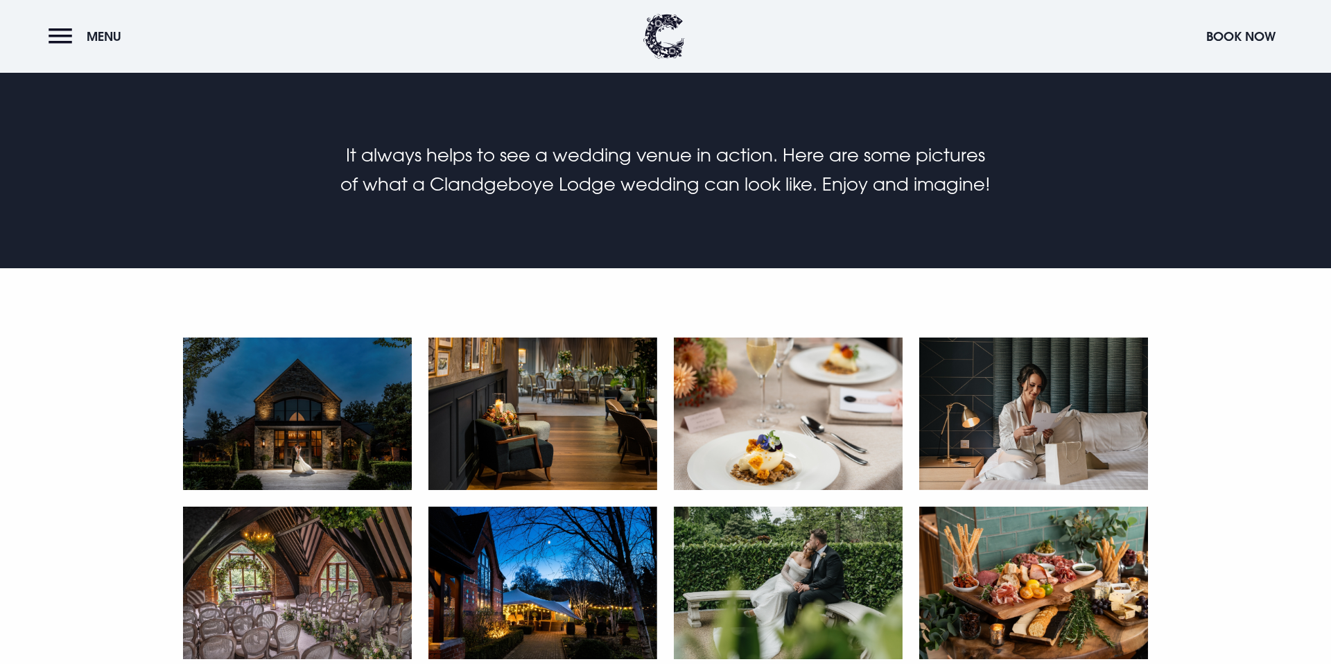
scroll to position [558, 0]
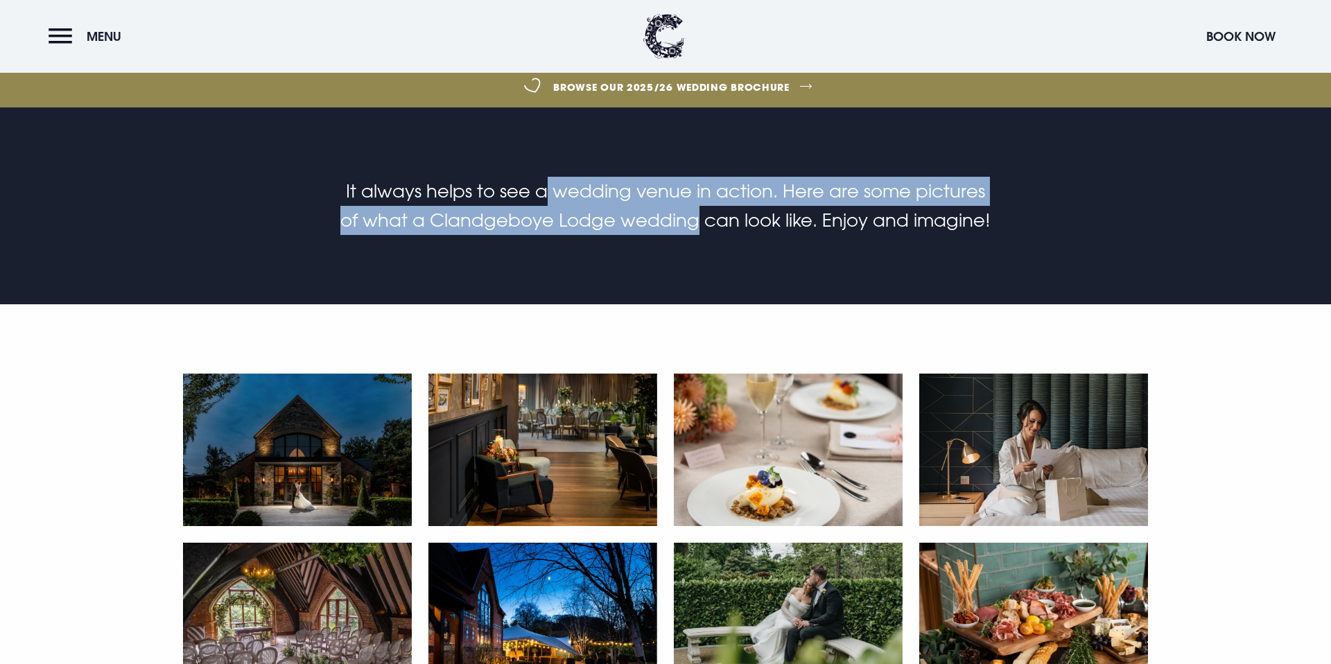
drag, startPoint x: 536, startPoint y: 195, endPoint x: 690, endPoint y: 226, distance: 156.3
click at [688, 227] on p "It always helps to see a wedding venue in action. Here are some pictures of wha…" at bounding box center [665, 206] width 660 height 58
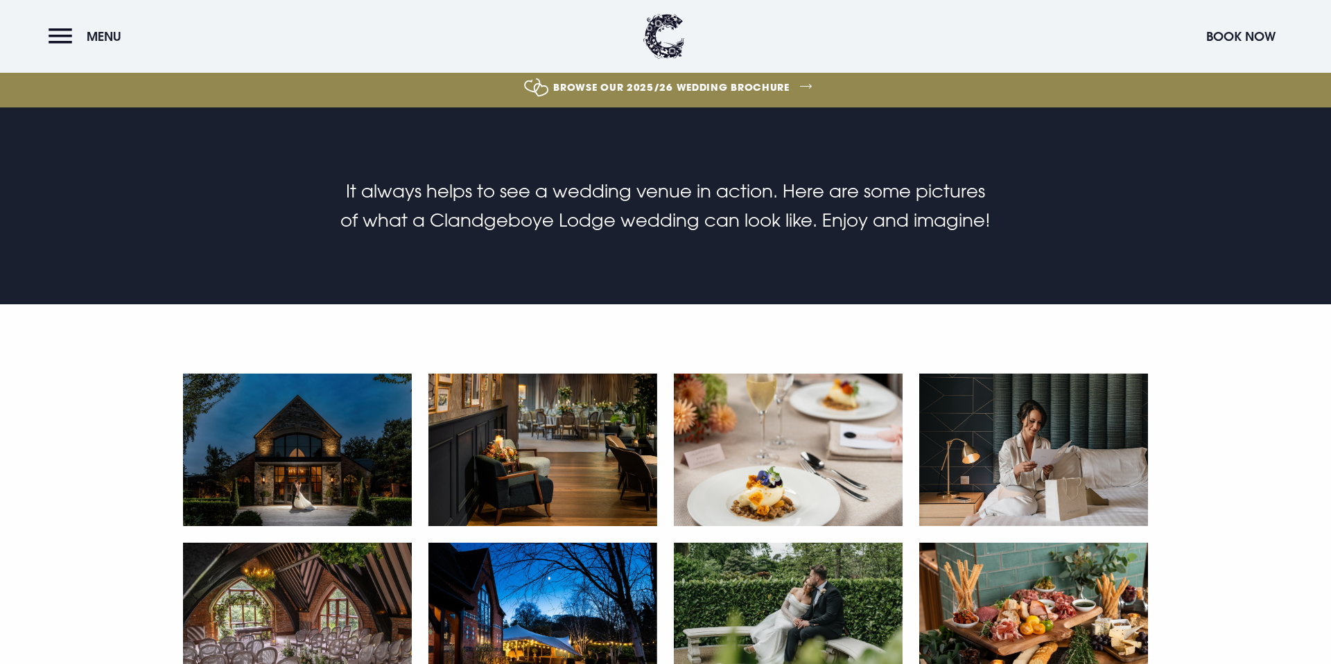
click at [690, 226] on p "It always helps to see a wedding venue in action. Here are some pictures of wha…" at bounding box center [665, 206] width 660 height 58
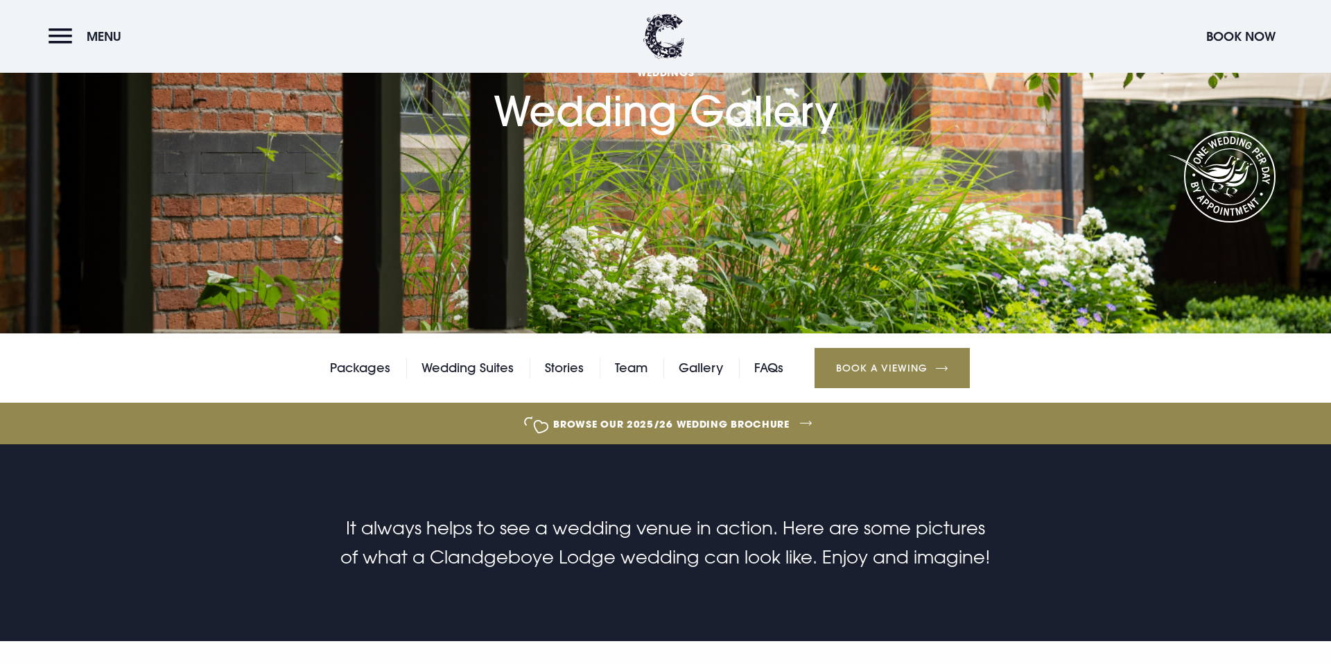
scroll to position [104, 0]
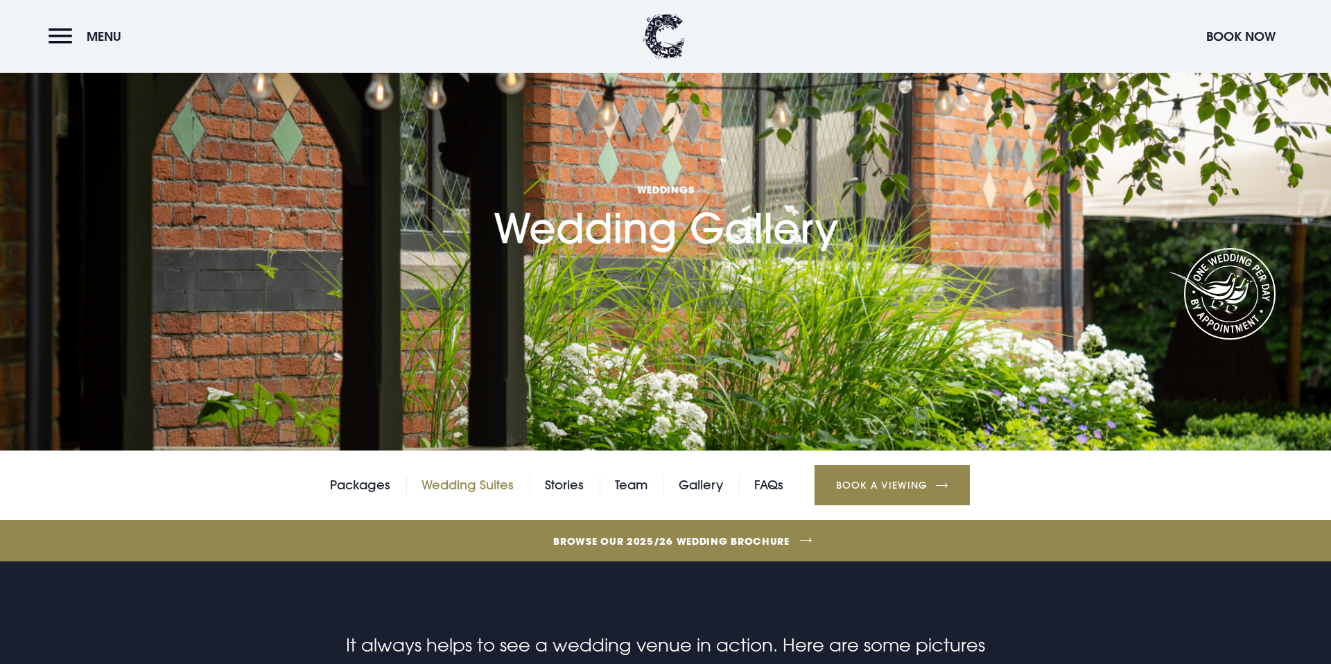
click at [453, 483] on link "Wedding Suites" at bounding box center [467, 485] width 92 height 21
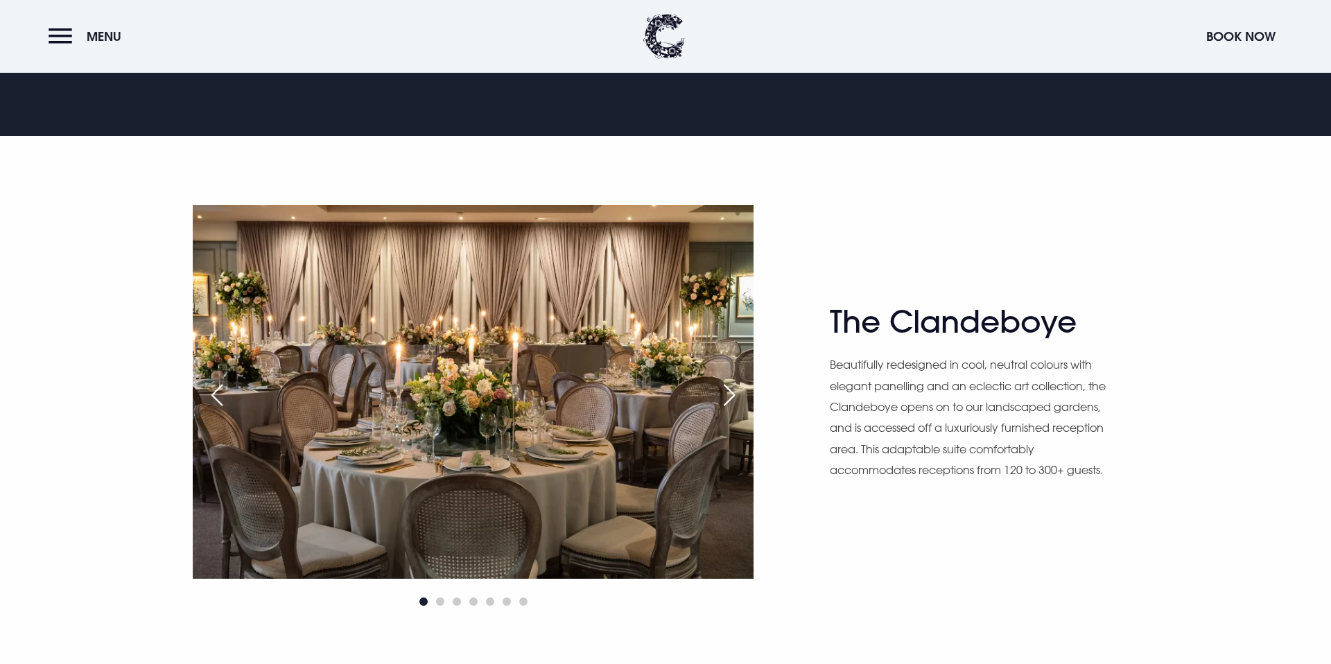
scroll to position [914, 0]
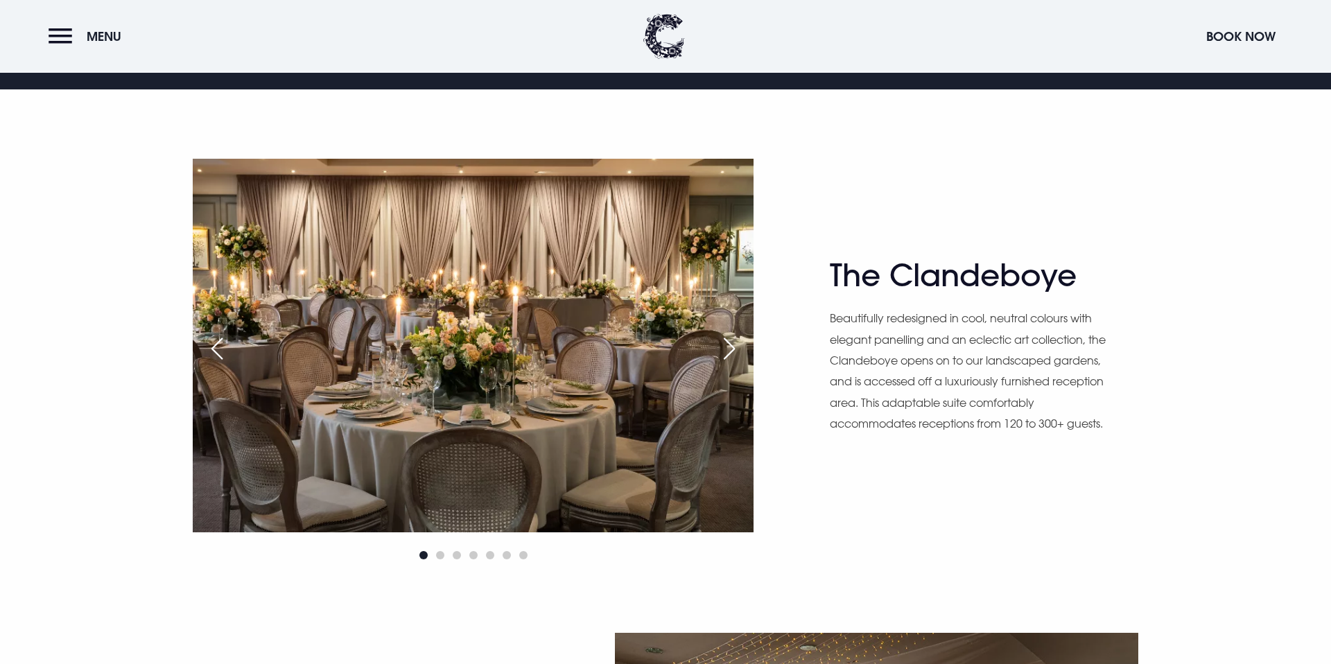
click at [733, 353] on div "Next slide" at bounding box center [729, 348] width 35 height 30
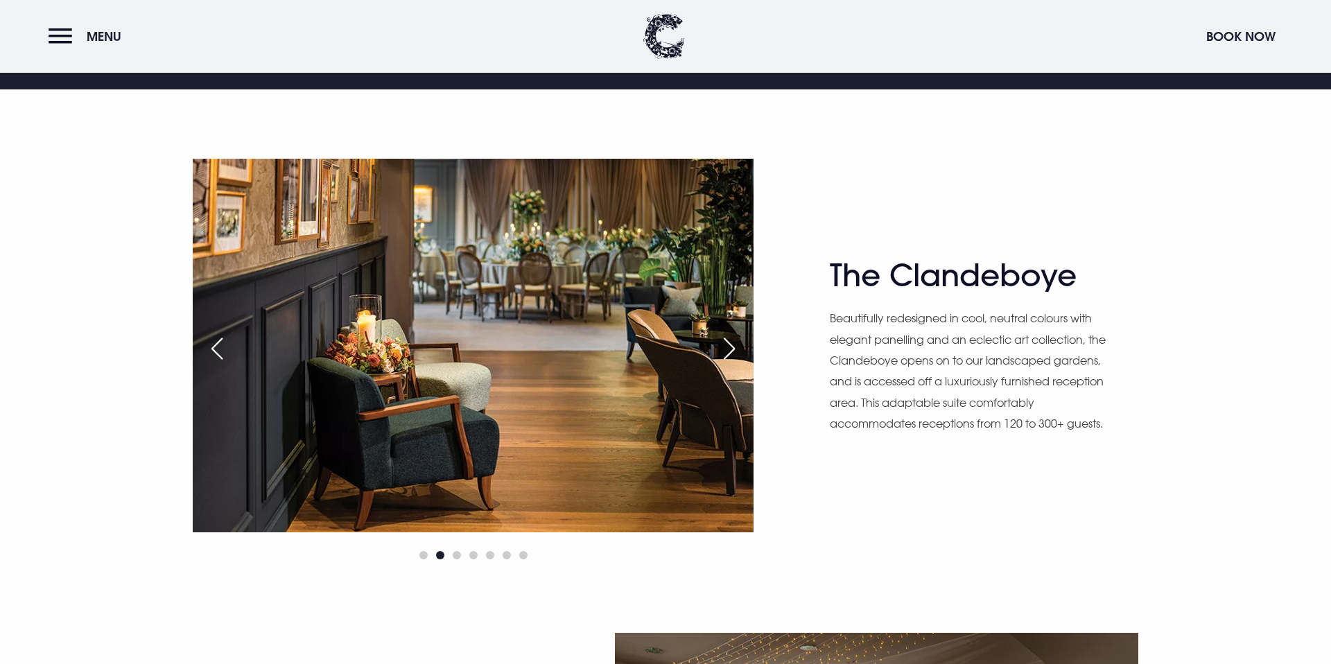
click at [733, 353] on div "Next slide" at bounding box center [729, 348] width 35 height 30
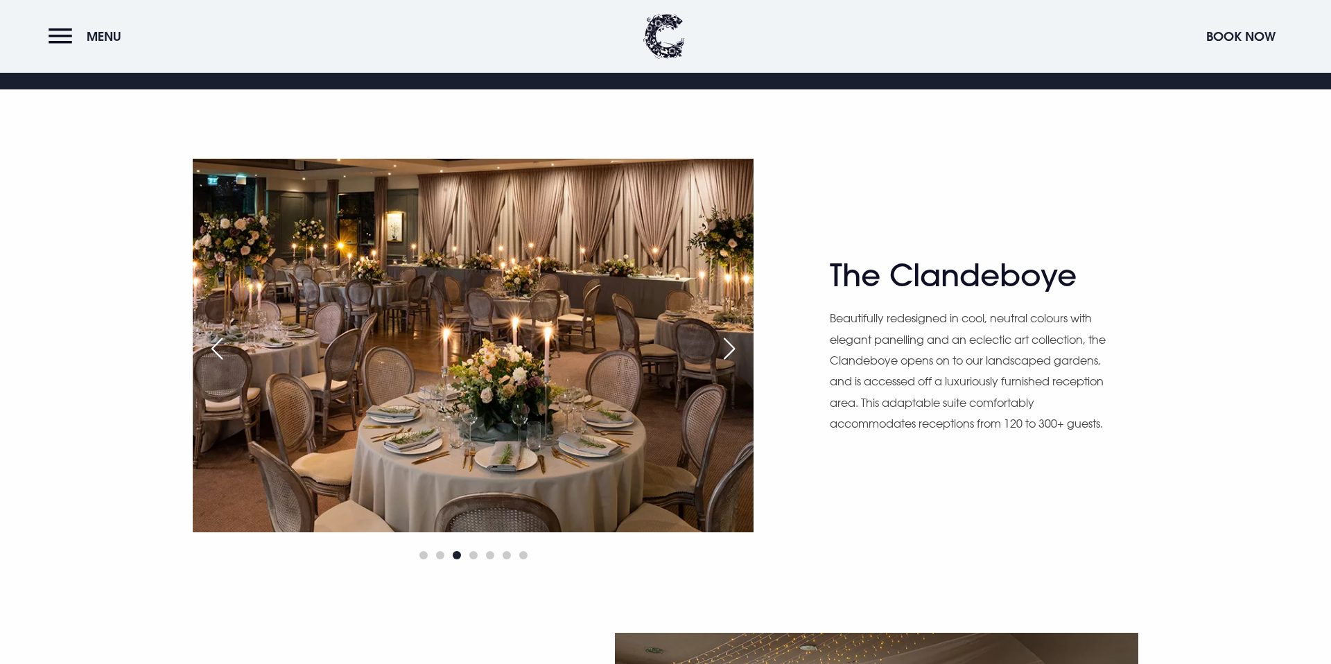
click at [733, 353] on div "Next slide" at bounding box center [729, 348] width 35 height 30
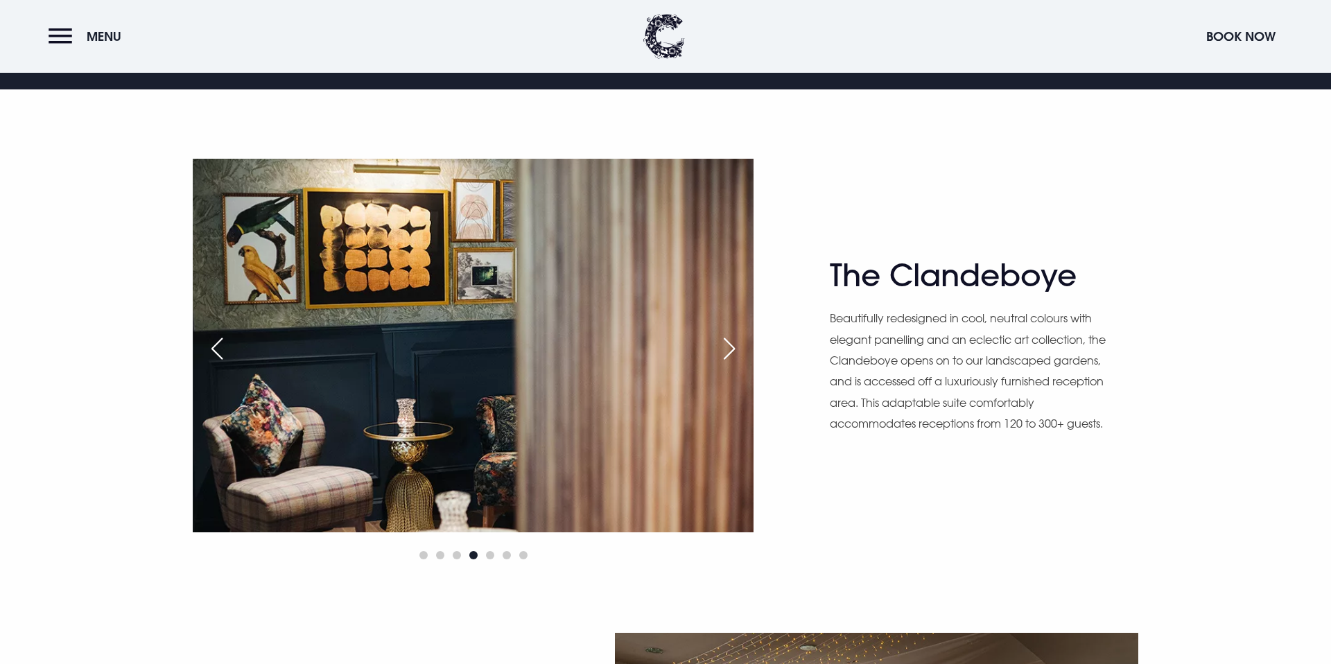
click at [733, 353] on div "Next slide" at bounding box center [729, 348] width 35 height 30
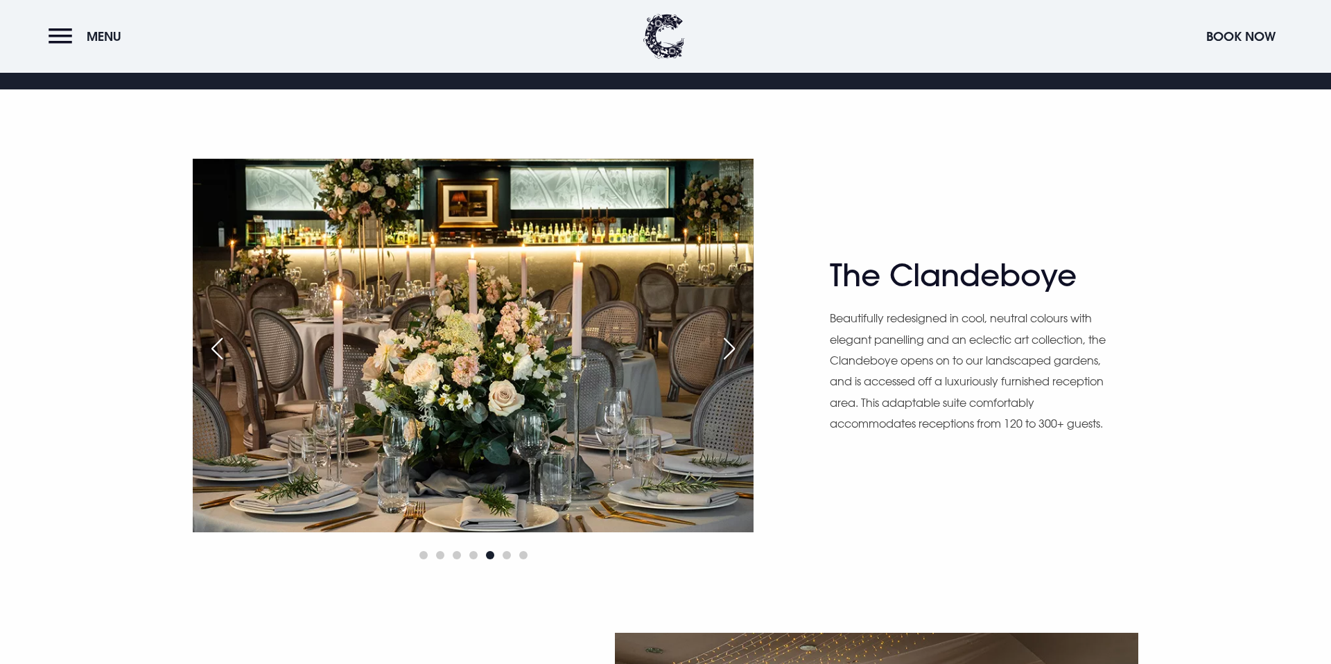
click at [733, 353] on div "Next slide" at bounding box center [729, 348] width 35 height 30
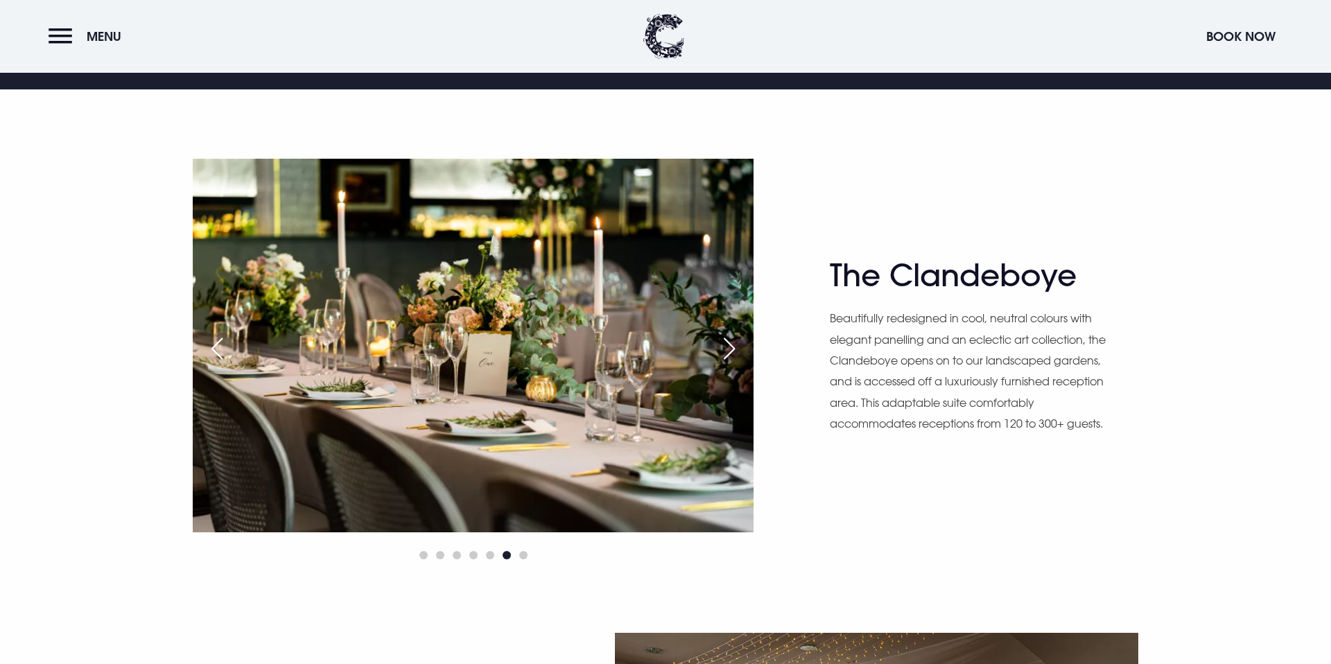
click at [733, 353] on div "Next slide" at bounding box center [729, 348] width 35 height 30
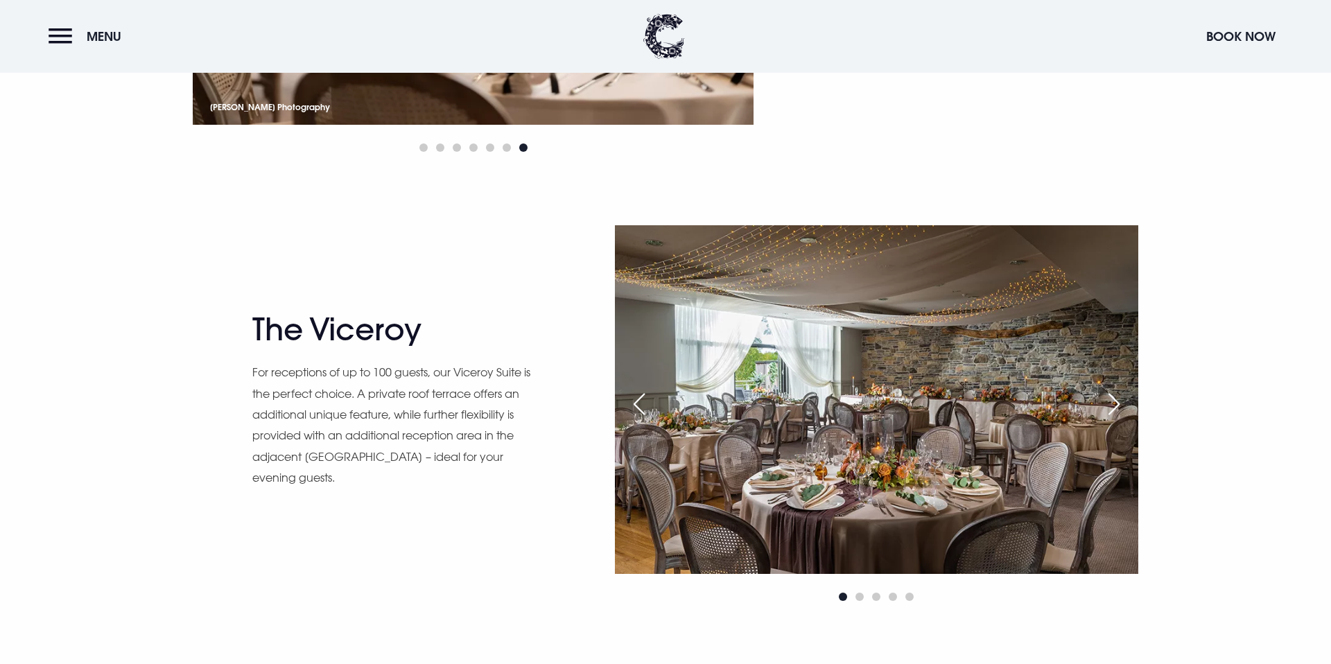
scroll to position [1325, 0]
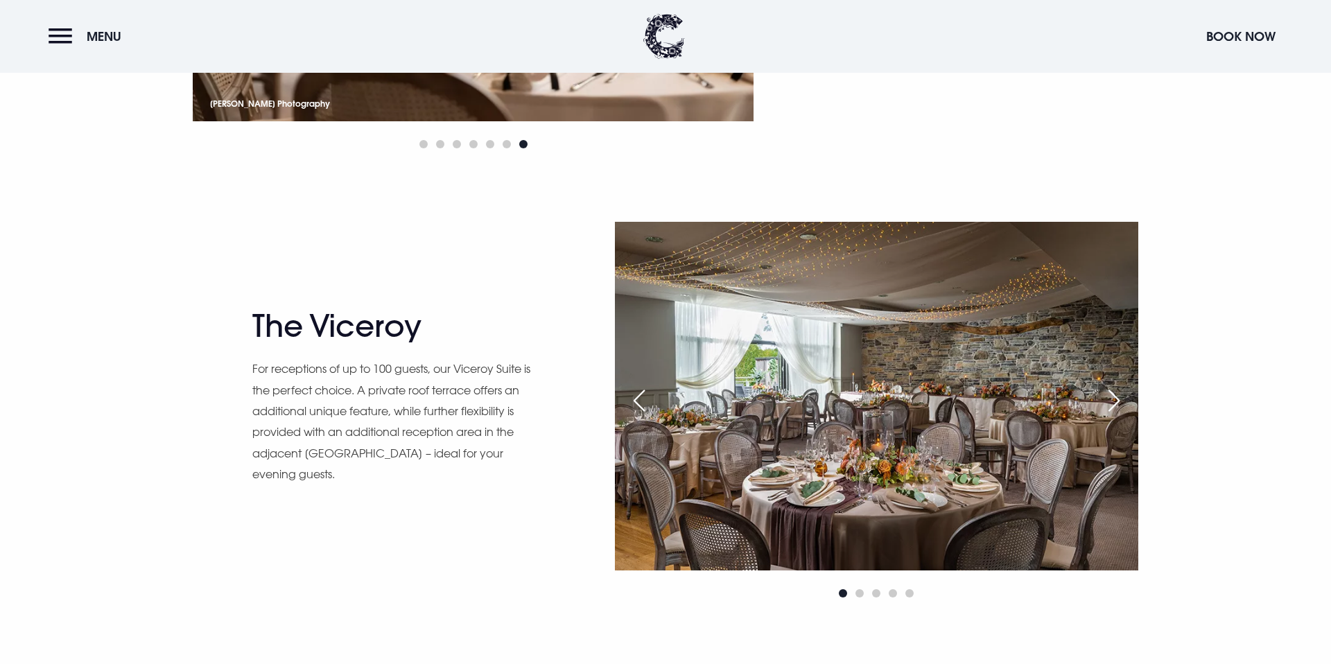
click at [1119, 403] on div "Next slide" at bounding box center [1114, 400] width 35 height 30
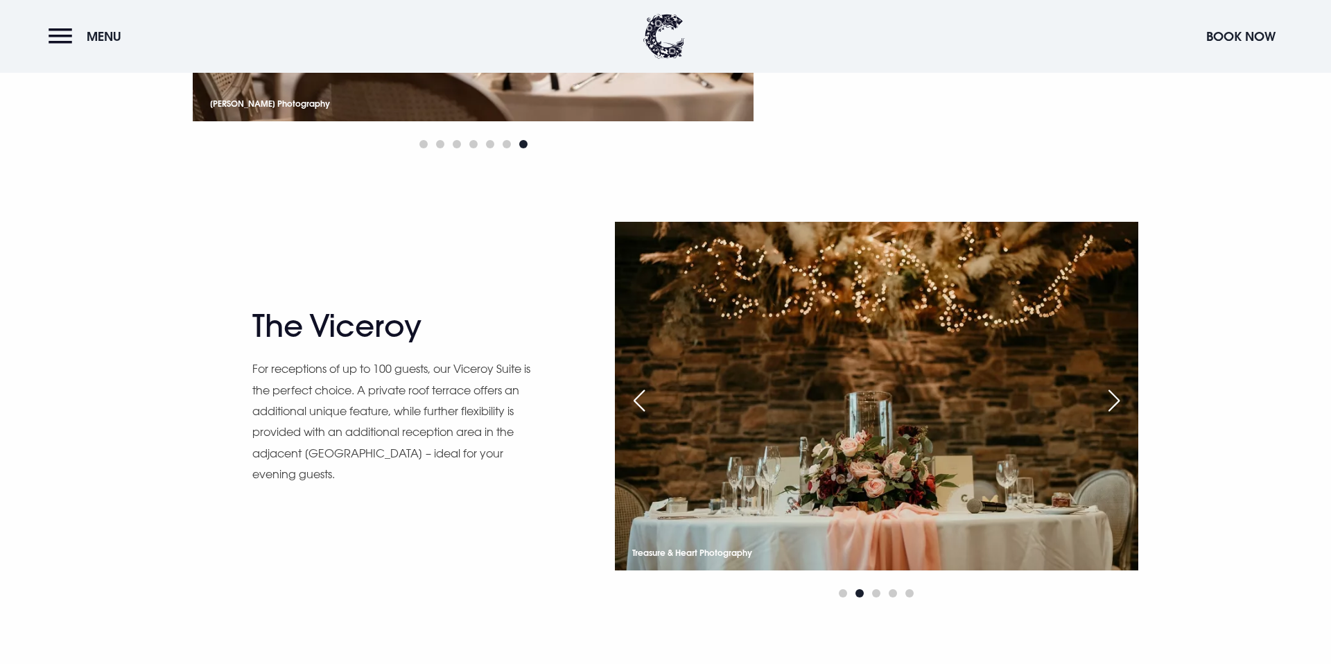
click at [1119, 403] on div "Next slide" at bounding box center [1114, 400] width 35 height 30
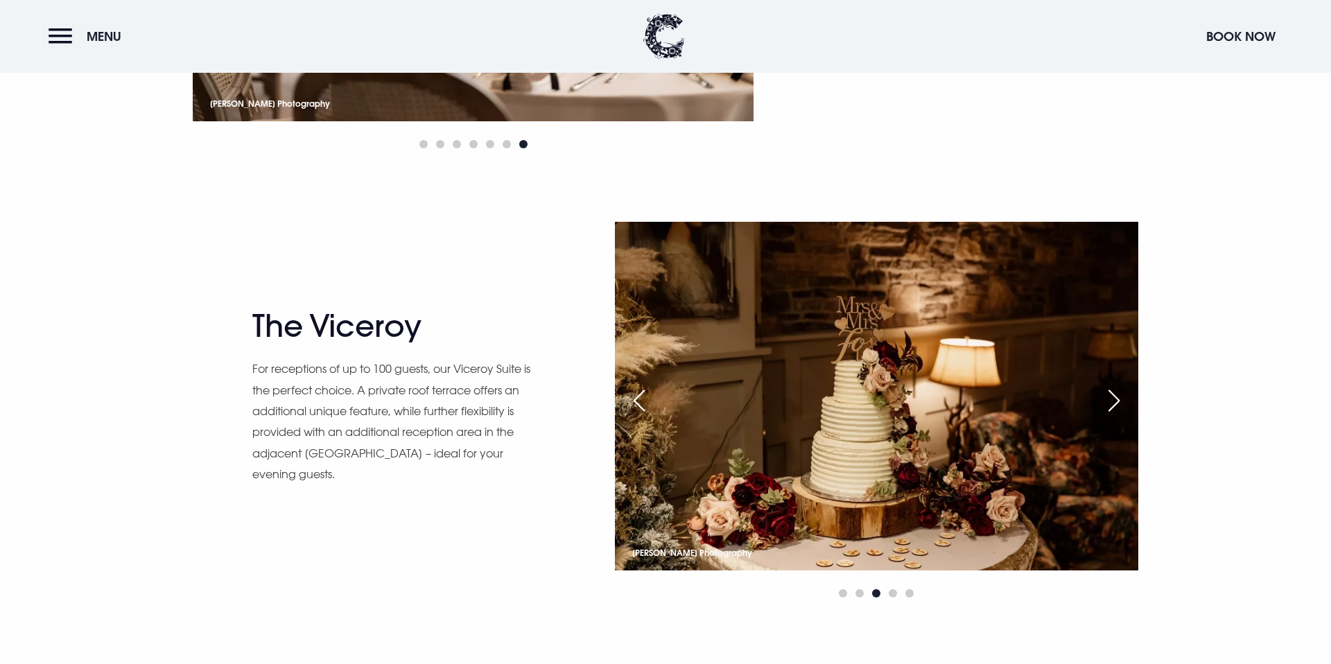
click at [1119, 403] on div "Next slide" at bounding box center [1114, 400] width 35 height 30
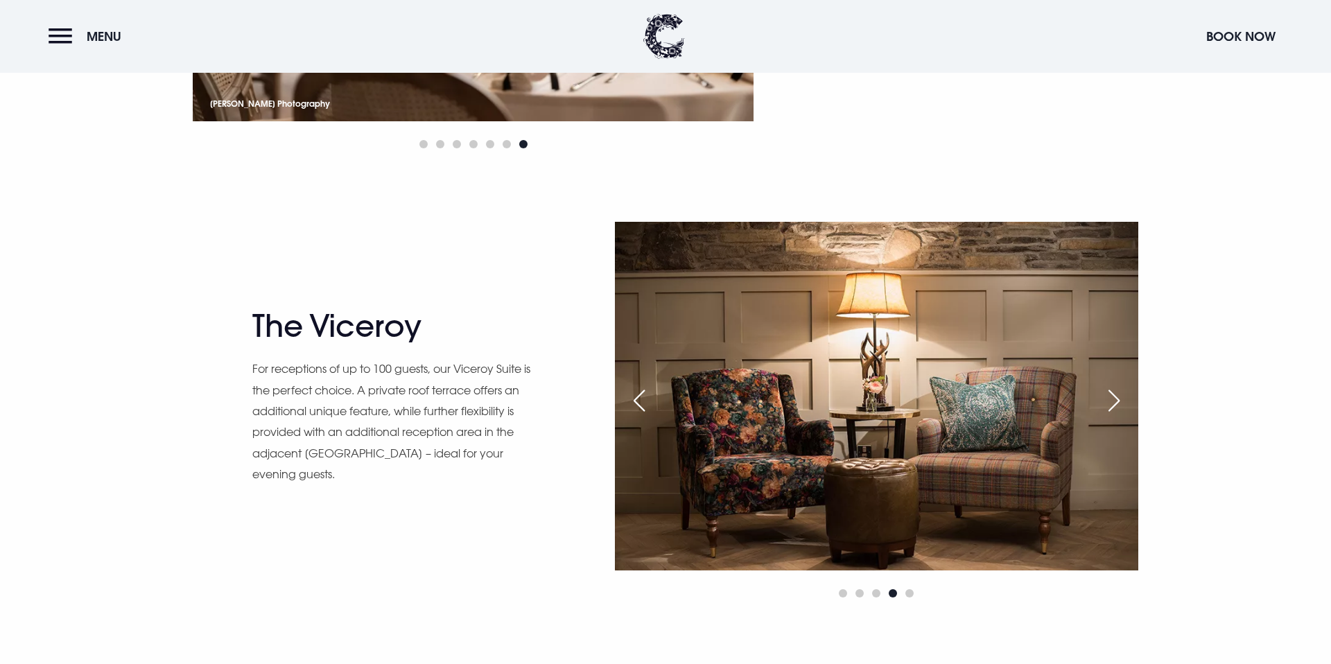
click at [1119, 403] on div "Next slide" at bounding box center [1114, 400] width 35 height 30
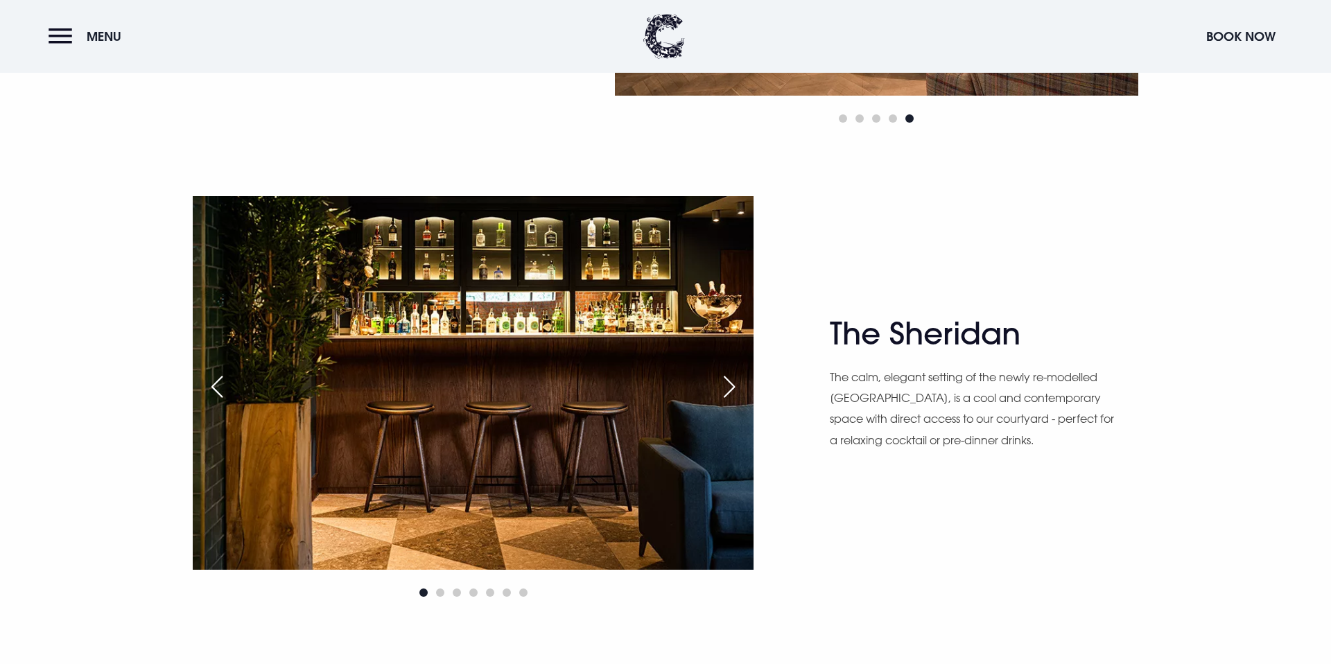
scroll to position [1801, 0]
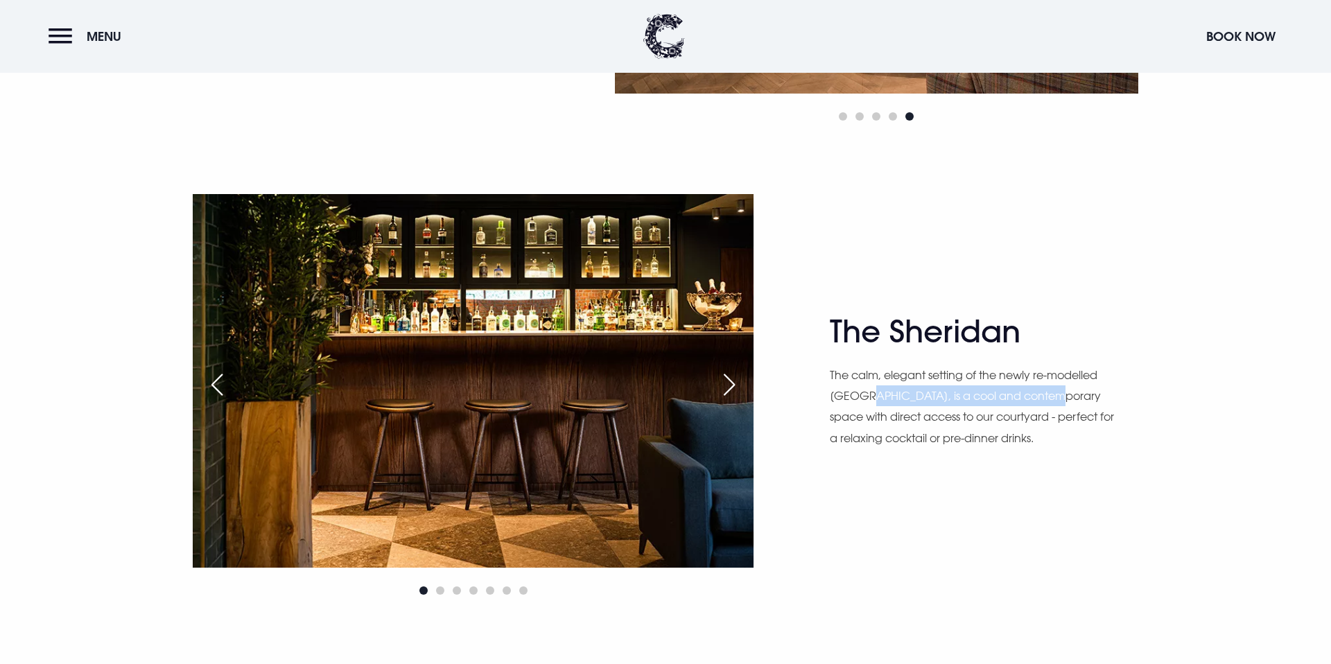
drag, startPoint x: 860, startPoint y: 392, endPoint x: 1041, endPoint y: 390, distance: 180.9
click at [1038, 390] on p "The calm, elegant setting of the newly re-modelled Sheridan Courtyard Suite, is…" at bounding box center [972, 407] width 284 height 85
click at [1049, 396] on p "The calm, elegant setting of the newly re-modelled Sheridan Courtyard Suite, is…" at bounding box center [972, 407] width 284 height 85
drag, startPoint x: 910, startPoint y: 435, endPoint x: 992, endPoint y: 434, distance: 81.8
click at [978, 434] on p "The calm, elegant setting of the newly re-modelled Sheridan Courtyard Suite, is…" at bounding box center [972, 407] width 284 height 85
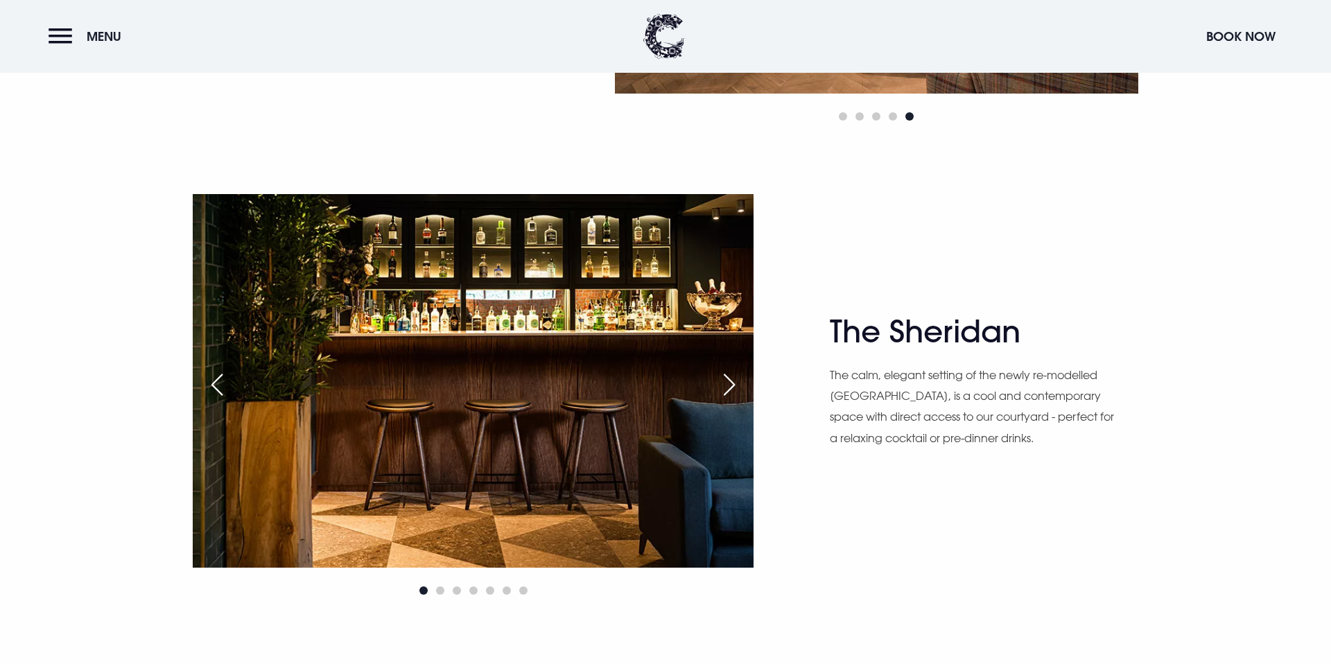
click at [995, 433] on p "The calm, elegant setting of the newly re-modelled Sheridan Courtyard Suite, is…" at bounding box center [972, 407] width 284 height 85
click at [729, 385] on div "Next slide" at bounding box center [729, 384] width 35 height 30
click at [732, 387] on div "Next slide" at bounding box center [729, 384] width 35 height 30
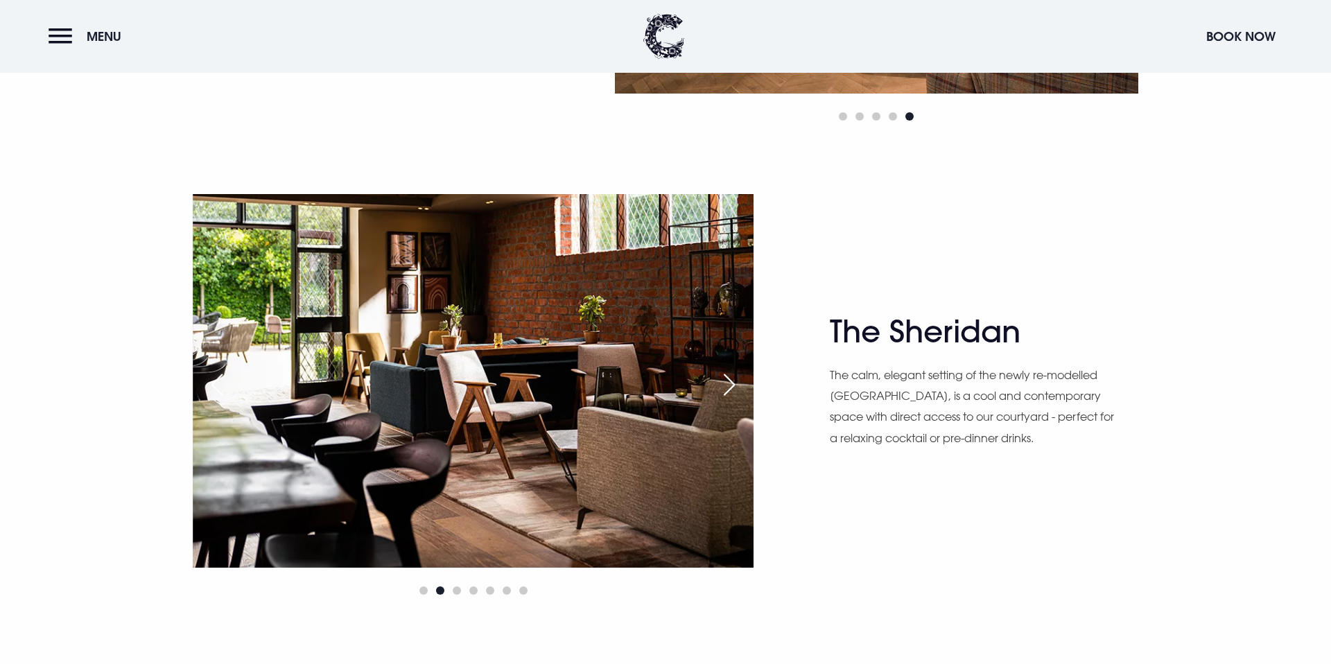
click at [737, 386] on div "Next slide" at bounding box center [729, 384] width 35 height 30
click at [733, 381] on div "Next slide" at bounding box center [729, 384] width 35 height 30
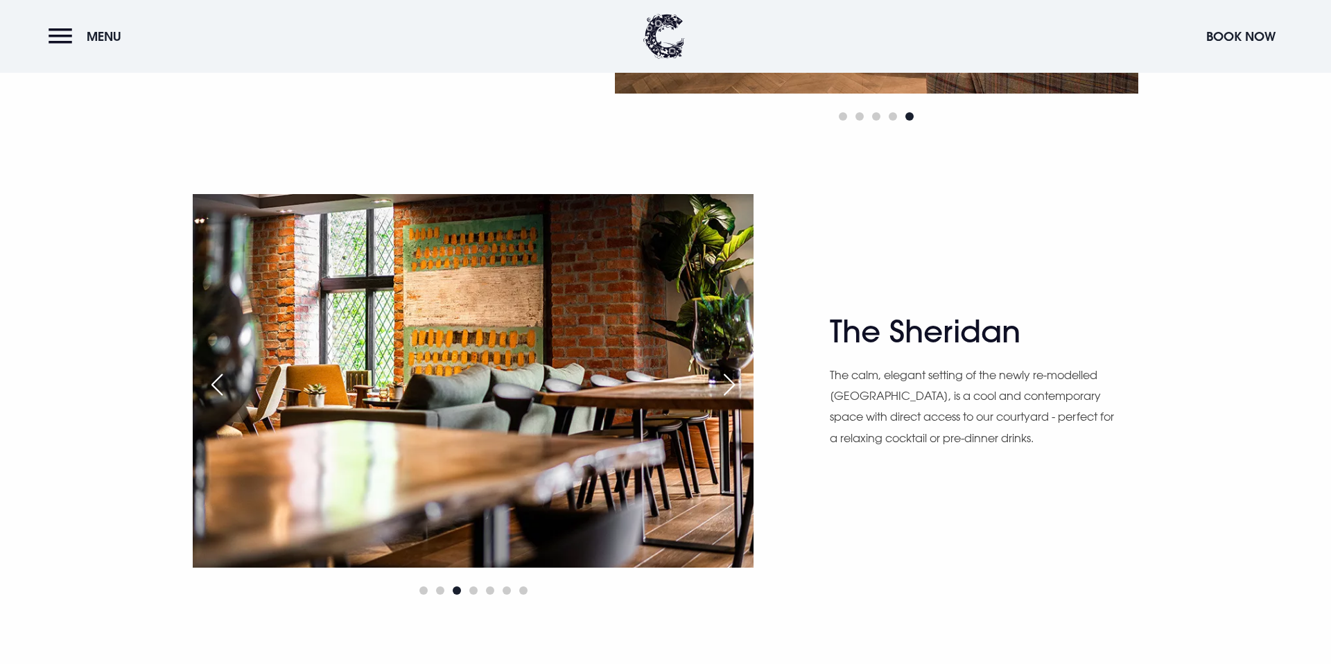
click at [733, 381] on div "Next slide" at bounding box center [729, 384] width 35 height 30
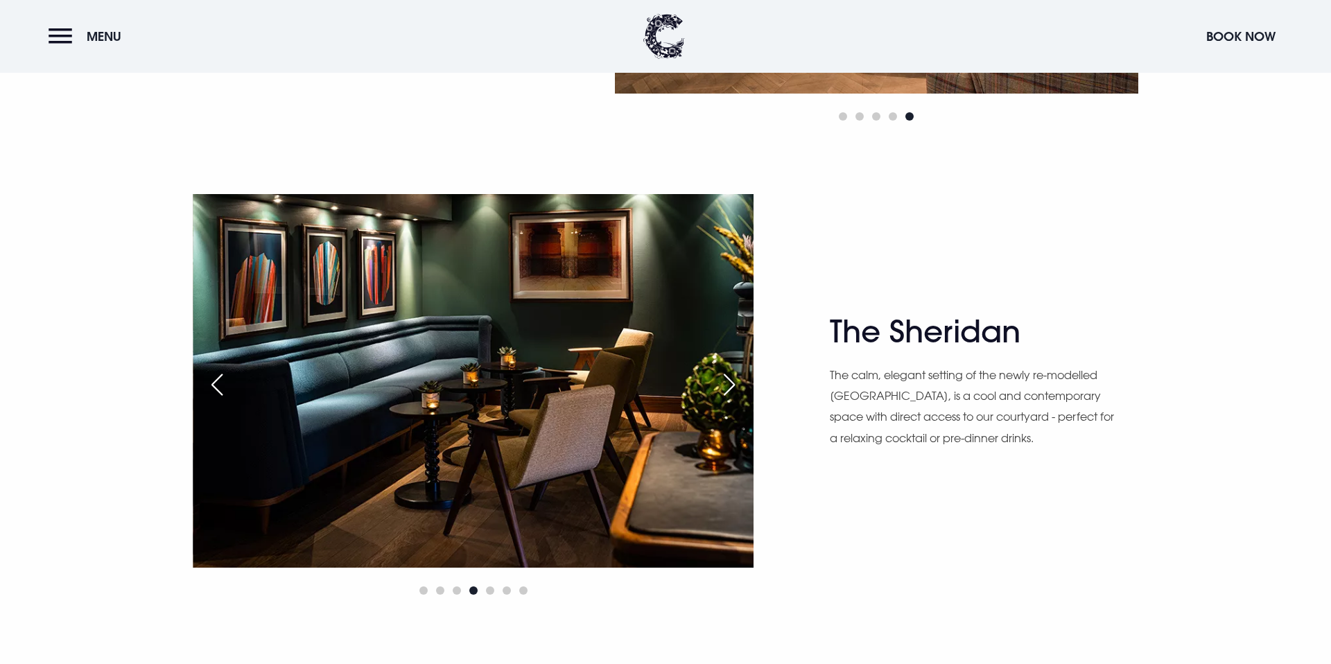
click at [733, 381] on div "Next slide" at bounding box center [729, 384] width 35 height 30
click at [732, 387] on div "Next slide" at bounding box center [729, 384] width 35 height 30
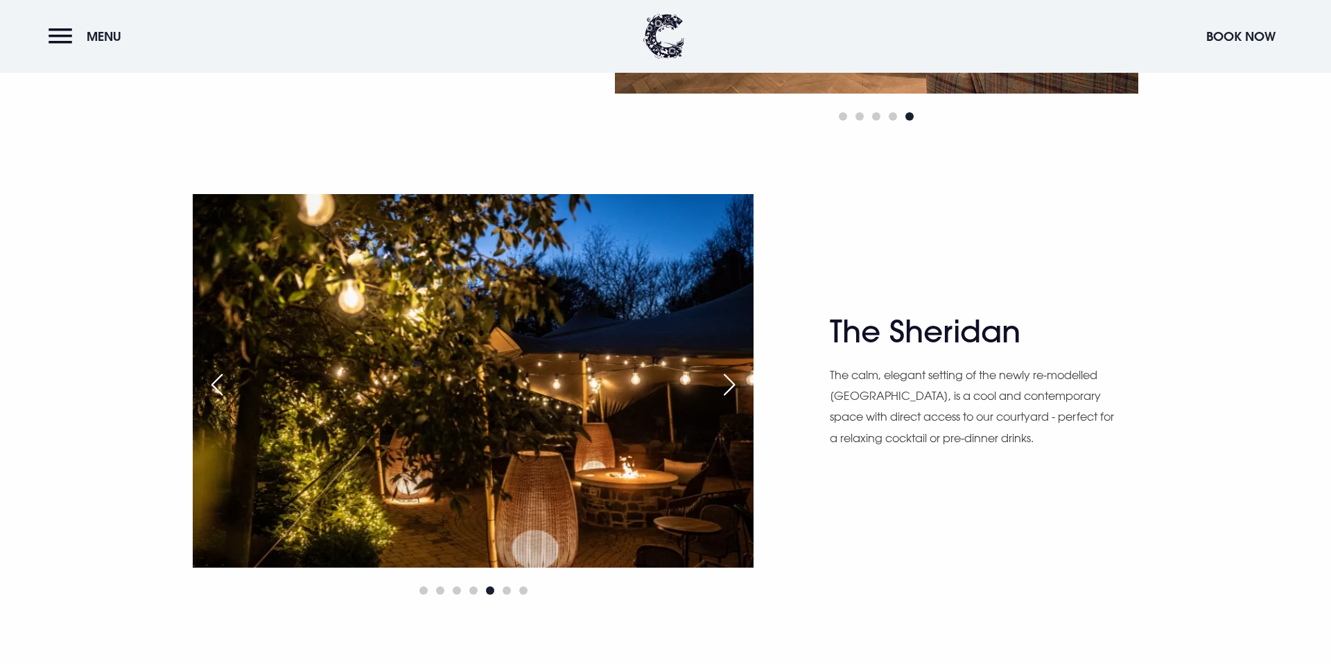
click at [733, 382] on div "Next slide" at bounding box center [729, 384] width 35 height 30
click at [729, 385] on div "Next slide" at bounding box center [729, 384] width 35 height 30
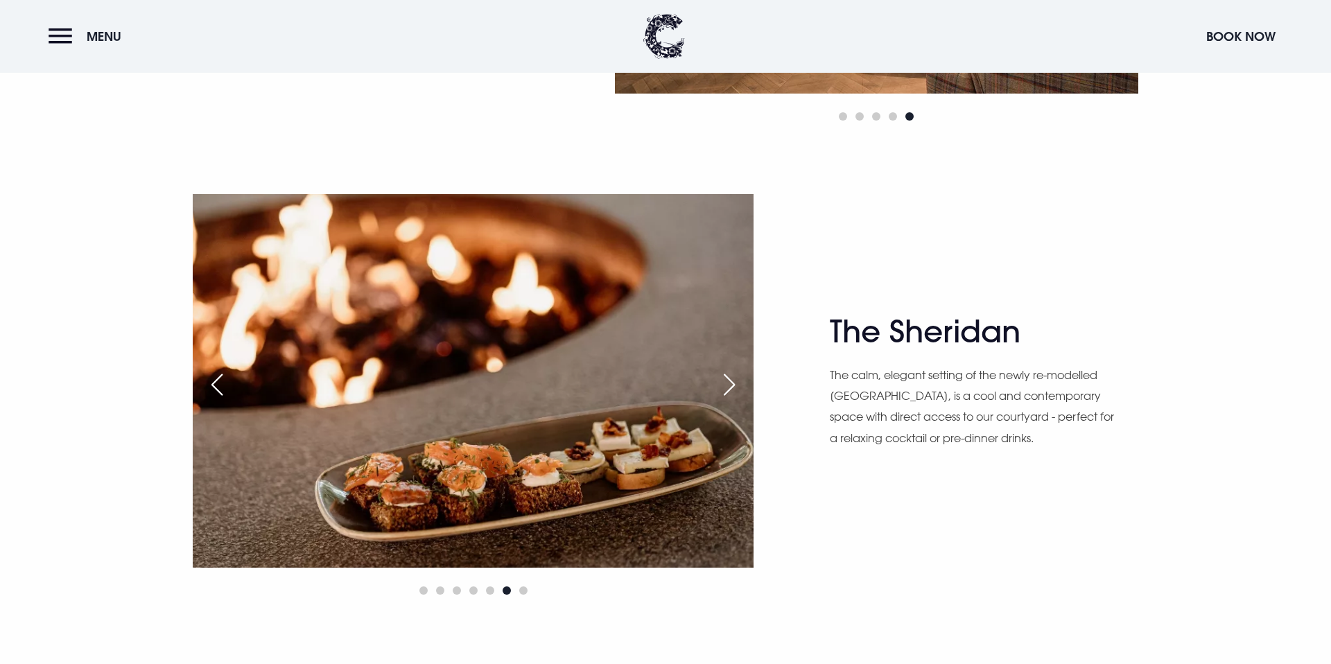
click at [730, 385] on div "Next slide" at bounding box center [729, 384] width 35 height 30
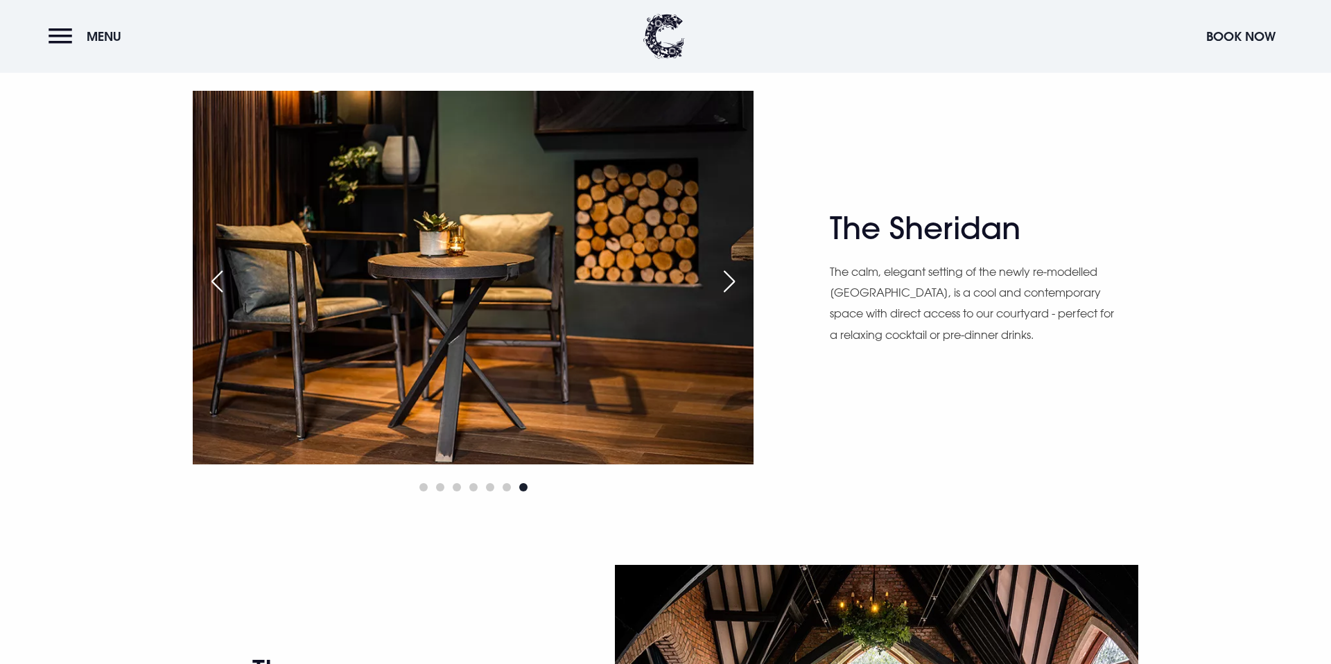
scroll to position [2221, 0]
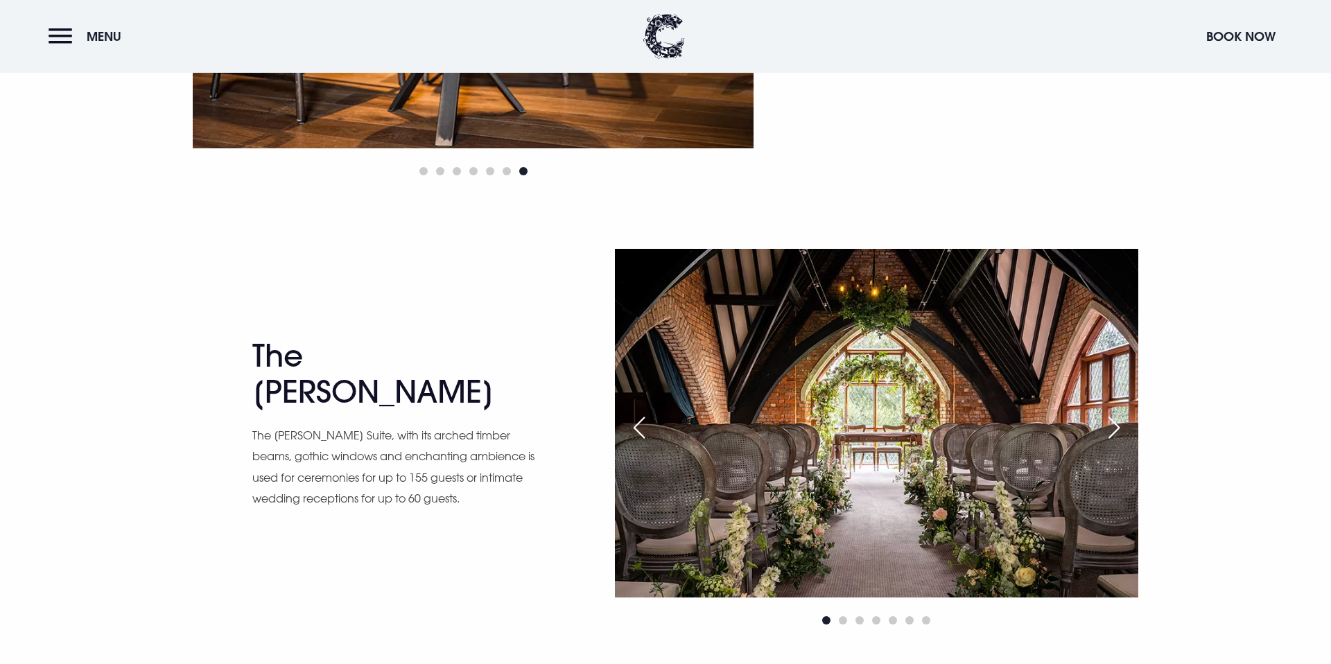
click at [1123, 428] on div "Next slide" at bounding box center [1114, 427] width 35 height 30
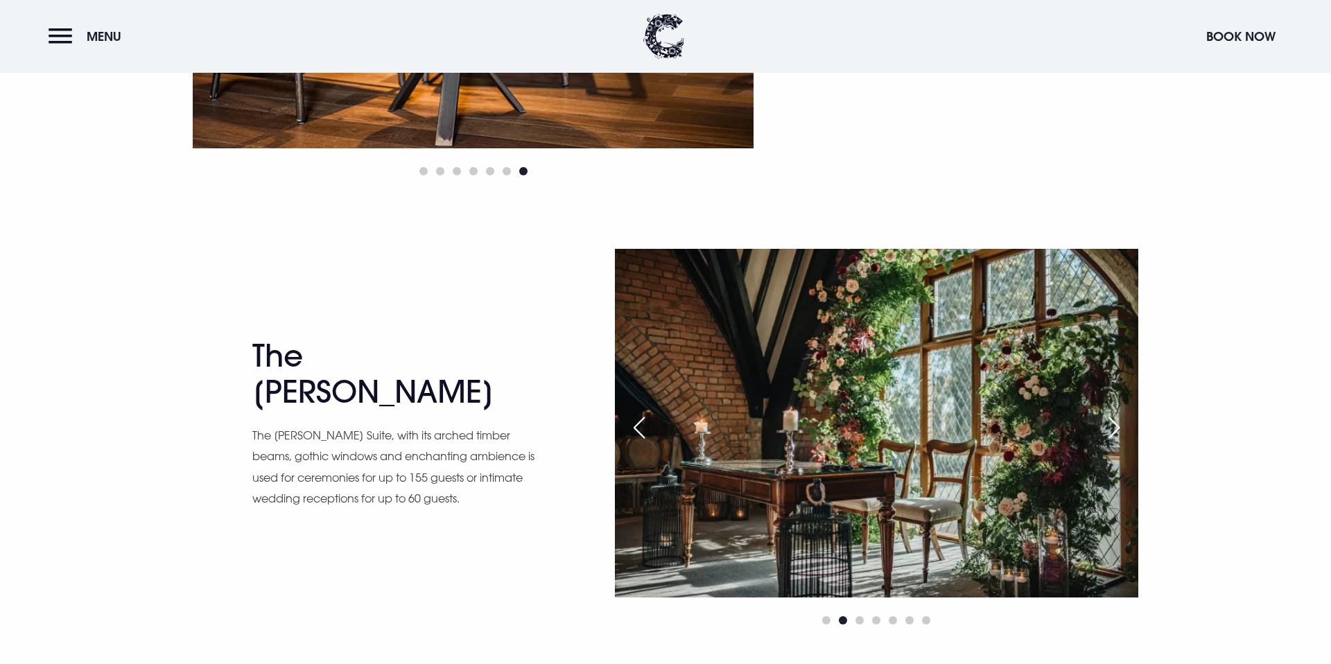
click at [1121, 426] on div "Next slide" at bounding box center [1114, 427] width 35 height 30
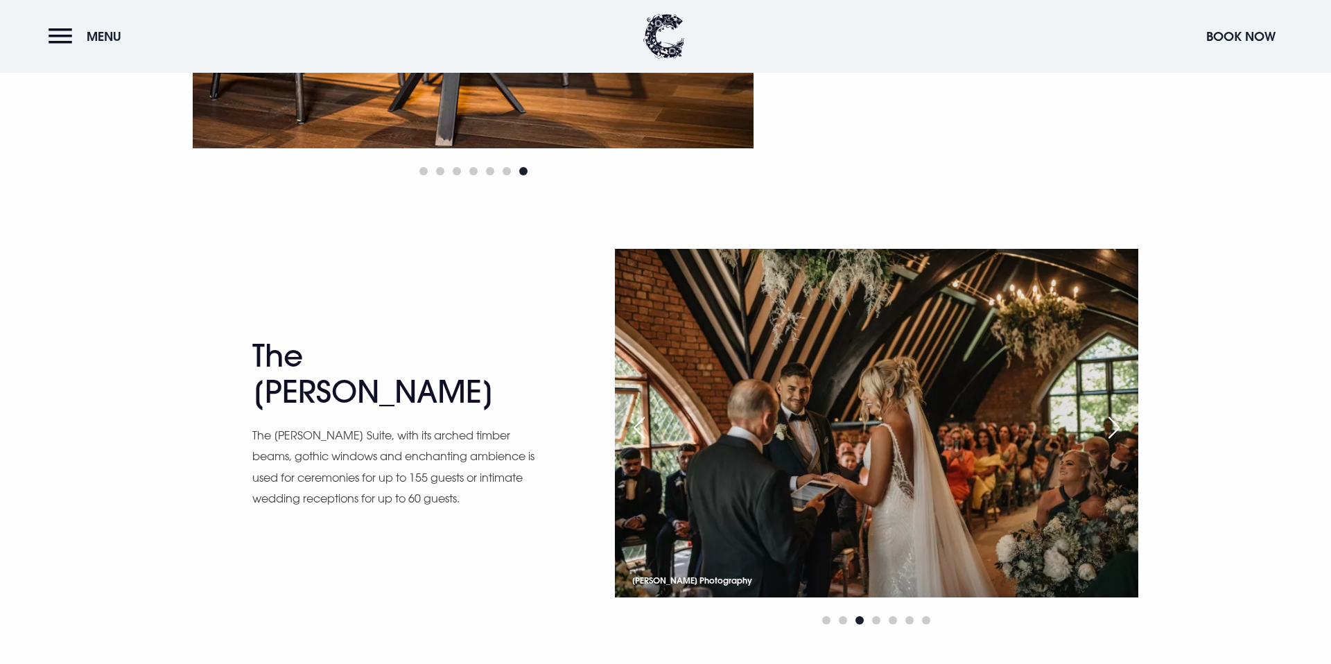
click at [1121, 426] on div "Next slide" at bounding box center [1114, 427] width 35 height 30
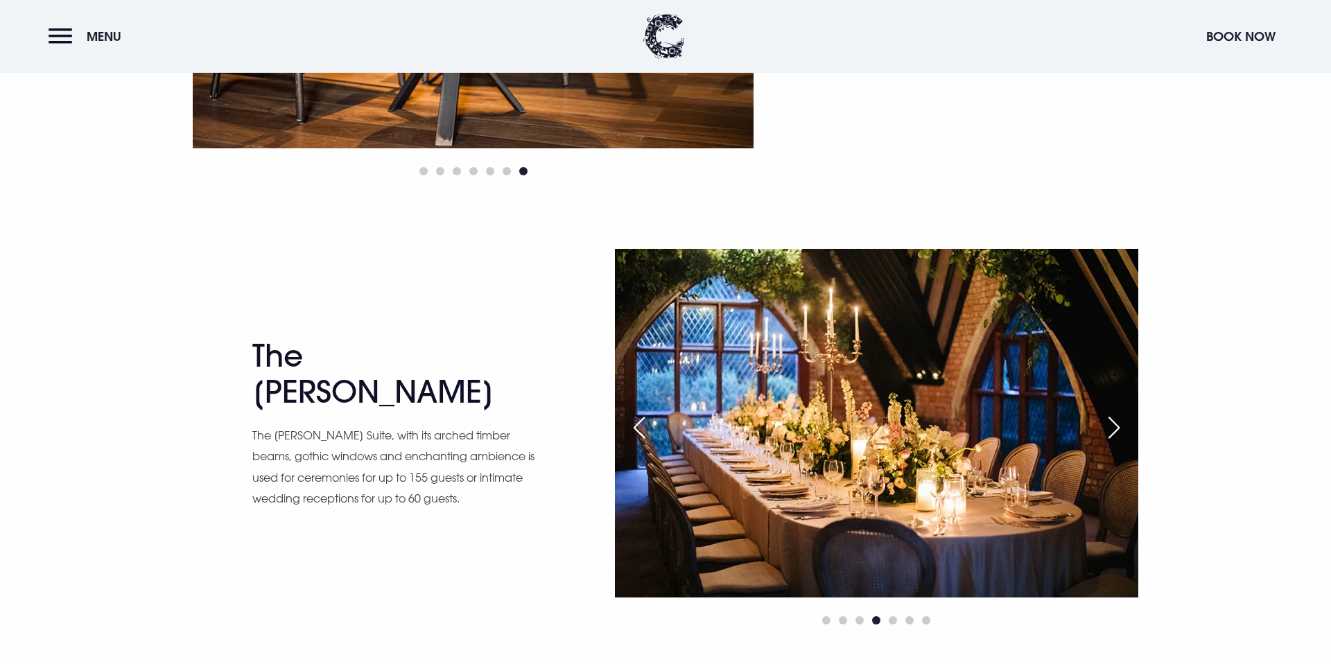
click at [1121, 426] on div "Next slide" at bounding box center [1114, 427] width 35 height 30
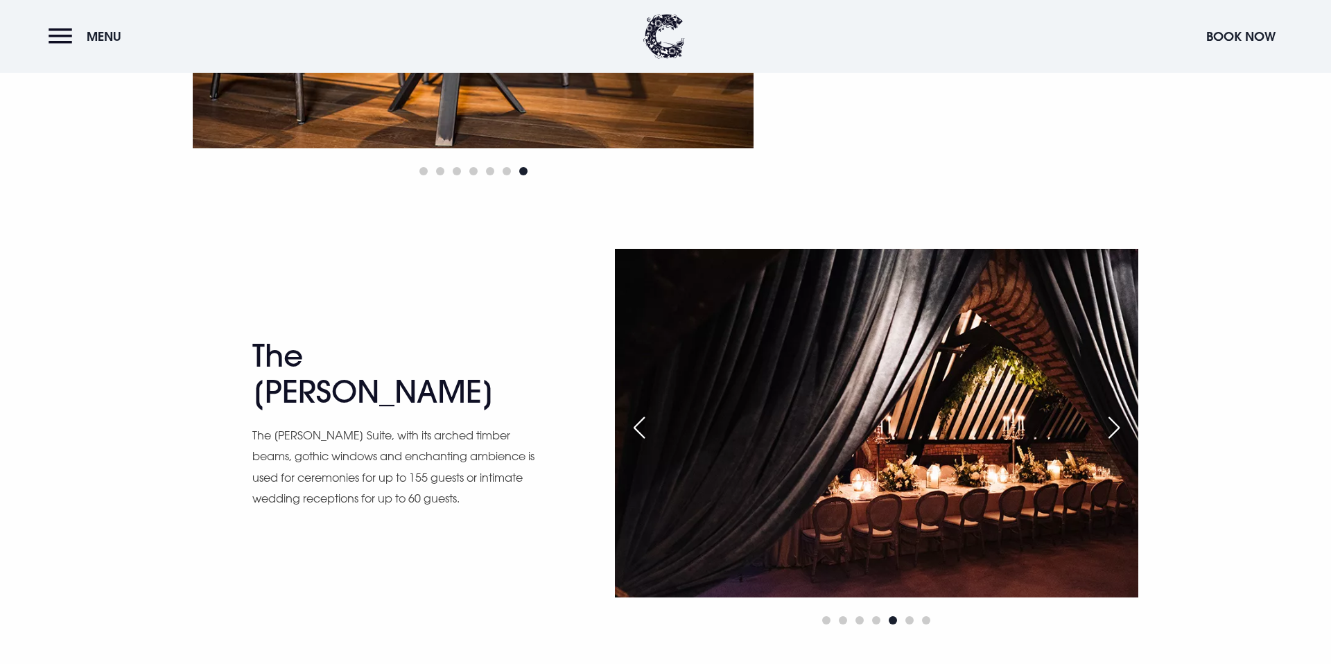
click at [1121, 426] on div "Next slide" at bounding box center [1114, 427] width 35 height 30
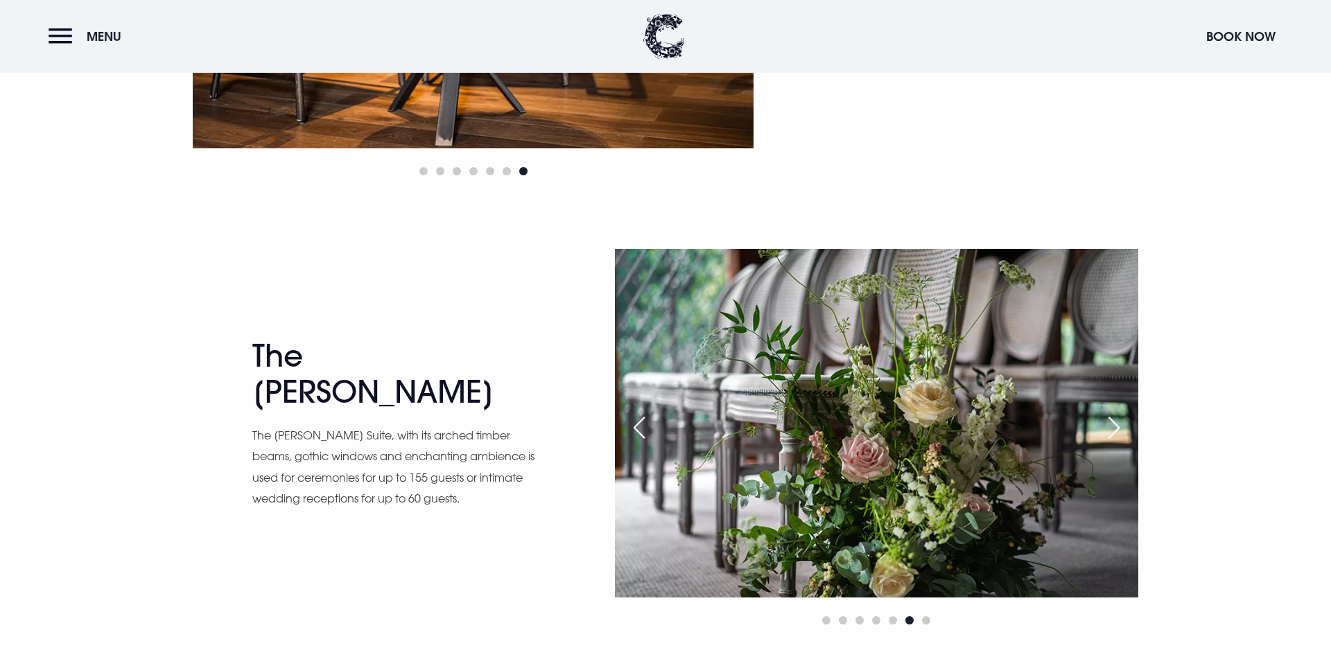
click at [1121, 426] on div "Next slide" at bounding box center [1114, 427] width 35 height 30
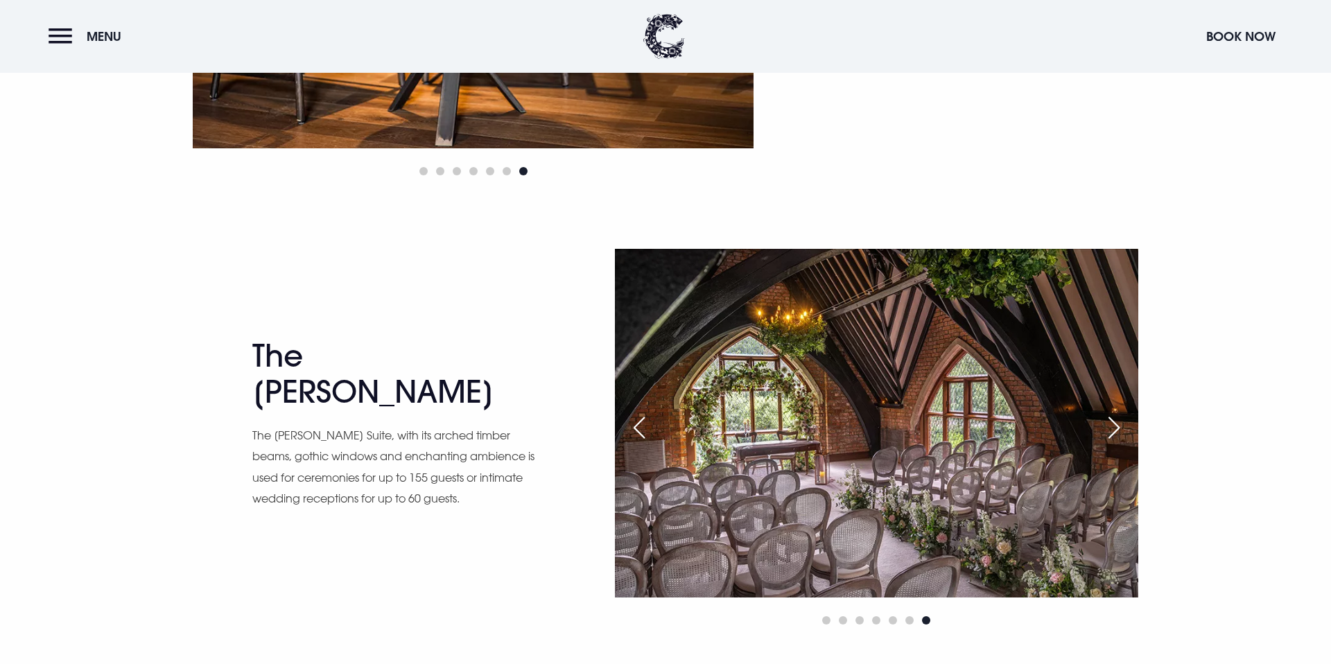
click at [1121, 426] on div "Next slide" at bounding box center [1114, 427] width 35 height 30
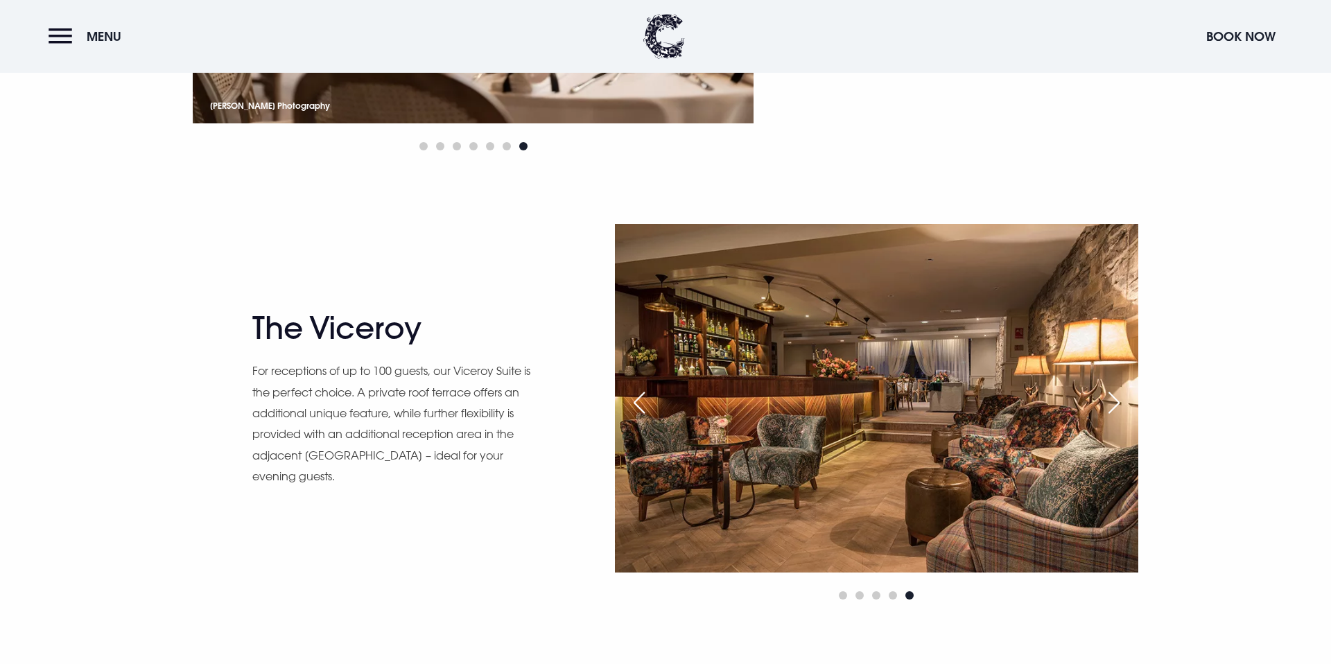
scroll to position [1369, 0]
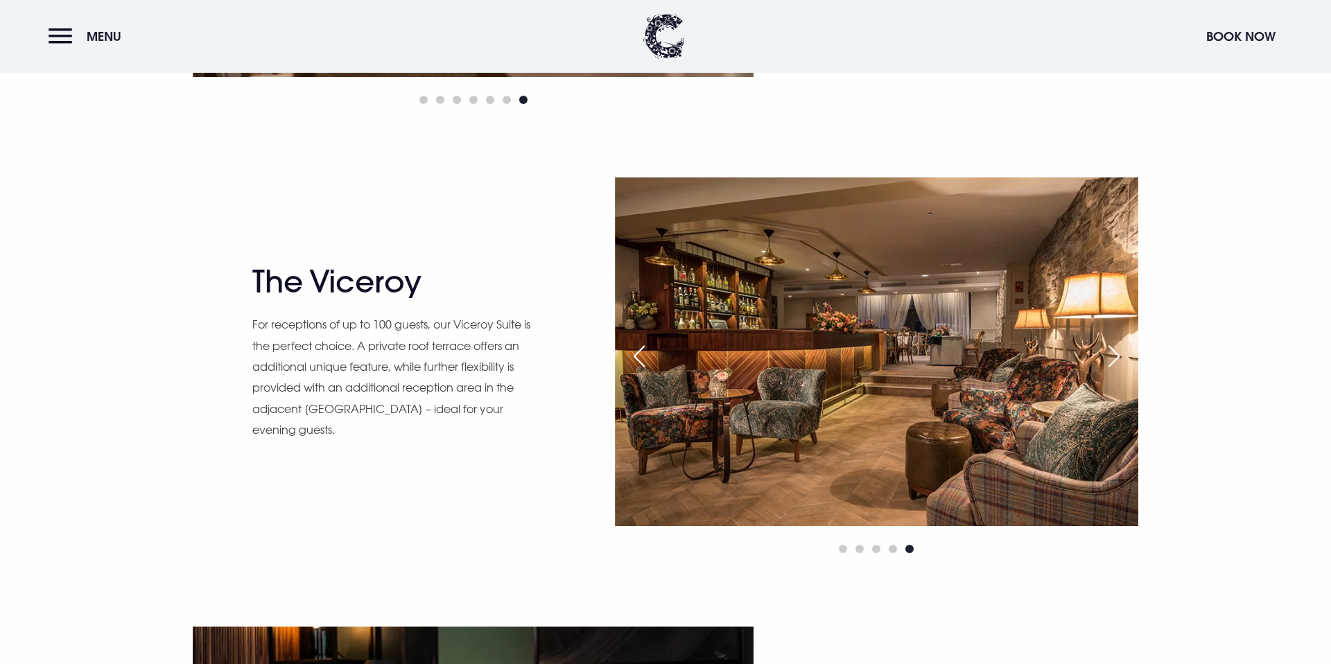
click at [1112, 356] on div "Next slide" at bounding box center [1114, 356] width 35 height 30
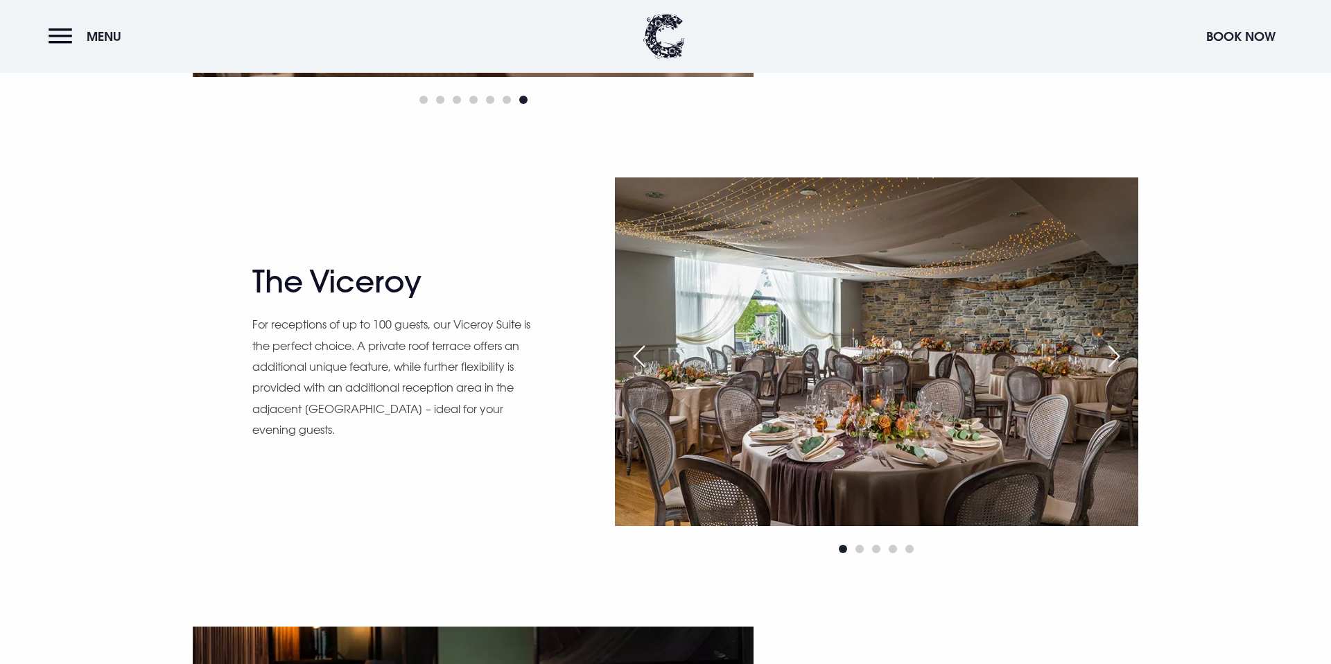
click at [1112, 357] on div "Next slide" at bounding box center [1114, 356] width 35 height 30
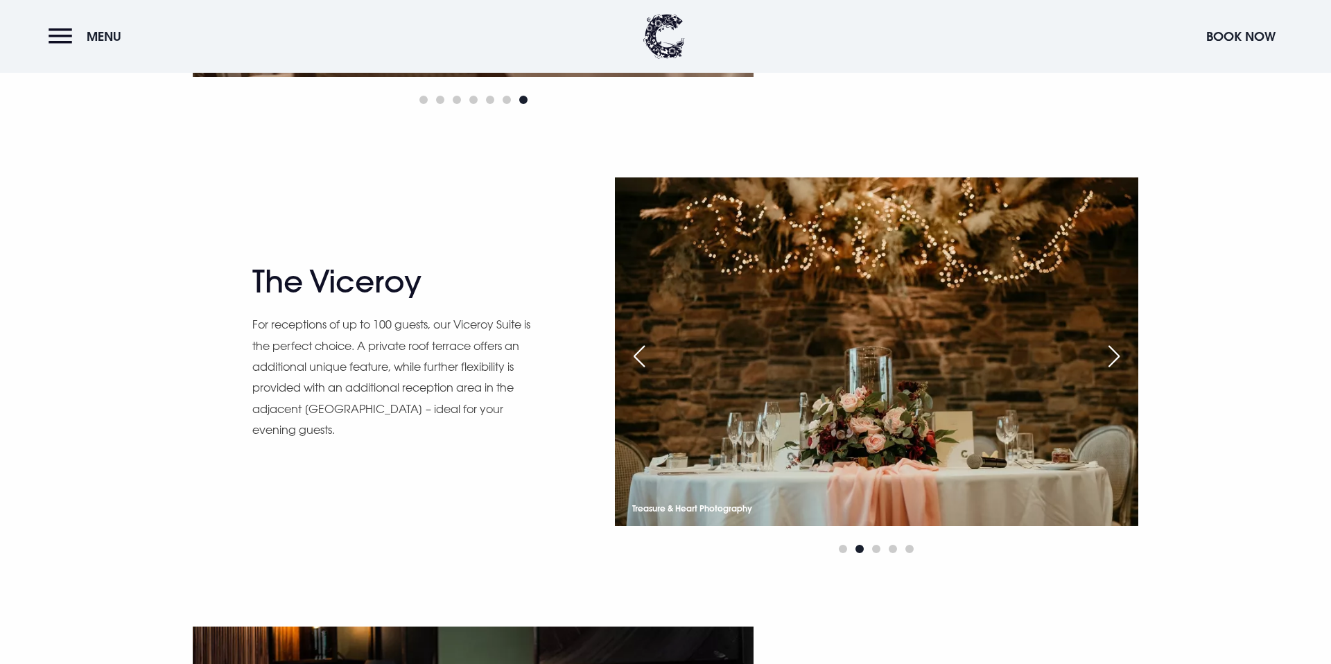
click at [1112, 357] on div "Next slide" at bounding box center [1114, 356] width 35 height 30
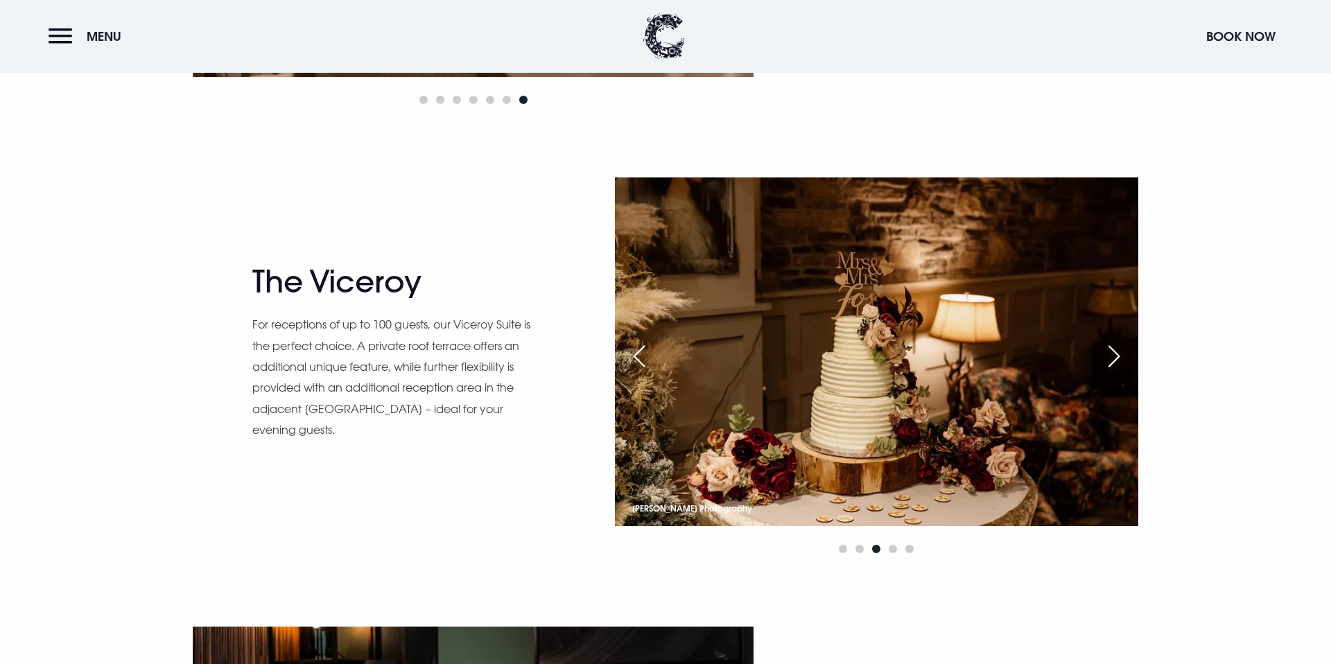
click at [1112, 357] on div "Next slide" at bounding box center [1114, 356] width 35 height 30
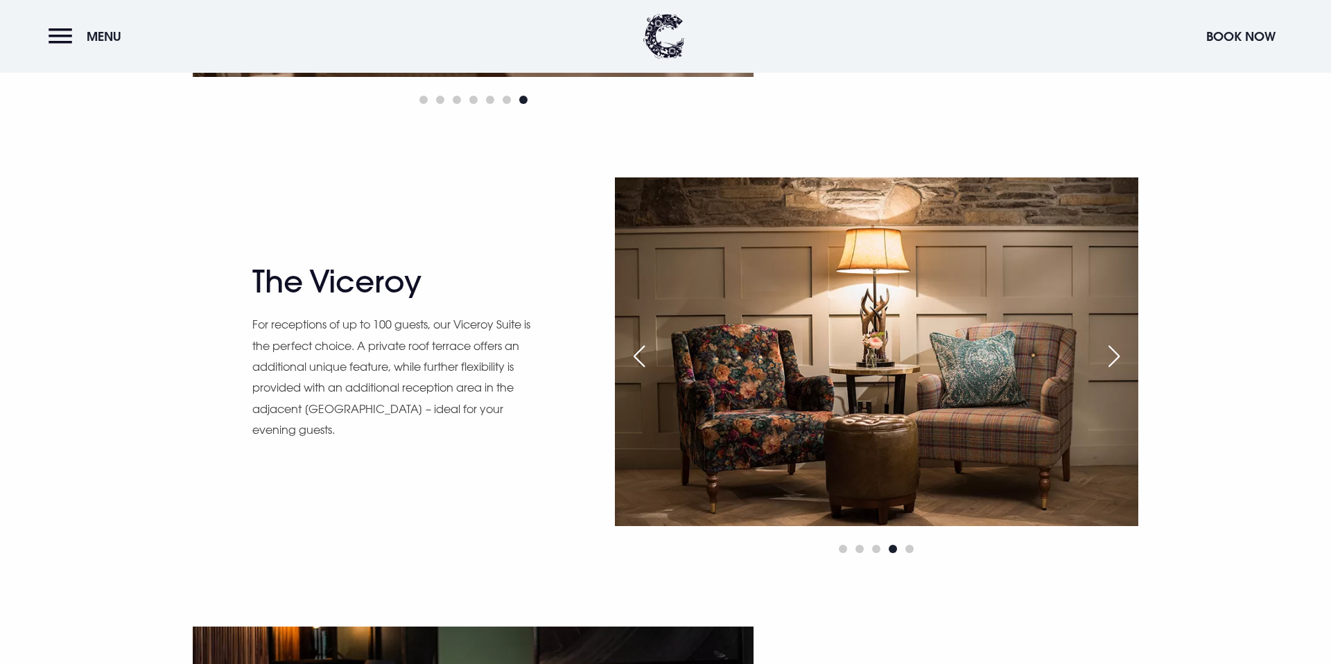
click at [1116, 358] on div "Next slide" at bounding box center [1114, 356] width 35 height 30
click at [1115, 359] on div "Next slide" at bounding box center [1114, 356] width 35 height 30
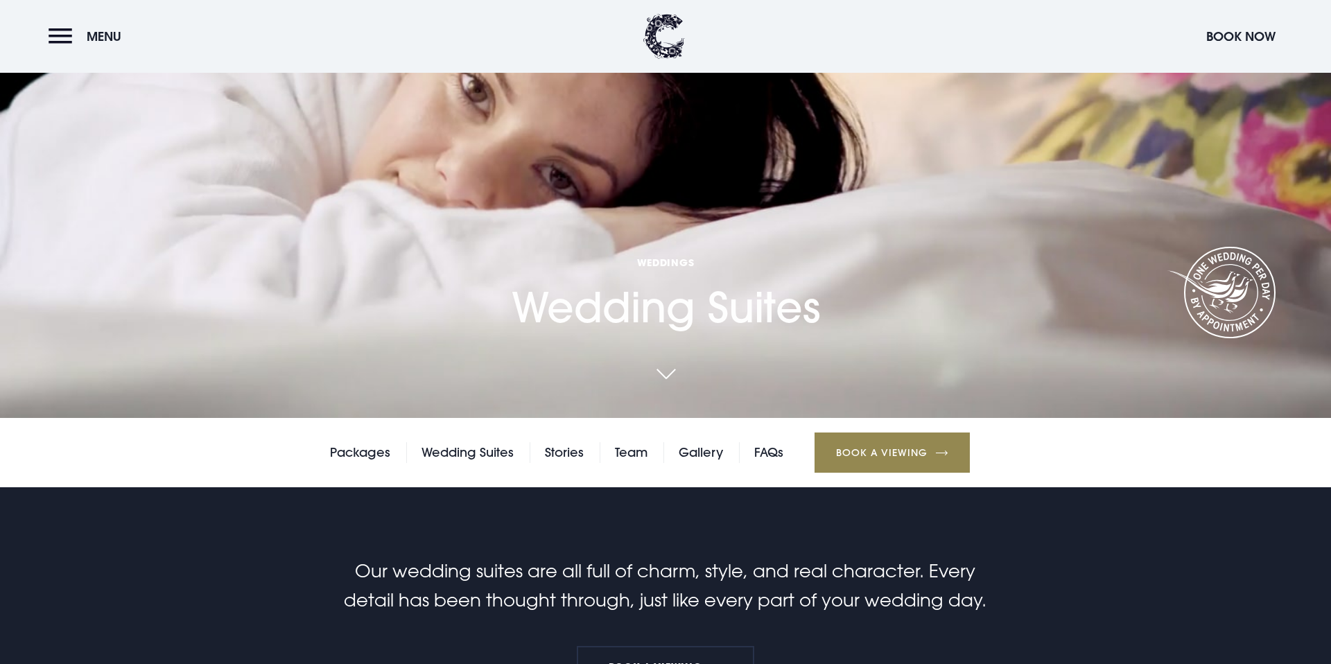
scroll to position [0, 0]
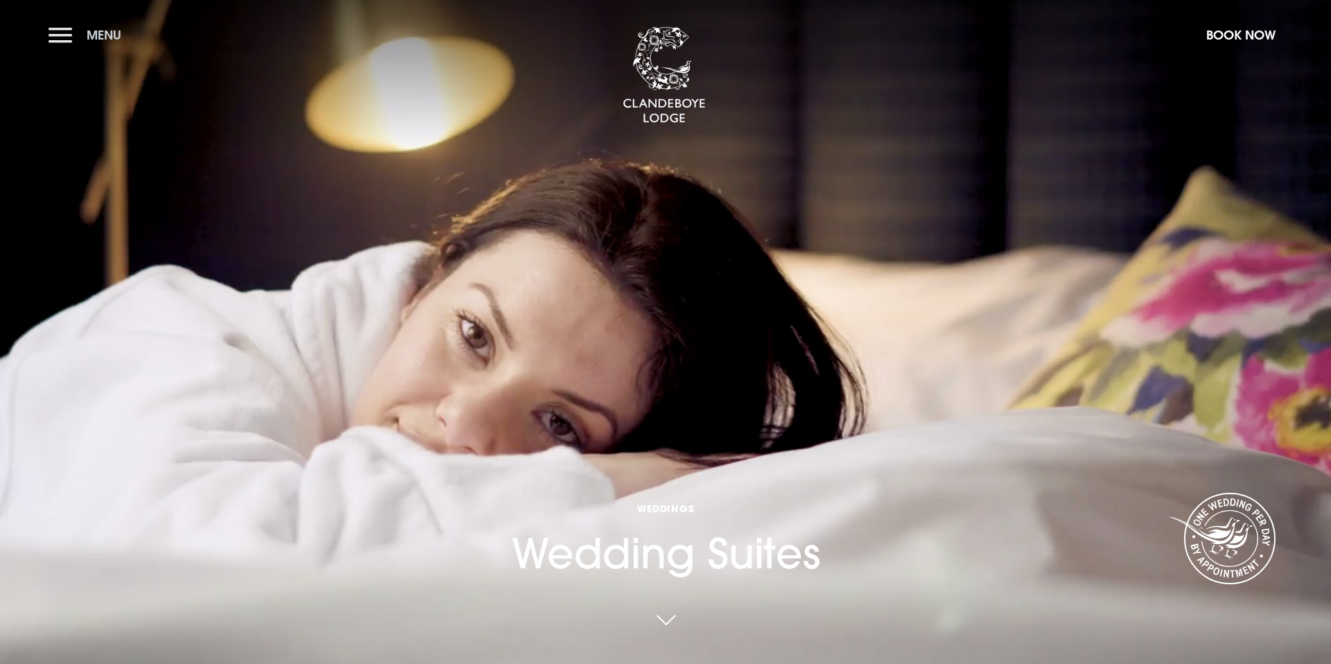
click at [69, 42] on button "Menu" at bounding box center [89, 35] width 80 height 30
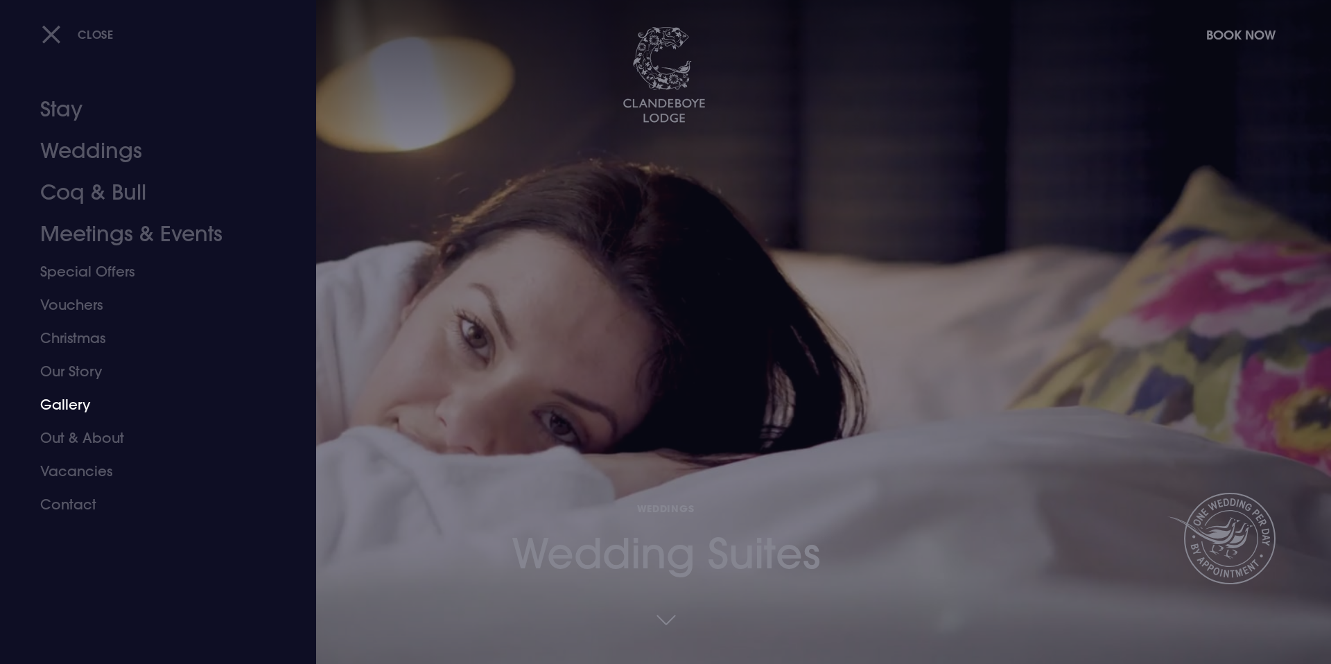
click at [72, 407] on link "Gallery" at bounding box center [149, 404] width 219 height 33
